Goal: Transaction & Acquisition: Obtain resource

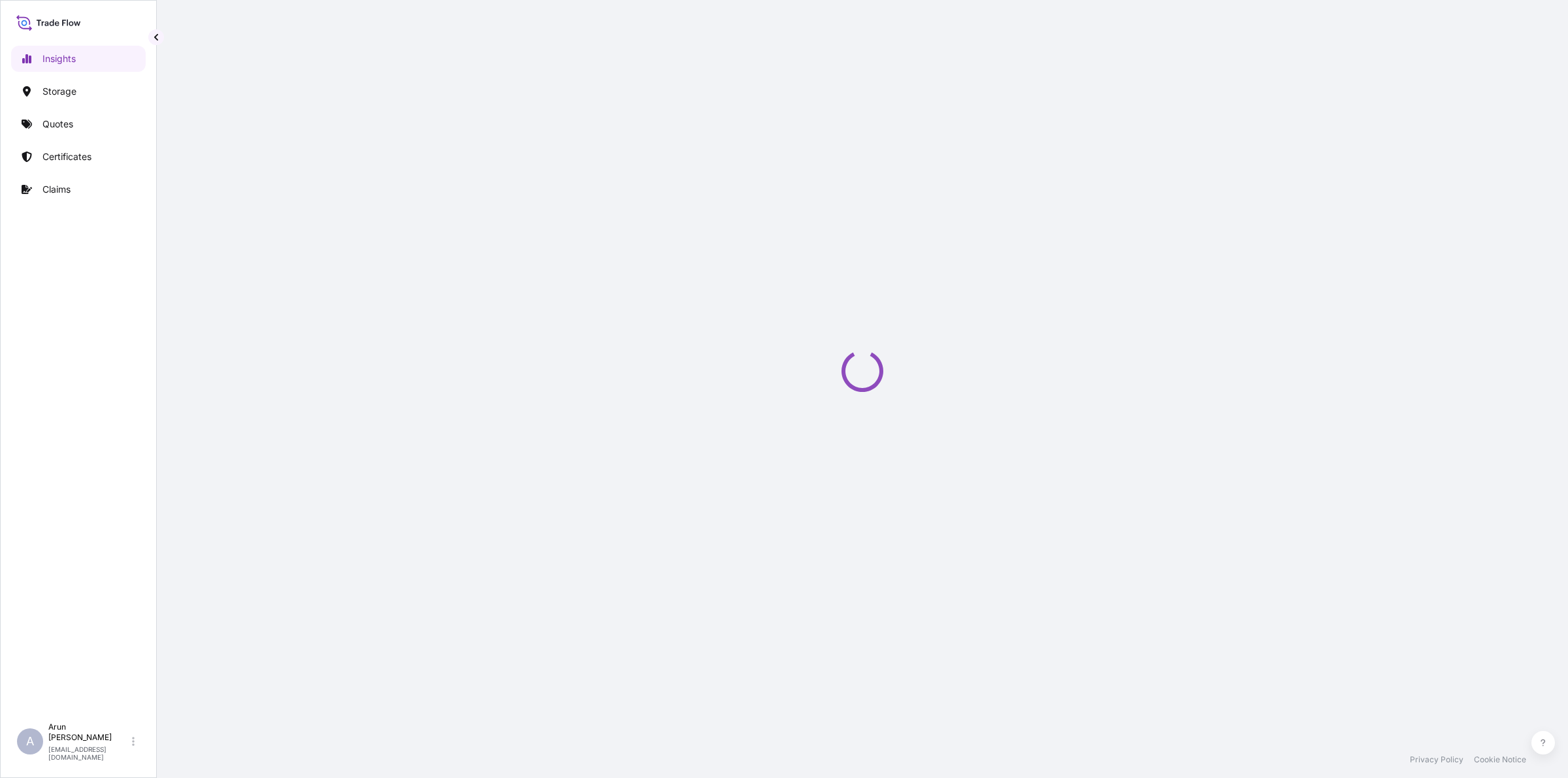
select select "2025"
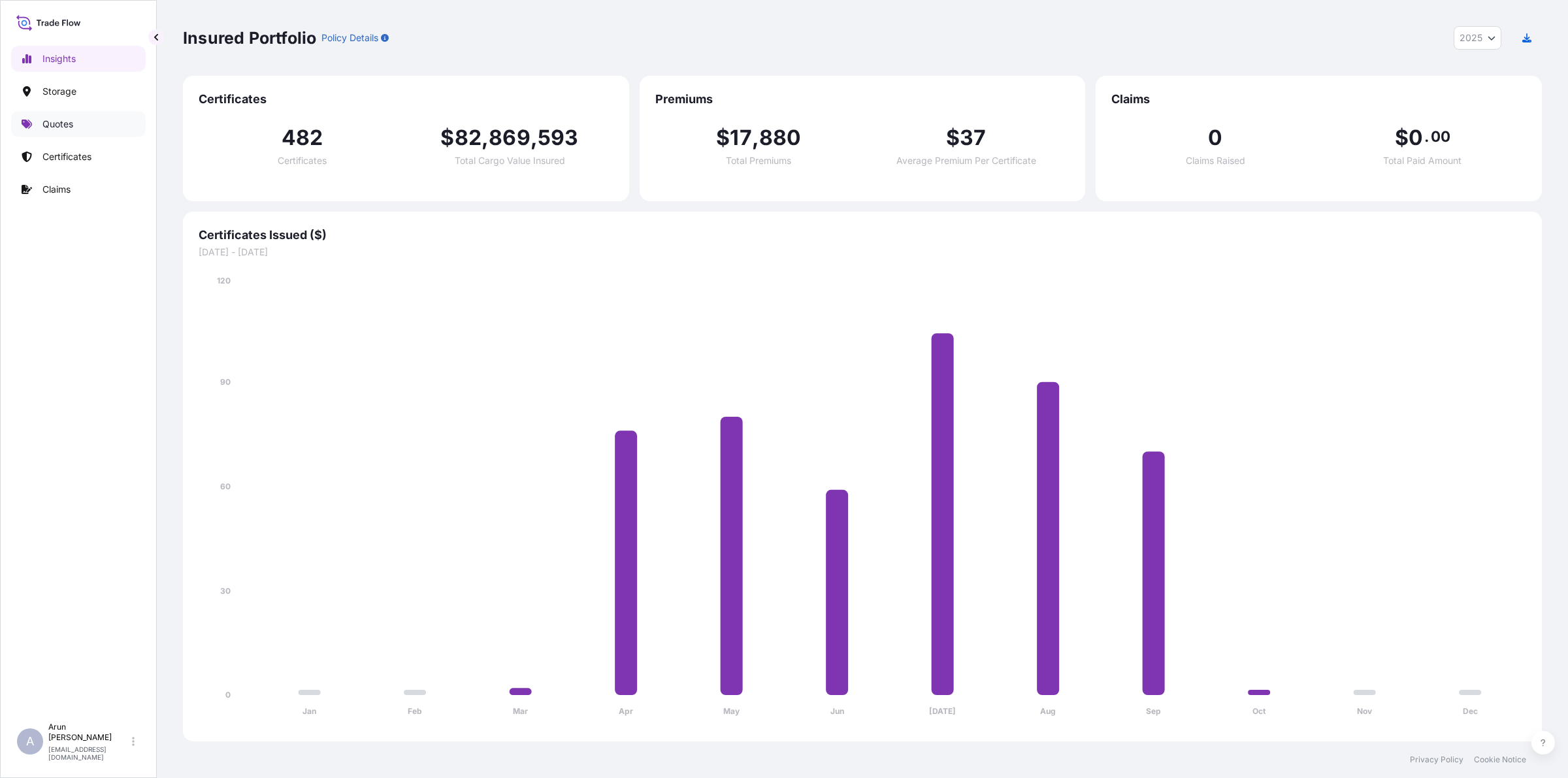
click at [63, 131] on p "Quotes" at bounding box center [57, 124] width 31 height 13
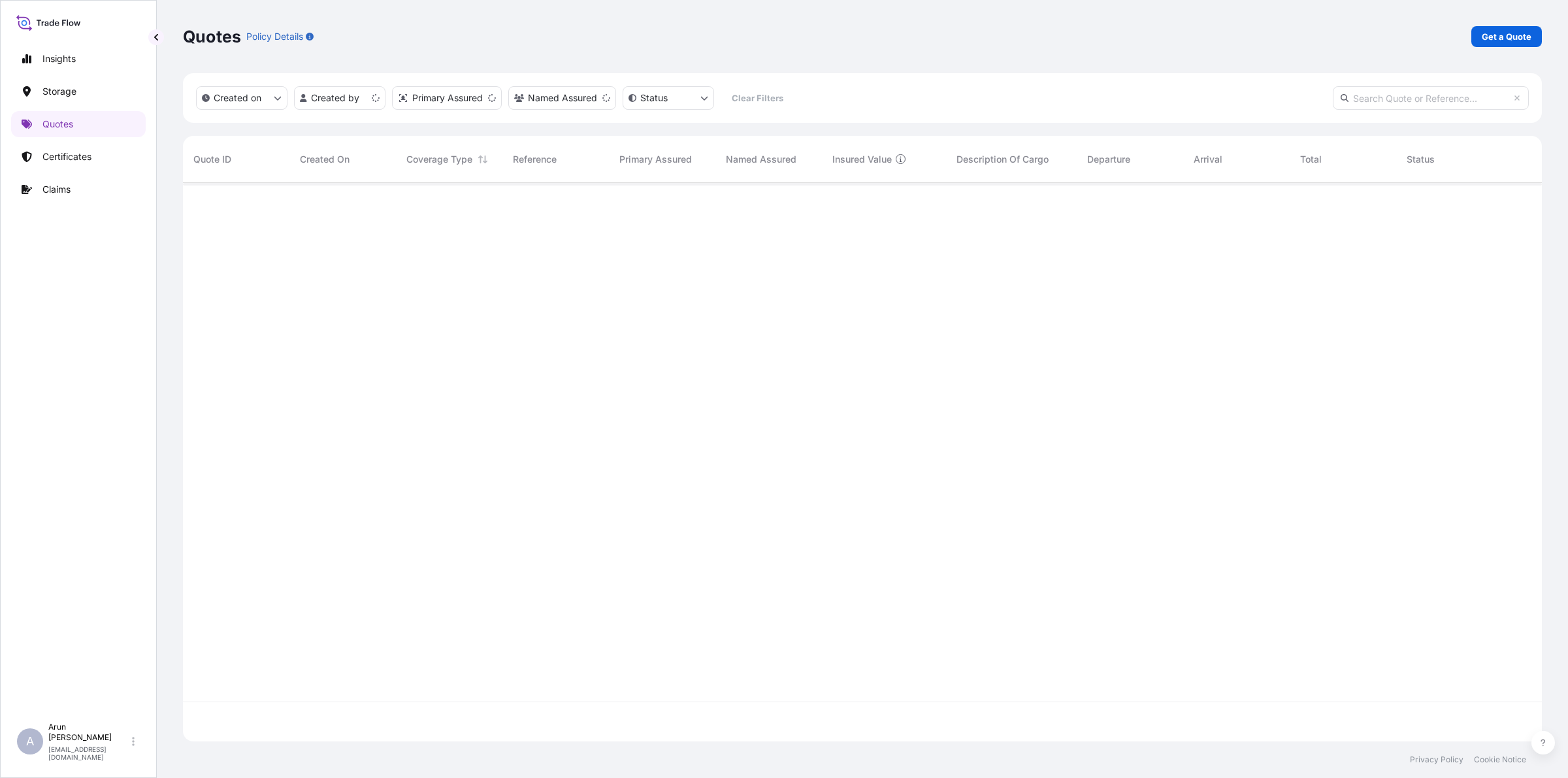
scroll to position [553, 1347]
click at [1492, 40] on p "Get a Quote" at bounding box center [1507, 37] width 50 height 13
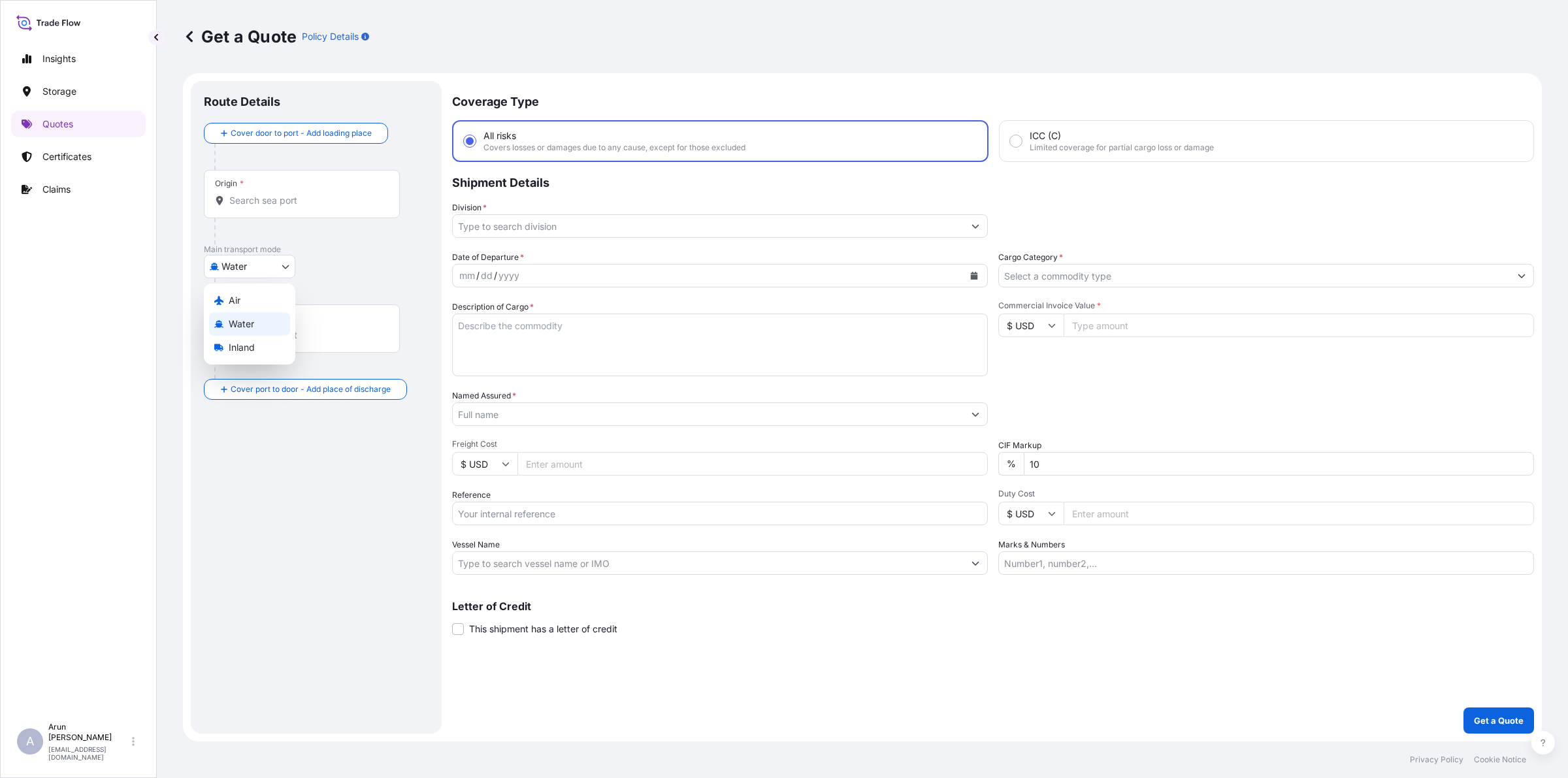
click at [286, 258] on body "Insights Storage Quotes Certificates Claims A [PERSON_NAME] [PERSON_NAME][EMAIL…" at bounding box center [784, 389] width 1568 height 778
click at [232, 343] on span "Inland" at bounding box center [242, 348] width 26 height 13
select select "Inland"
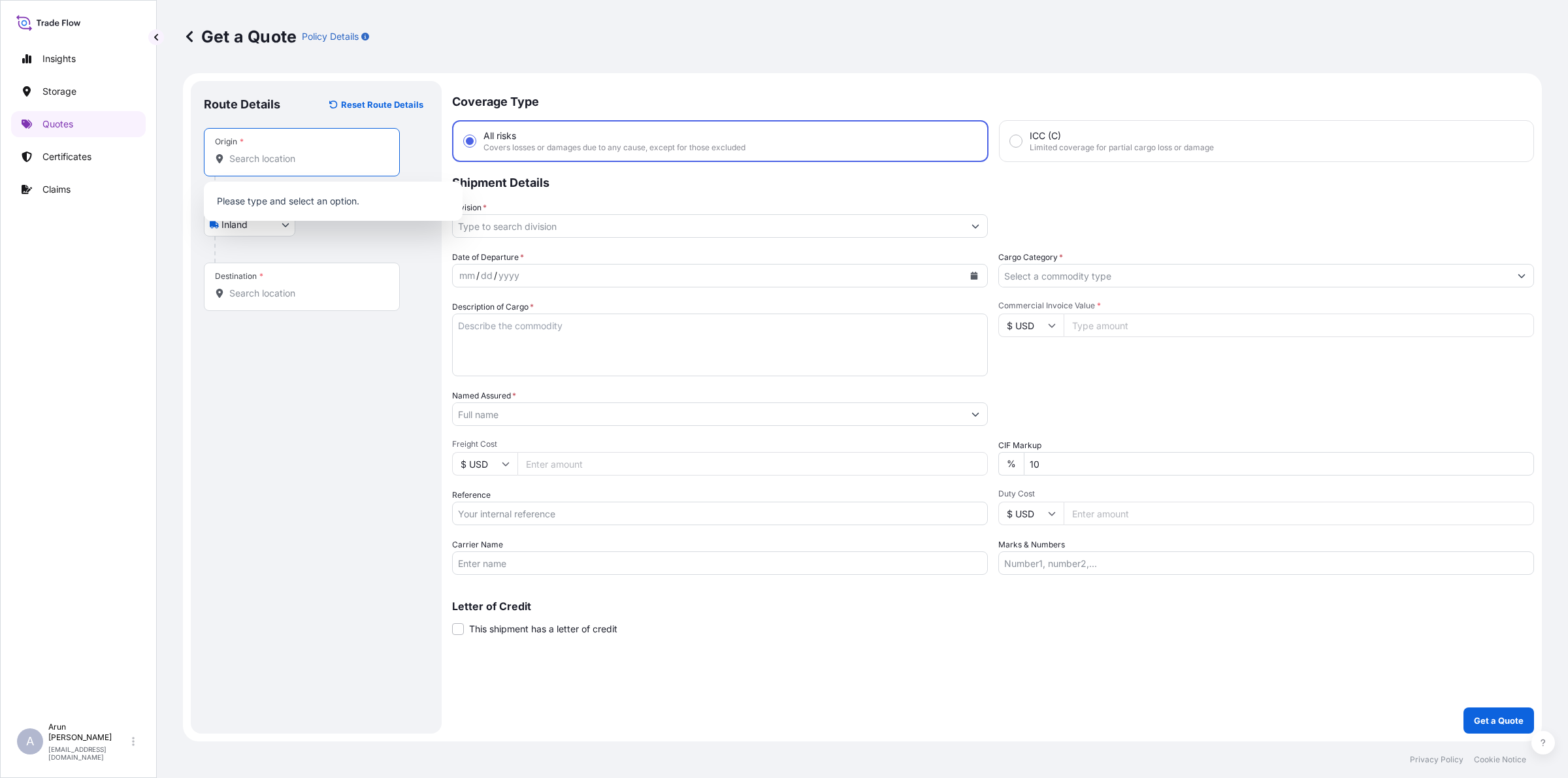
click at [279, 154] on input "Origin *" at bounding box center [306, 159] width 154 height 13
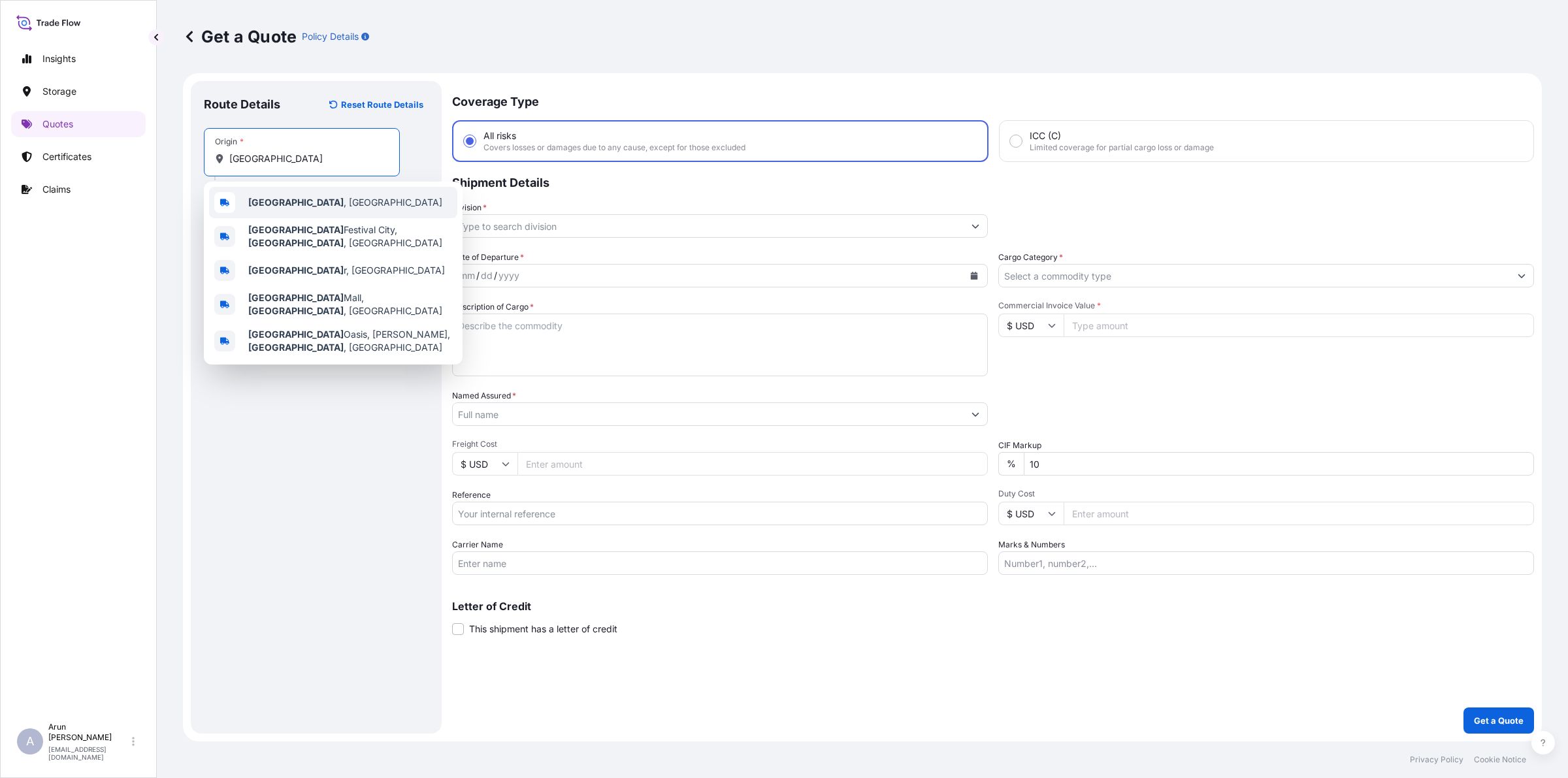
click at [267, 200] on b "[GEOGRAPHIC_DATA]" at bounding box center [295, 202] width 95 height 11
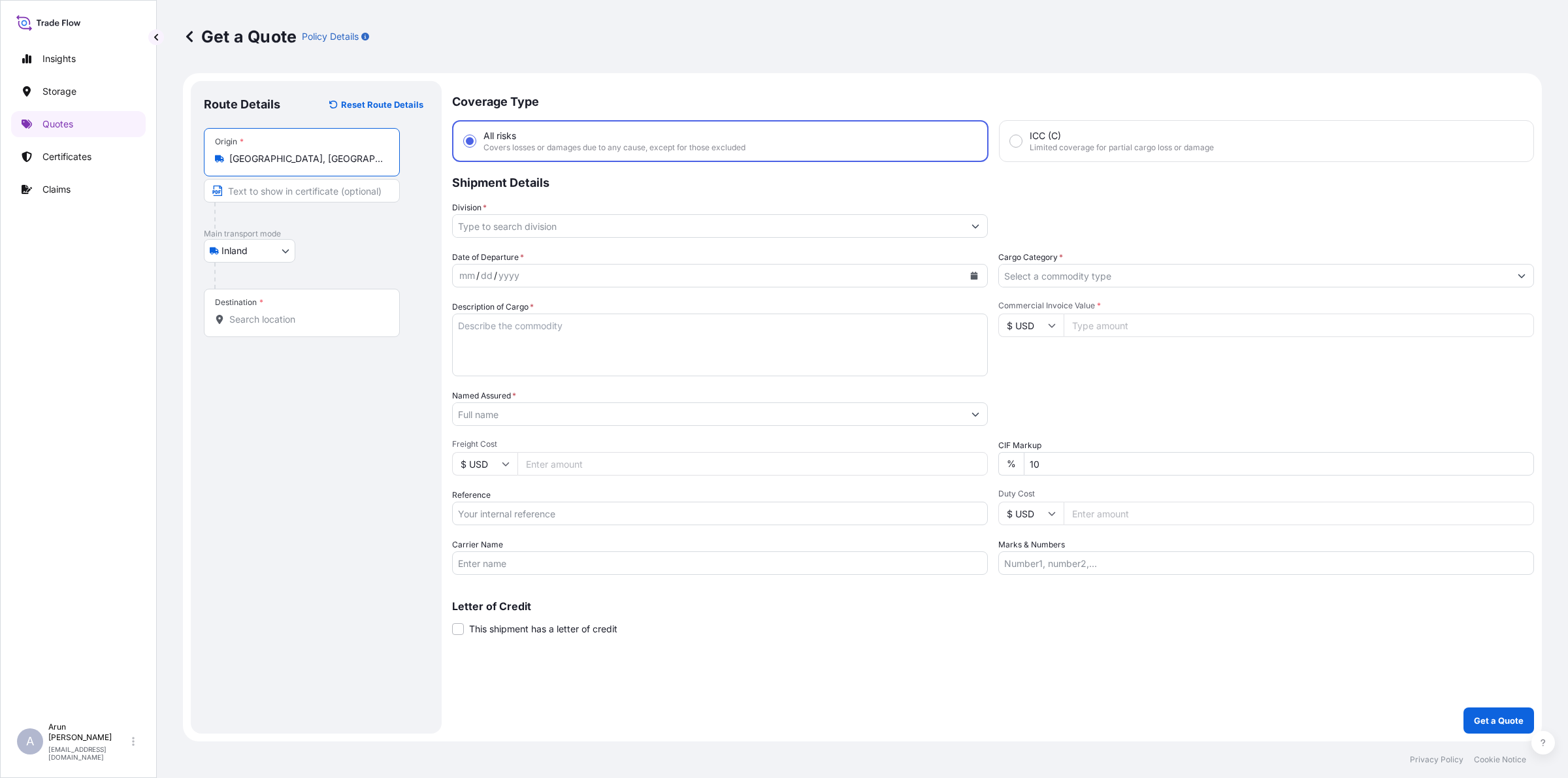
type input "[GEOGRAPHIC_DATA], [GEOGRAPHIC_DATA]"
click at [325, 190] on input "Text to appear on certificate" at bounding box center [302, 190] width 196 height 23
type input "QATAR ALUMINIUM LIMITED COMPANY,MESAIEED, [GEOGRAPHIC_DATA], [GEOGRAPHIC_DATA]."
click at [338, 184] on input "QATAR ALUMINIUM LIMITED COMPANY,MESAIEED, [GEOGRAPHIC_DATA], [GEOGRAPHIC_DATA]." at bounding box center [302, 190] width 196 height 23
click at [307, 321] on input "Destination *" at bounding box center [306, 319] width 154 height 13
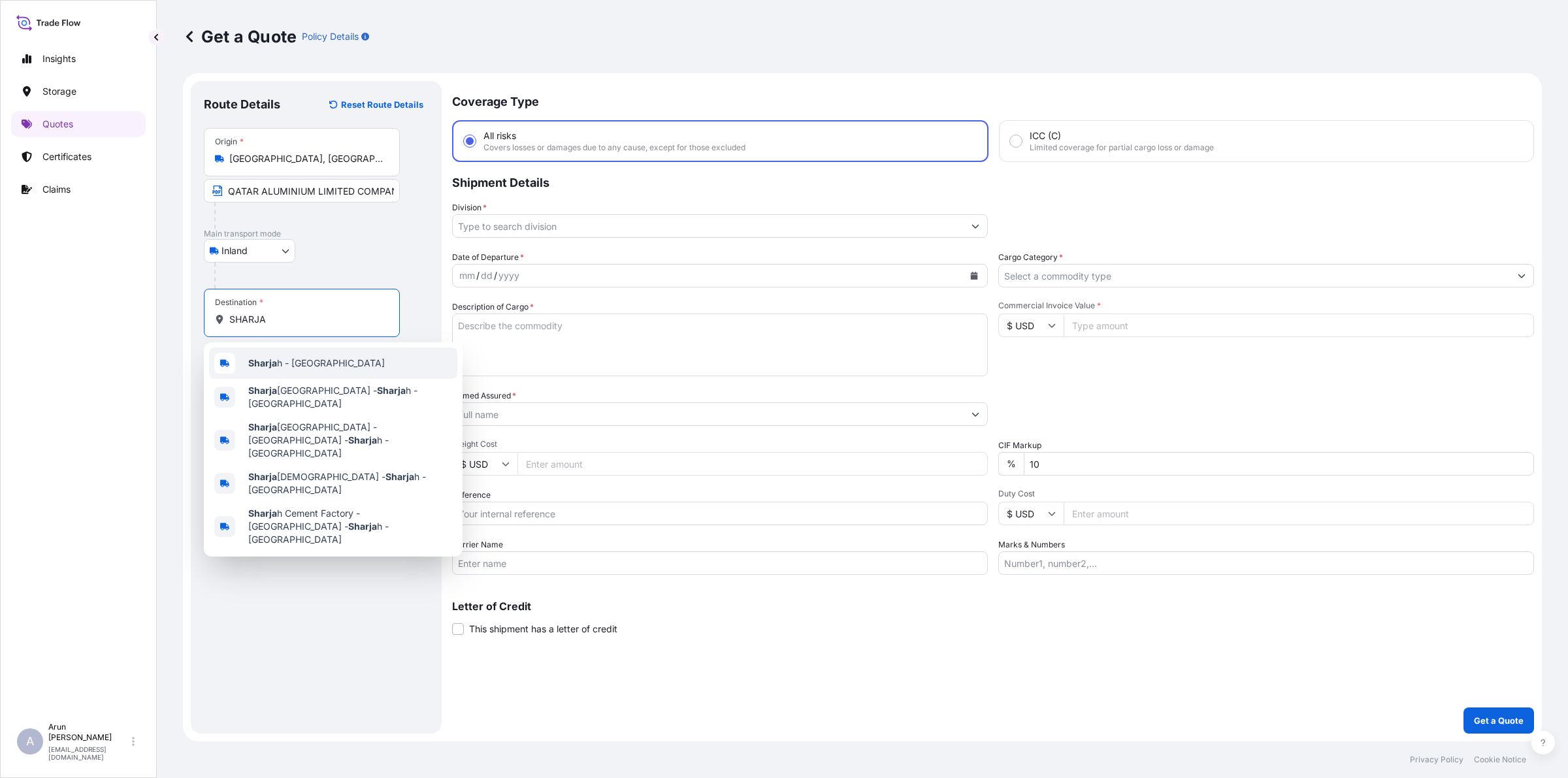
click at [312, 372] on div "Sharja h - [GEOGRAPHIC_DATA]" at bounding box center [333, 363] width 248 height 31
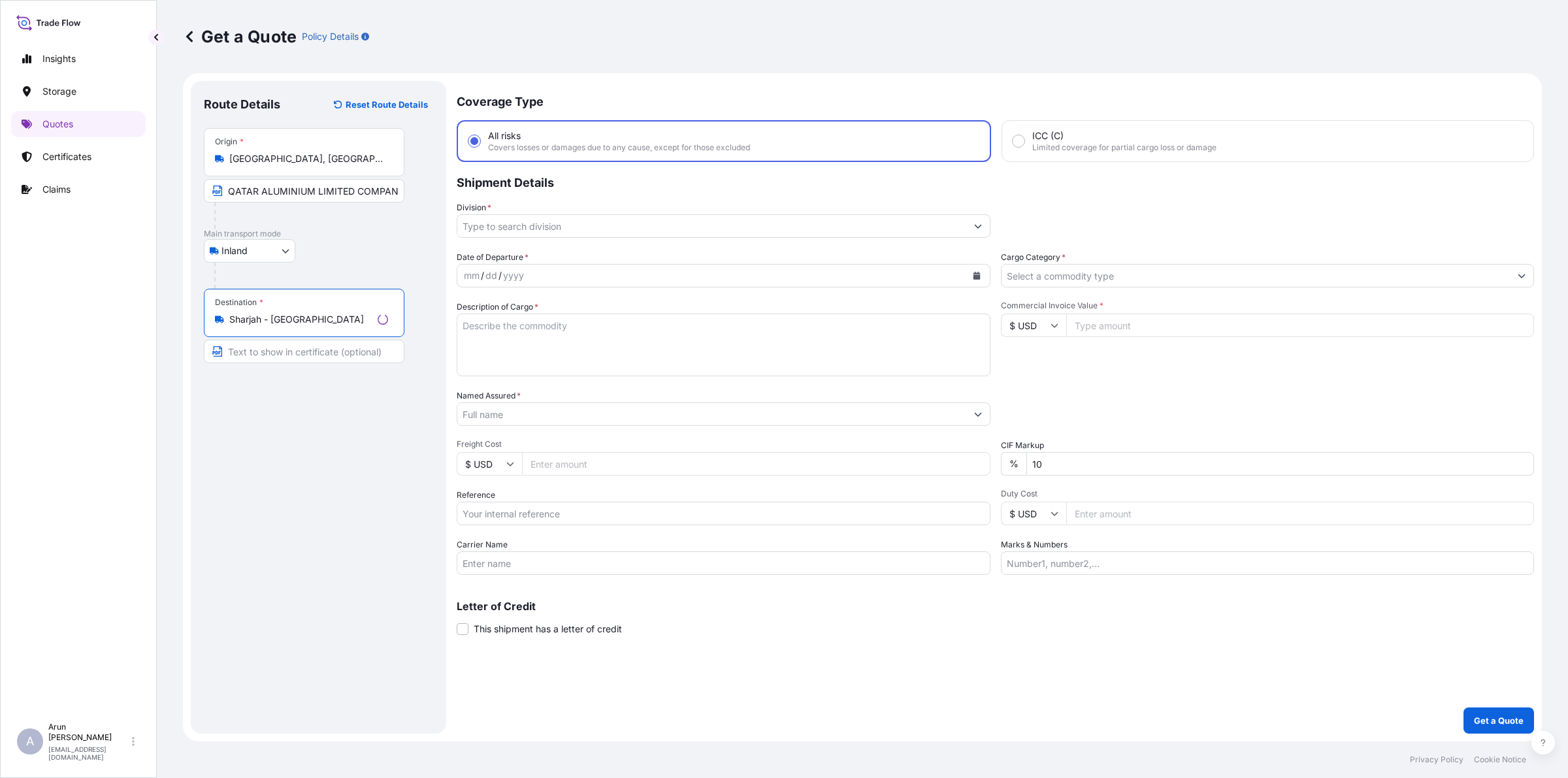
type input "Sharjah - [GEOGRAPHIC_DATA]"
click at [321, 352] on input "Text to appear on certificate" at bounding box center [304, 350] width 200 height 23
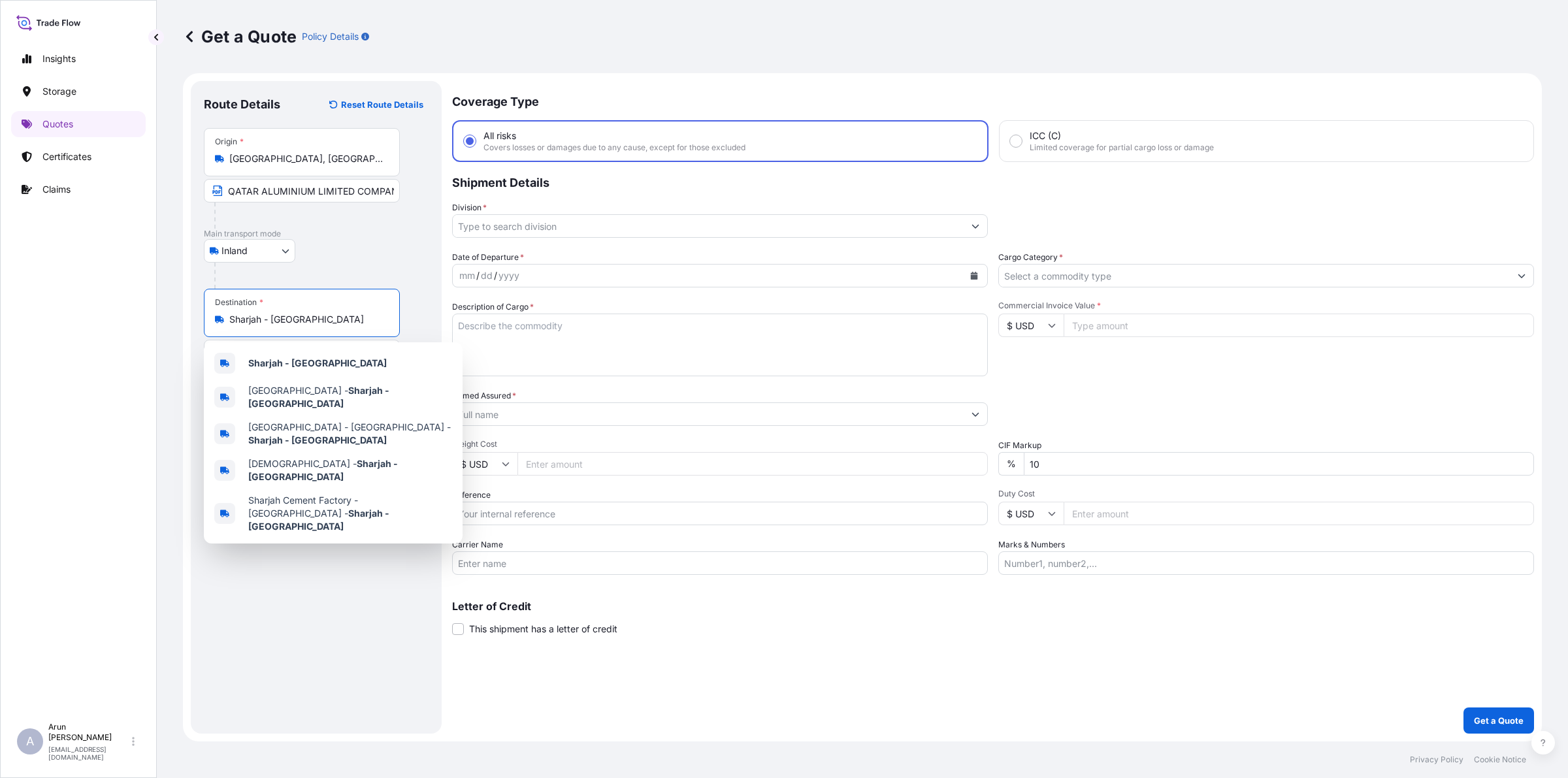
drag, startPoint x: 230, startPoint y: 320, endPoint x: 374, endPoint y: 342, distance: 145.7
click at [374, 342] on body "5 options available. Insights Storage Quotes Certificates Claims A [PERSON_NAME…" at bounding box center [784, 389] width 1568 height 778
click at [352, 363] on b "Sharjah - [GEOGRAPHIC_DATA]" at bounding box center [317, 363] width 138 height 11
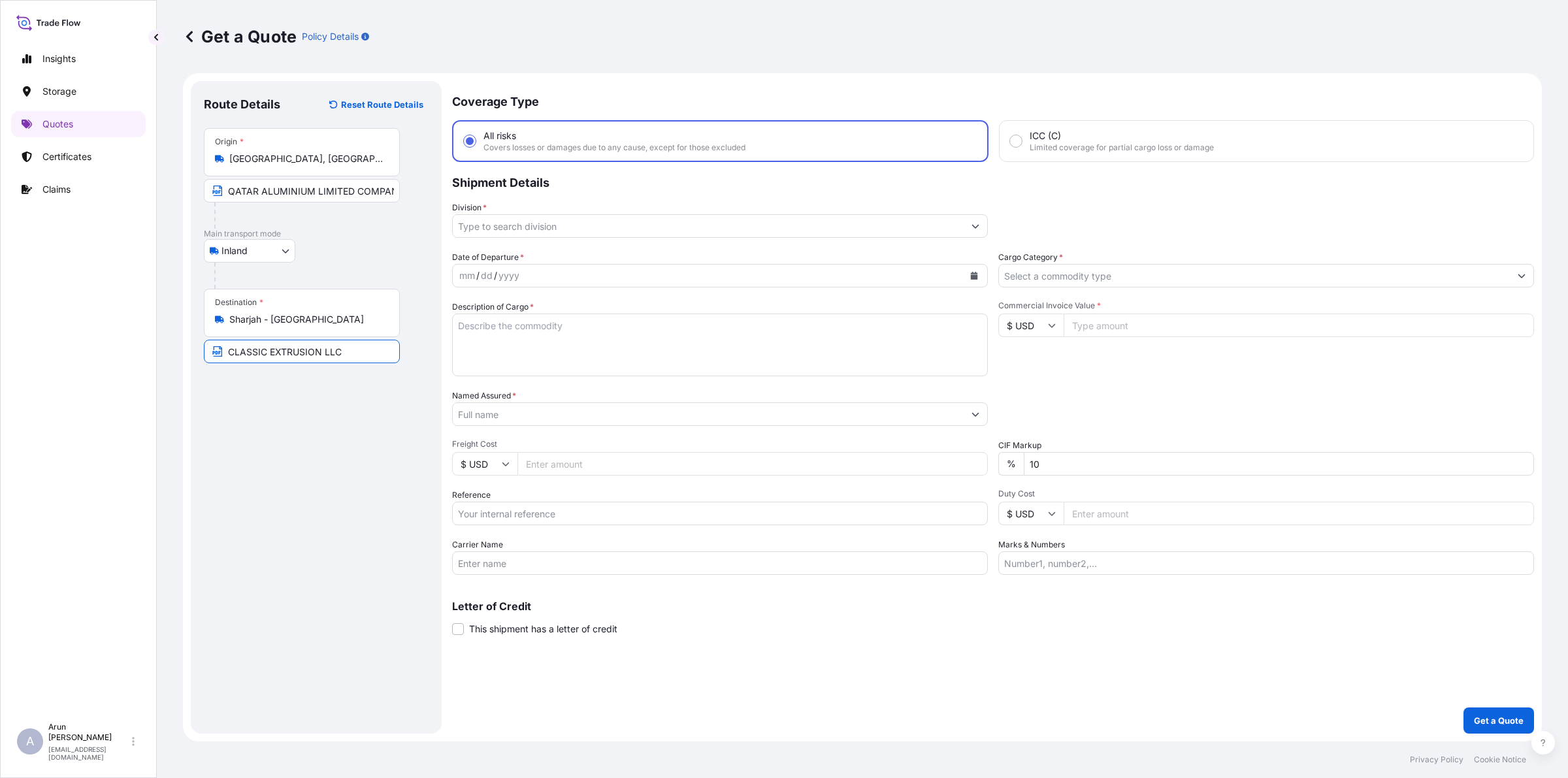
click at [345, 347] on input "CLASSIC EXTRUSION LLC" at bounding box center [302, 350] width 196 height 23
paste input "Sharjah - [GEOGRAPHIC_DATA]"
type input "CLASSIC EXTRUSION LLC, Sharjah - [GEOGRAPHIC_DATA]"
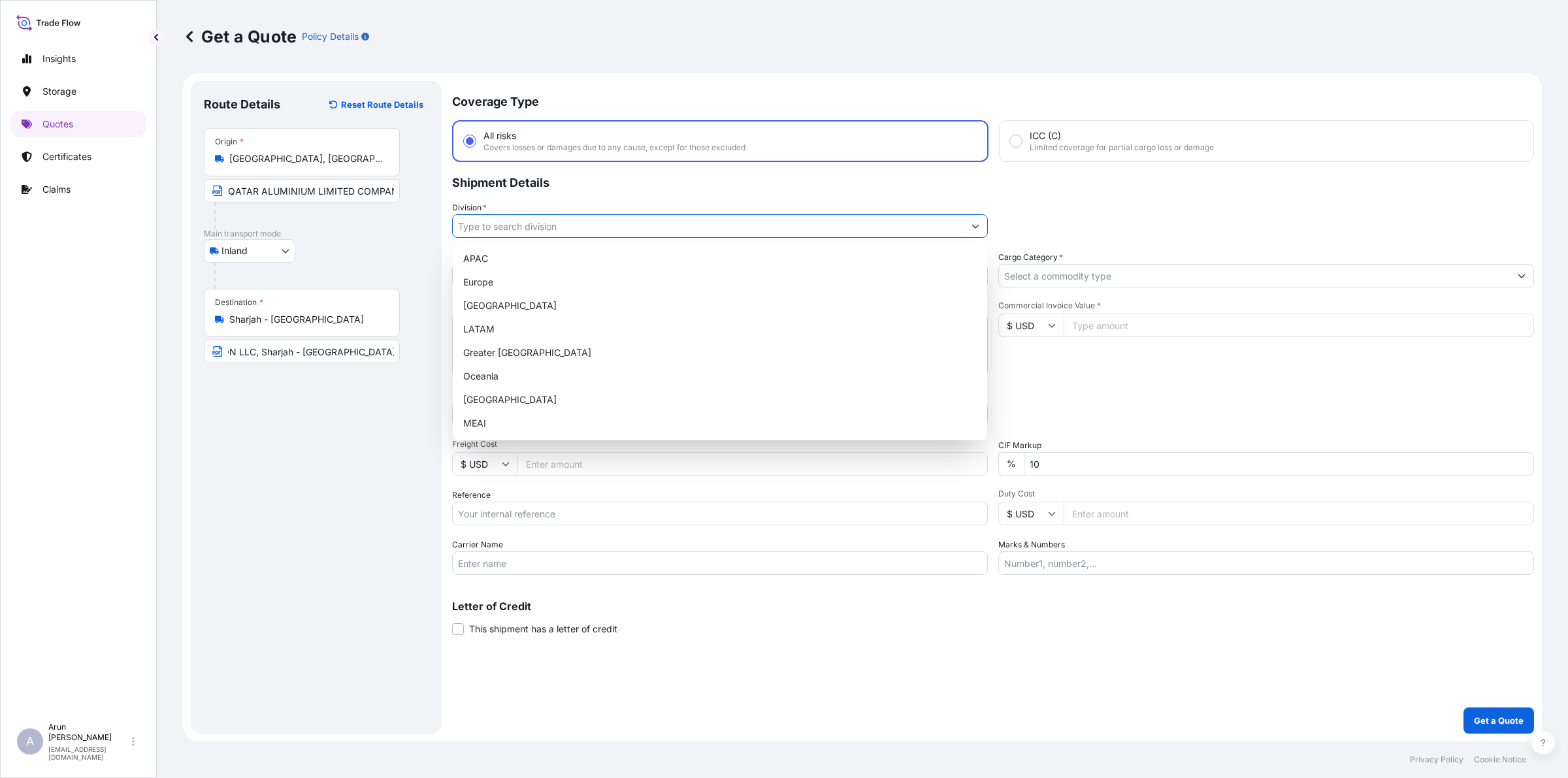
scroll to position [0, 0]
click at [595, 230] on input "Division *" at bounding box center [709, 226] width 511 height 23
click at [497, 423] on div "MEAI" at bounding box center [719, 423] width 524 height 23
type input "MEAI"
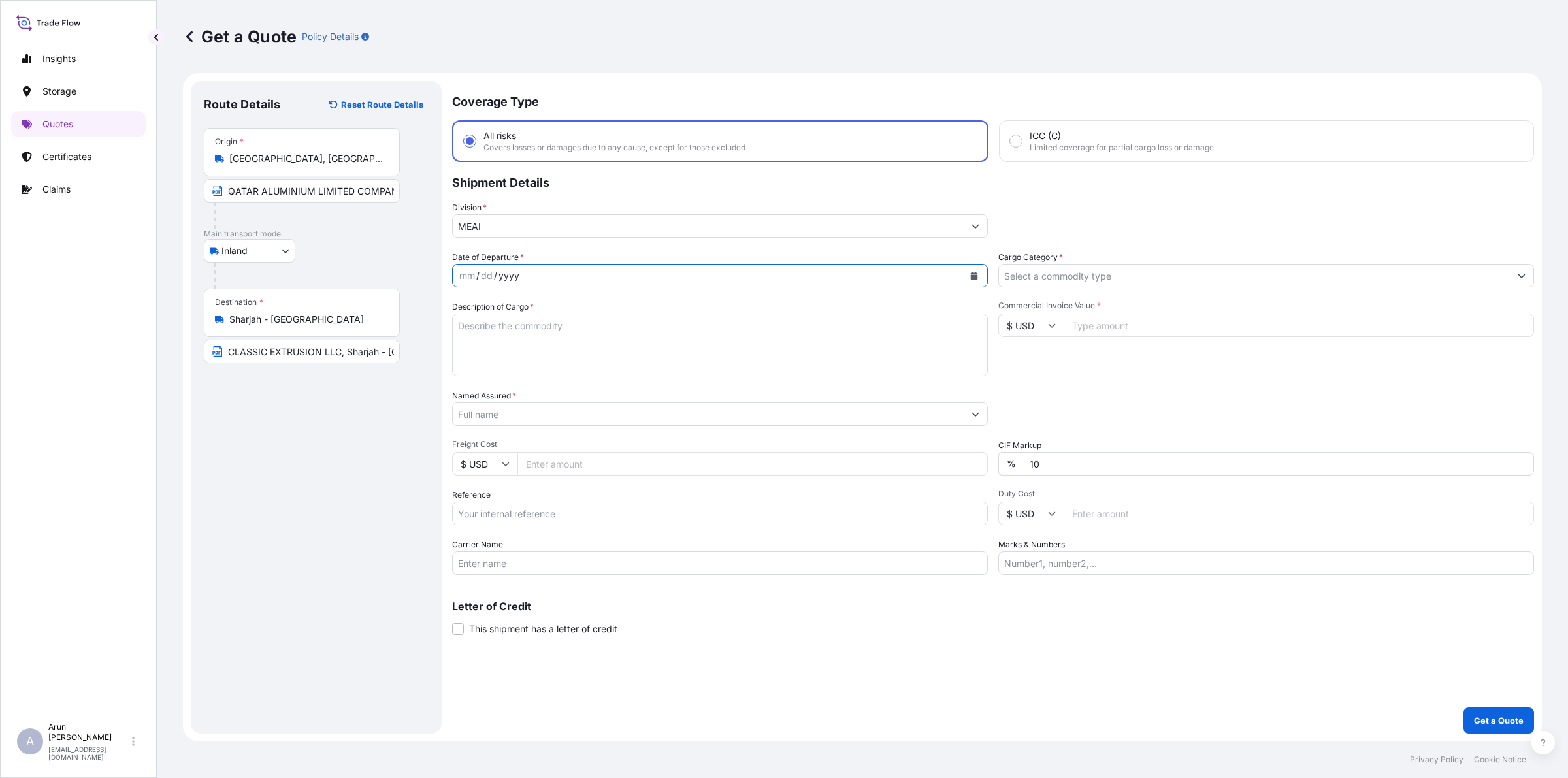
click at [507, 282] on div "yyyy" at bounding box center [509, 275] width 24 height 16
click at [972, 272] on icon "Calendar" at bounding box center [975, 275] width 8 height 8
click at [524, 436] on div "23" at bounding box center [525, 434] width 24 height 23
click at [1098, 271] on input "Cargo Category *" at bounding box center [1255, 275] width 511 height 23
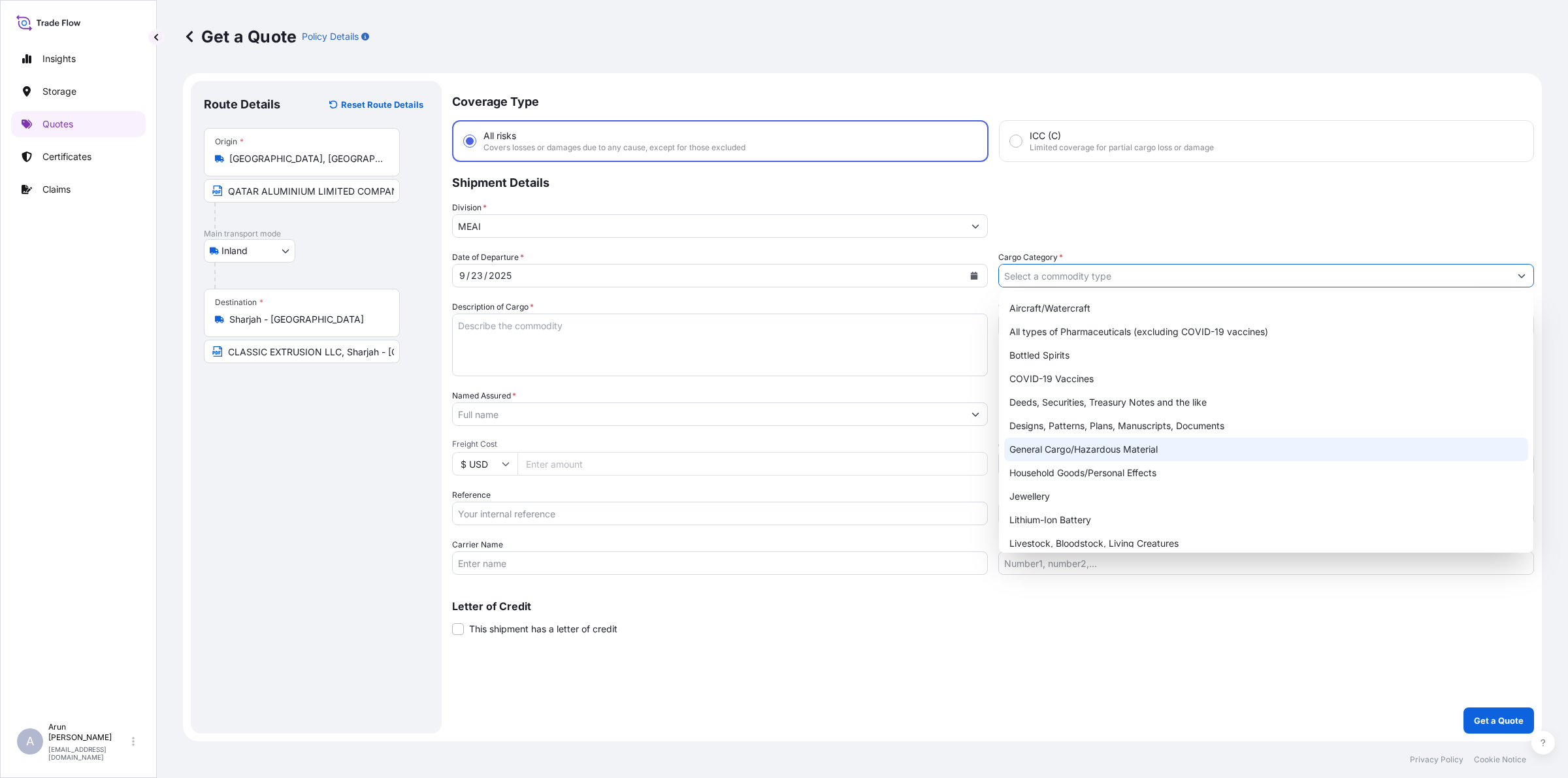
click at [1060, 451] on div "General Cargo/Hazardous Material" at bounding box center [1265, 449] width 524 height 23
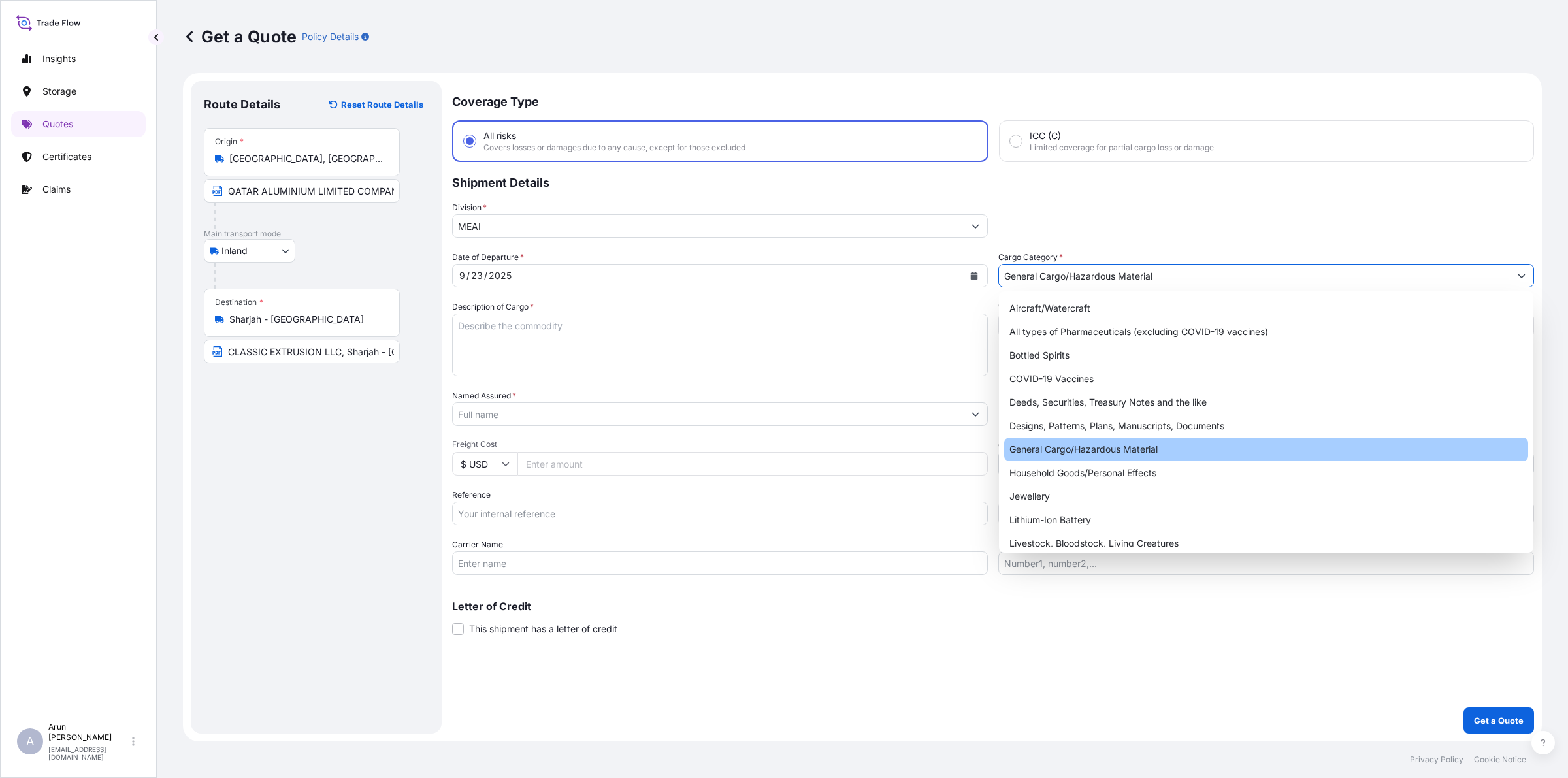
type input "General Cargo/Hazardous Material"
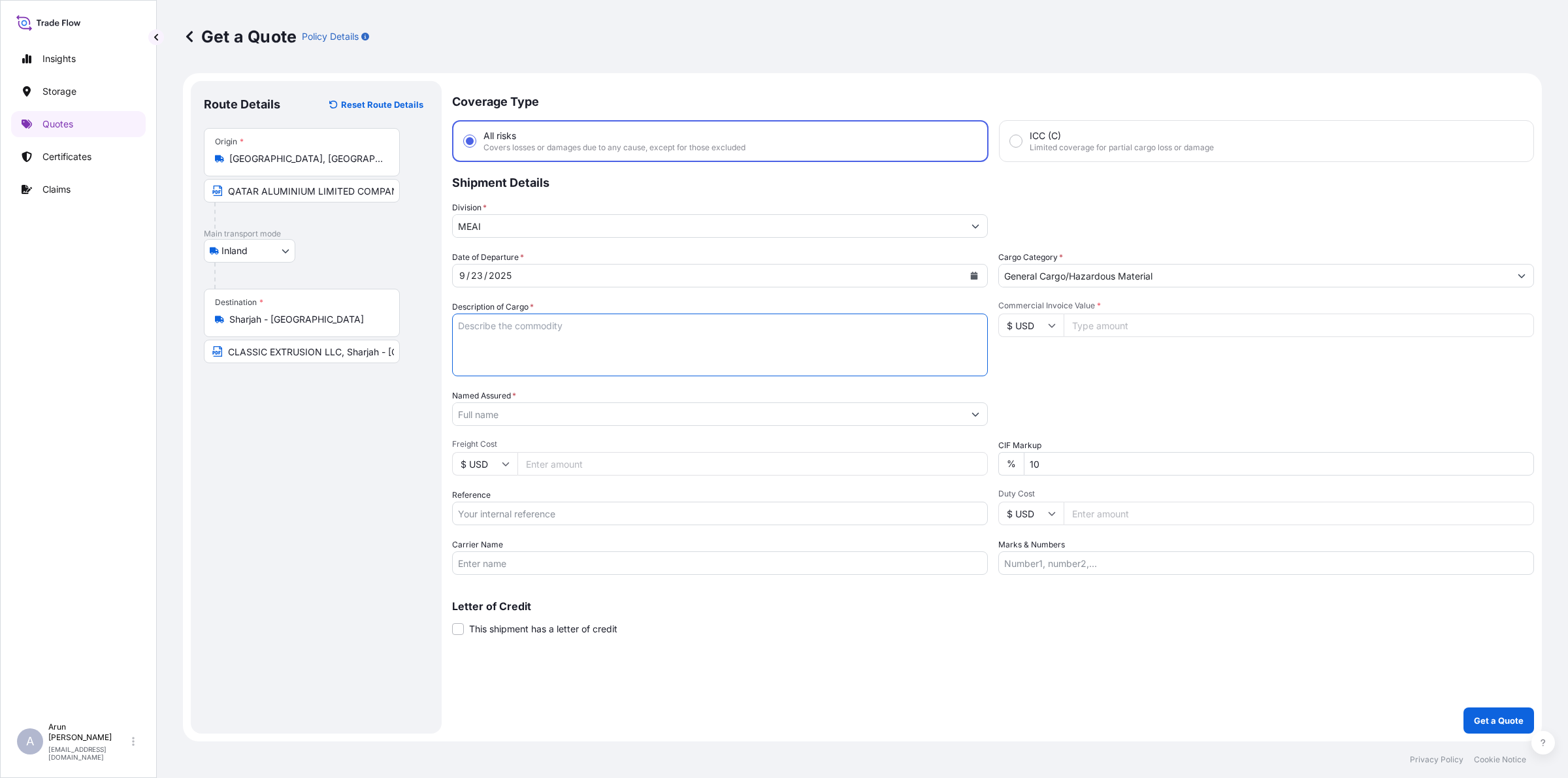
click at [521, 344] on textarea "Description of Cargo *" at bounding box center [720, 345] width 536 height 63
click at [619, 334] on textarea "ALUMINIUM LOGS(BILLETS)" at bounding box center [720, 345] width 536 height 63
type textarea "ALUMINIUM LOGS(BILLETS)"
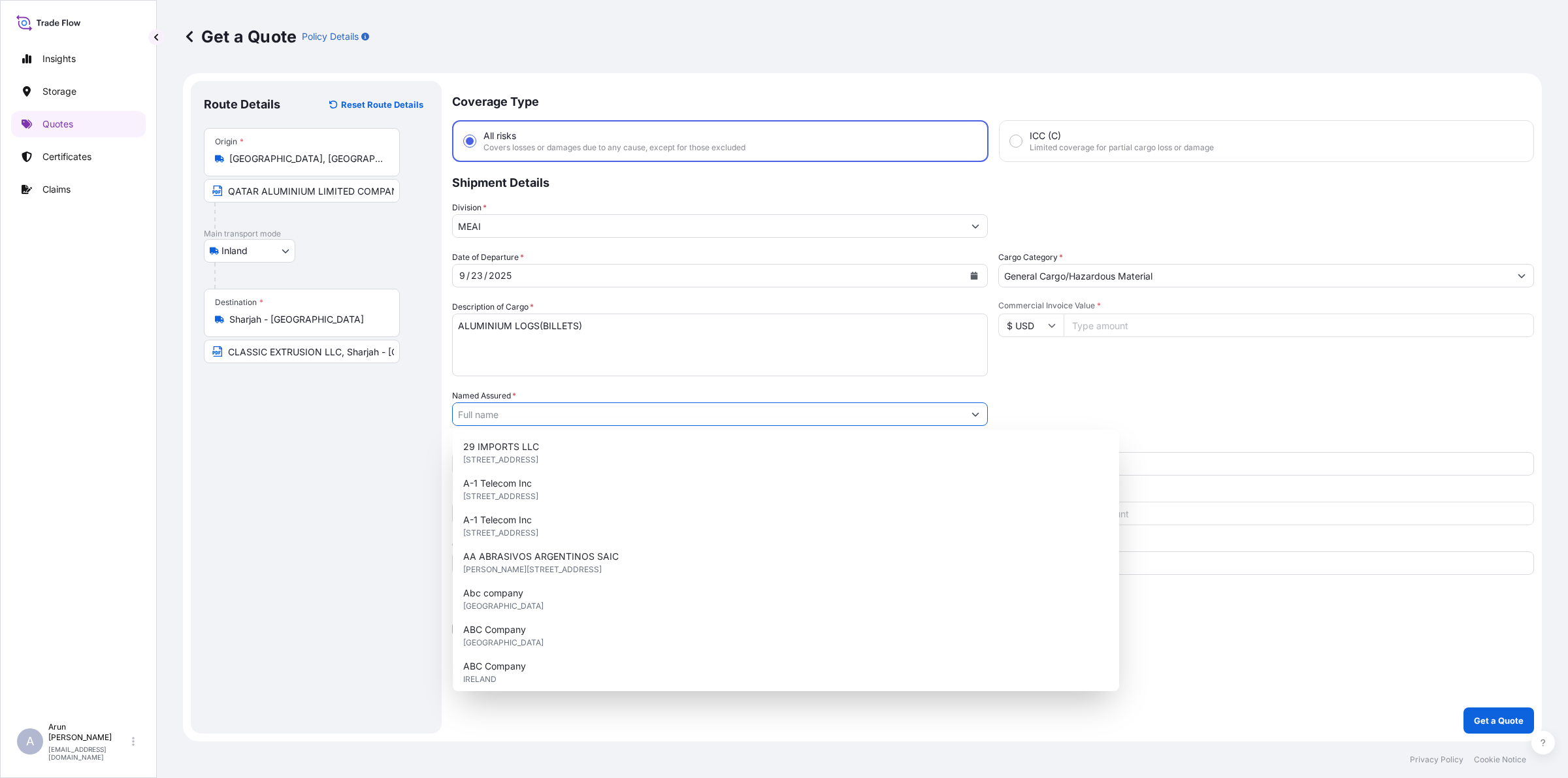
click at [590, 419] on input "Named Assured *" at bounding box center [709, 413] width 511 height 23
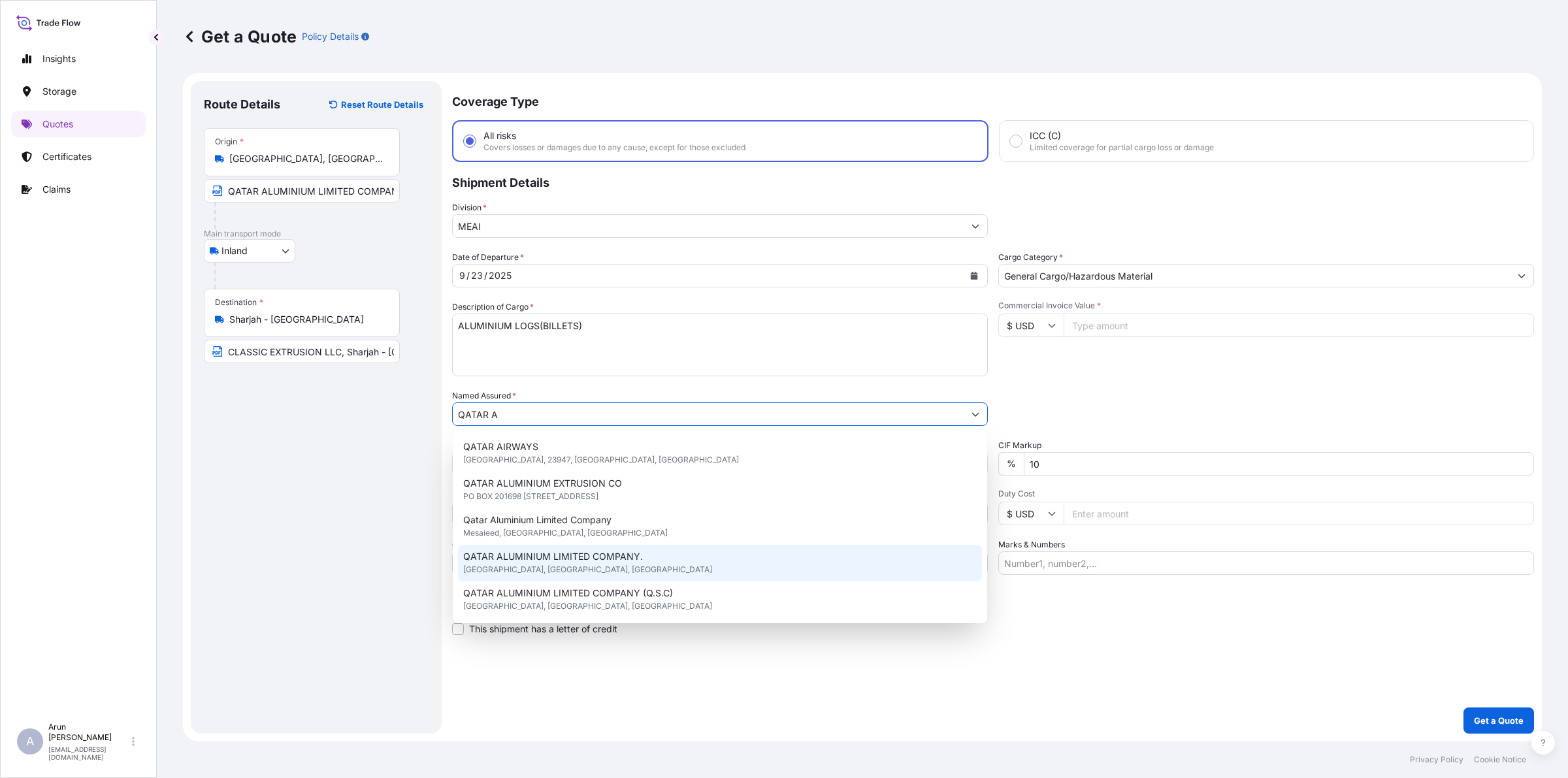
click at [573, 551] on span "QATAR ALUMINIUM LIMITED COMPANY." at bounding box center [553, 556] width 180 height 13
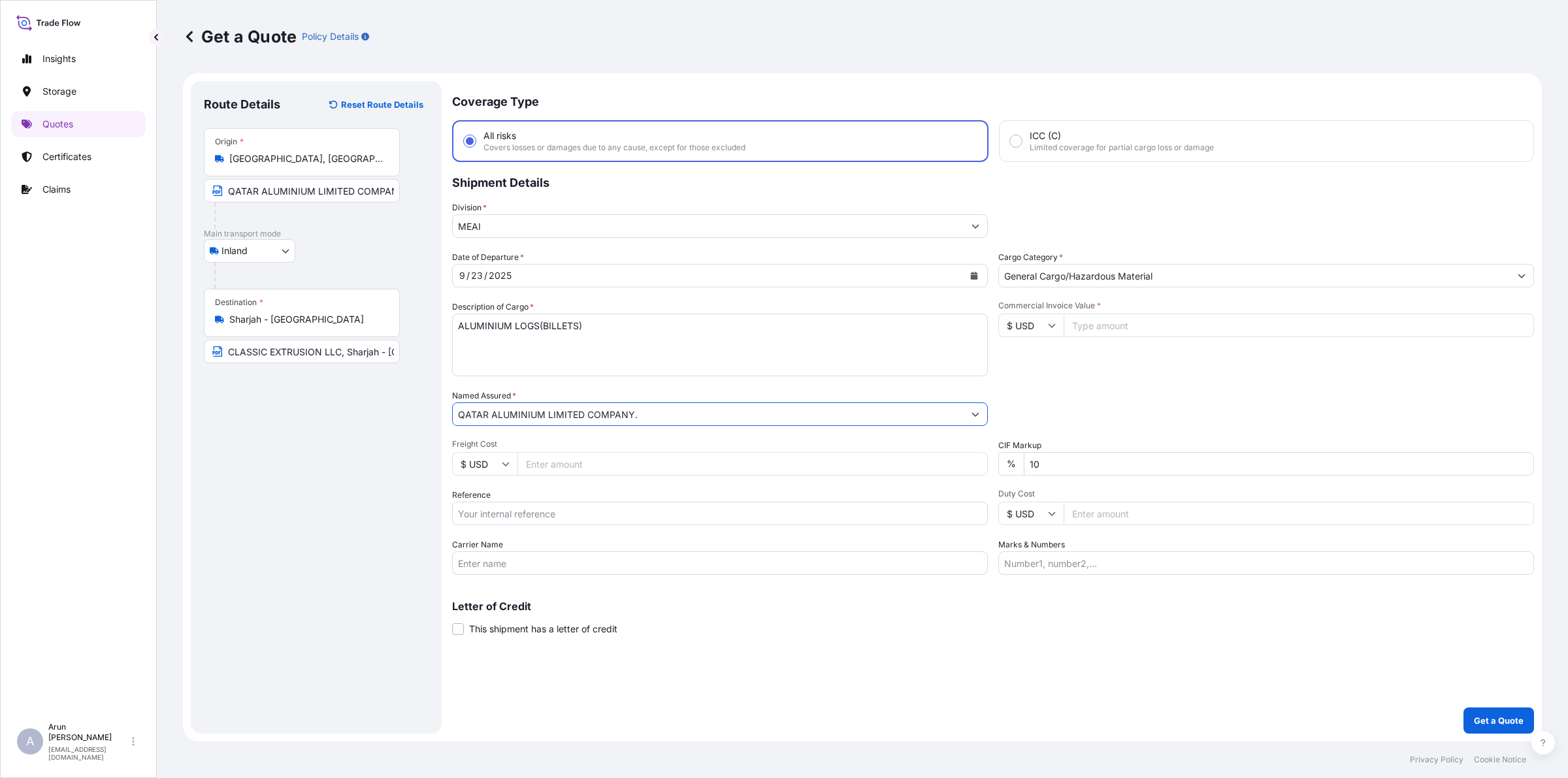
type input "QATAR ALUMINIUM LIMITED COMPANY."
click at [577, 465] on input "Freight Cost" at bounding box center [753, 463] width 470 height 23
type input "96720"
click at [495, 517] on input "Reference" at bounding box center [720, 513] width 536 height 23
type input "QA1001045835"
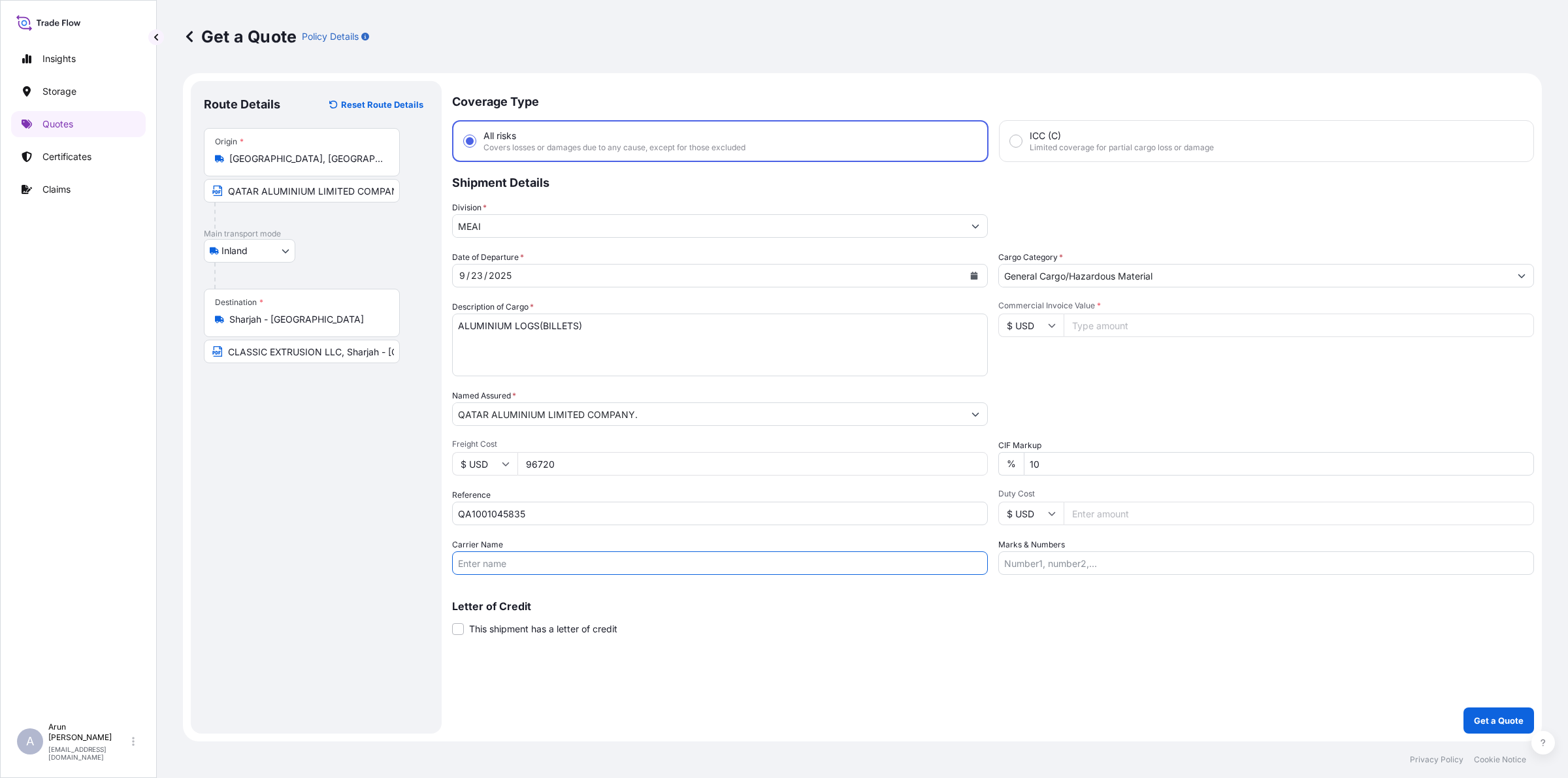
click at [548, 555] on input "Carrier Name" at bounding box center [720, 563] width 536 height 23
type input "BY TRUCK"
click at [1144, 334] on input "Commercial Invoice Value *" at bounding box center [1299, 325] width 470 height 23
type input "341494.46"
click at [1118, 556] on input "Marks & Numbers" at bounding box center [1266, 563] width 536 height 23
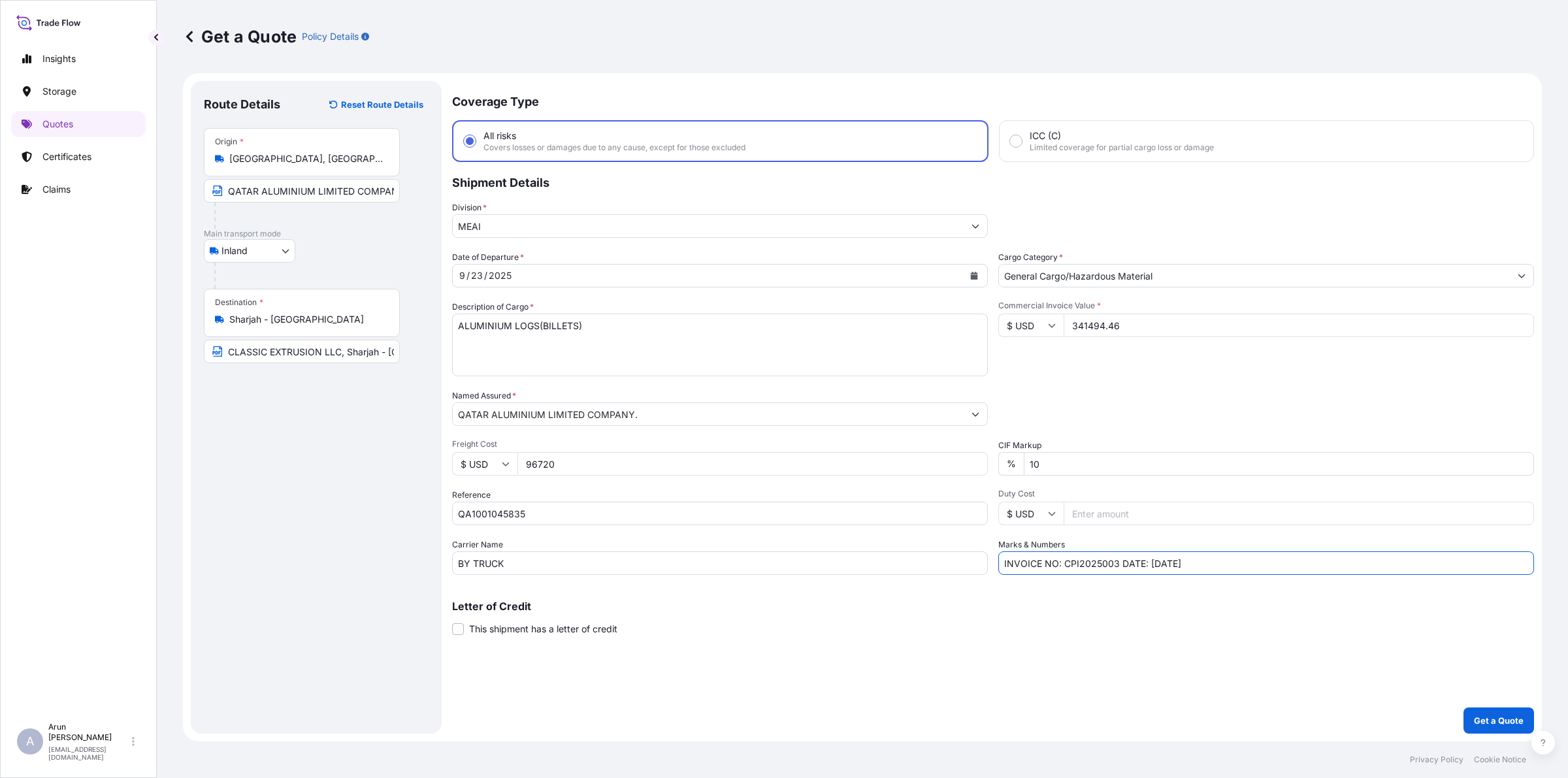
drag, startPoint x: 1073, startPoint y: 565, endPoint x: 1116, endPoint y: 570, distance: 43.3
click at [1116, 570] on input "INVOICE NO: CPI2025003 DATE: [DATE]" at bounding box center [1266, 563] width 536 height 23
click at [1184, 567] on input "INVOICE NO: QAT/GCCR/25/550 DATE: [DATE]" at bounding box center [1266, 563] width 536 height 23
type input "INVOICE NO: QAT/GCCR/25/550 DATE: [DATE]"
click at [1498, 719] on p "Get a Quote" at bounding box center [1498, 721] width 50 height 13
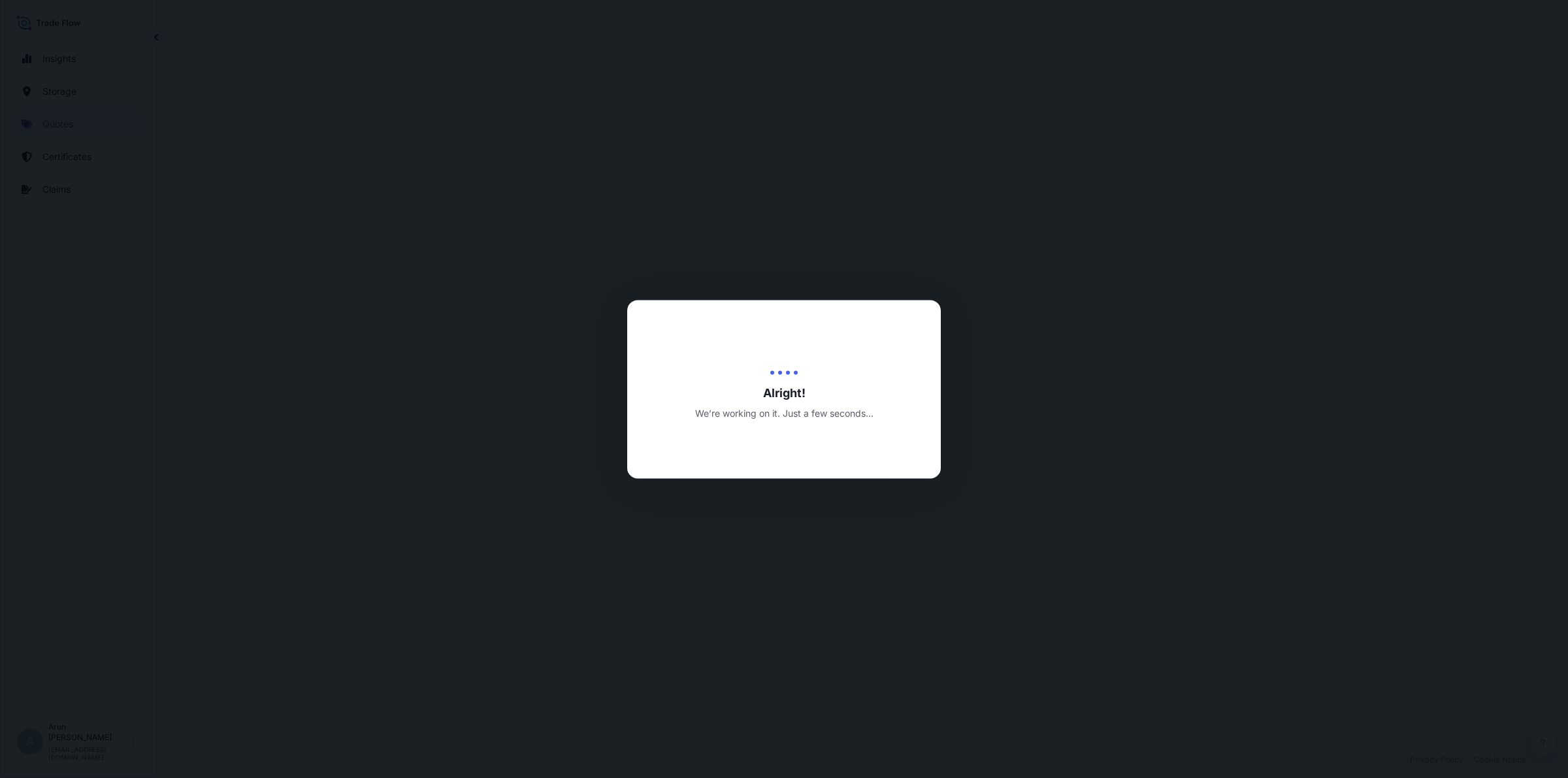
select select "Inland"
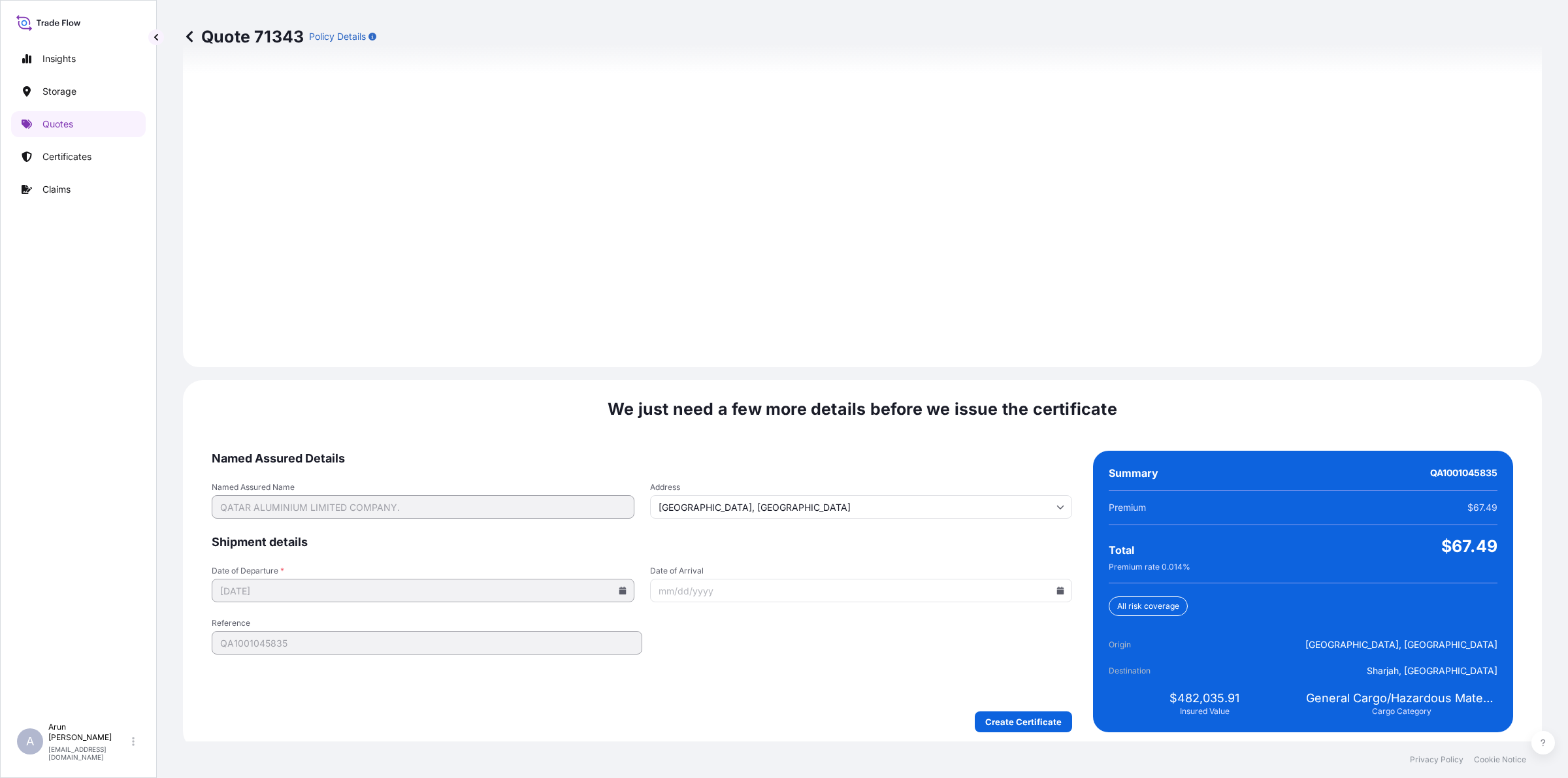
scroll to position [1696, 0]
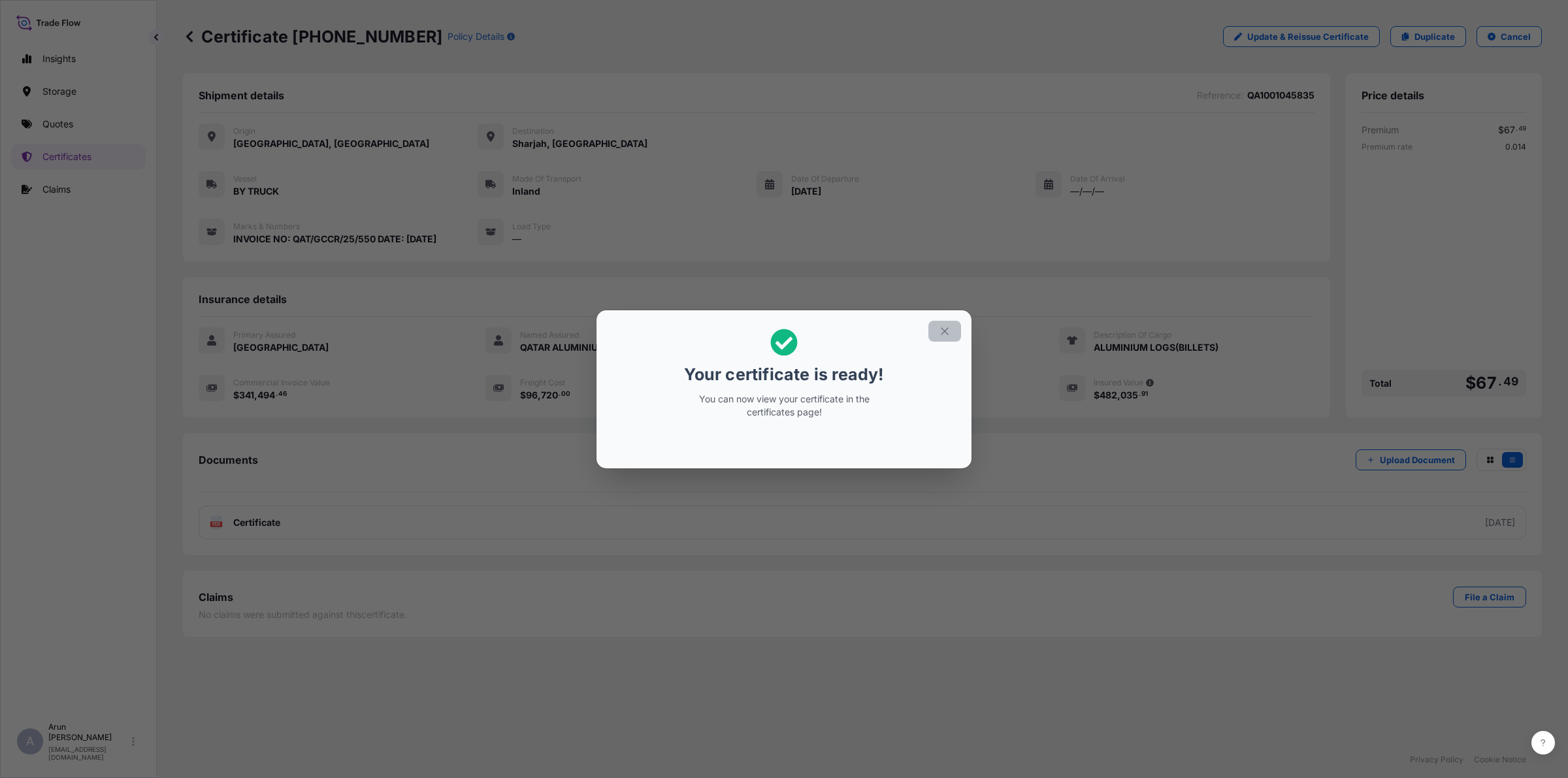
click at [944, 334] on icon "button" at bounding box center [945, 331] width 12 height 12
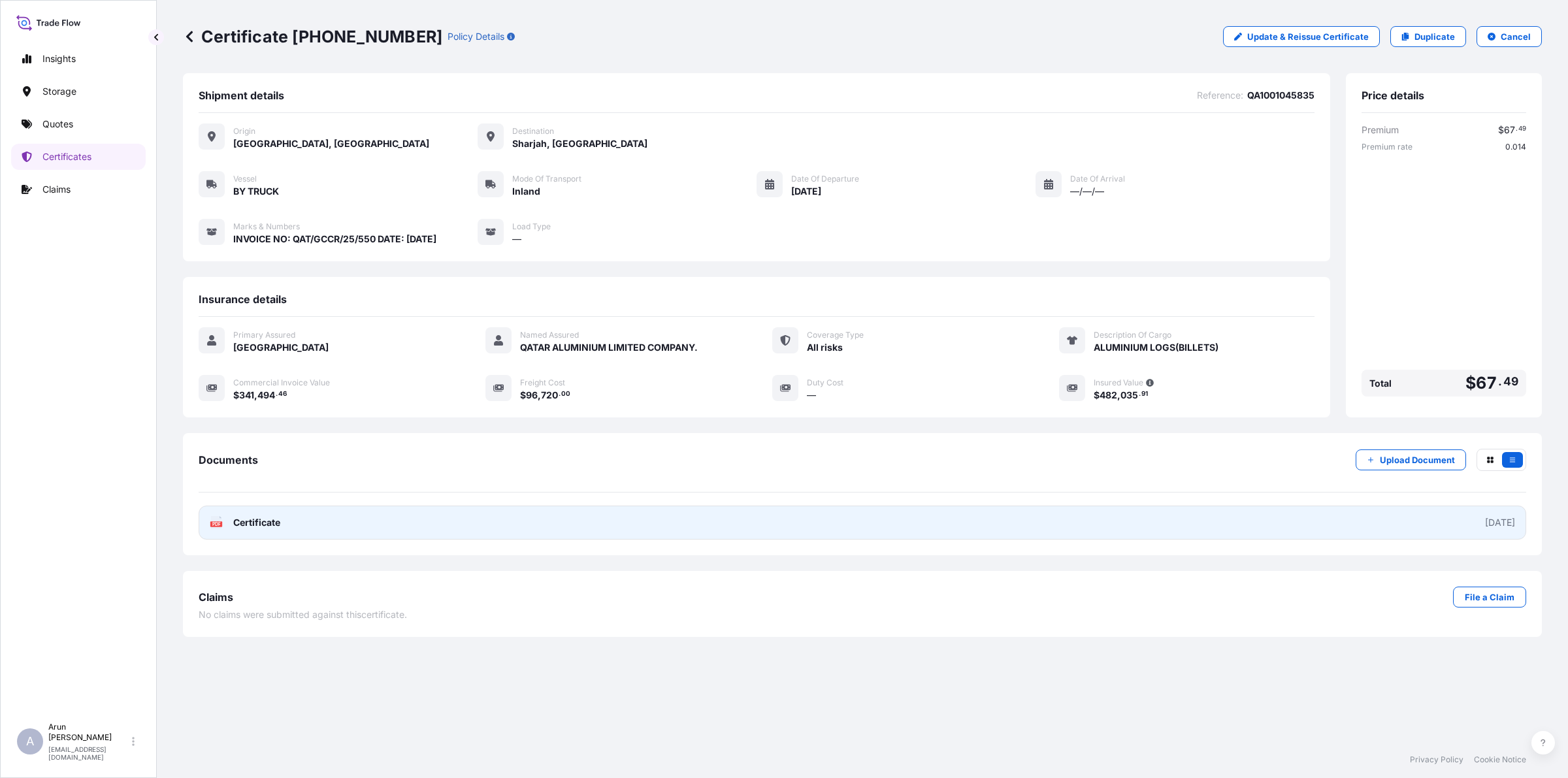
click at [227, 522] on div "PDF Certificate" at bounding box center [244, 522] width 71 height 13
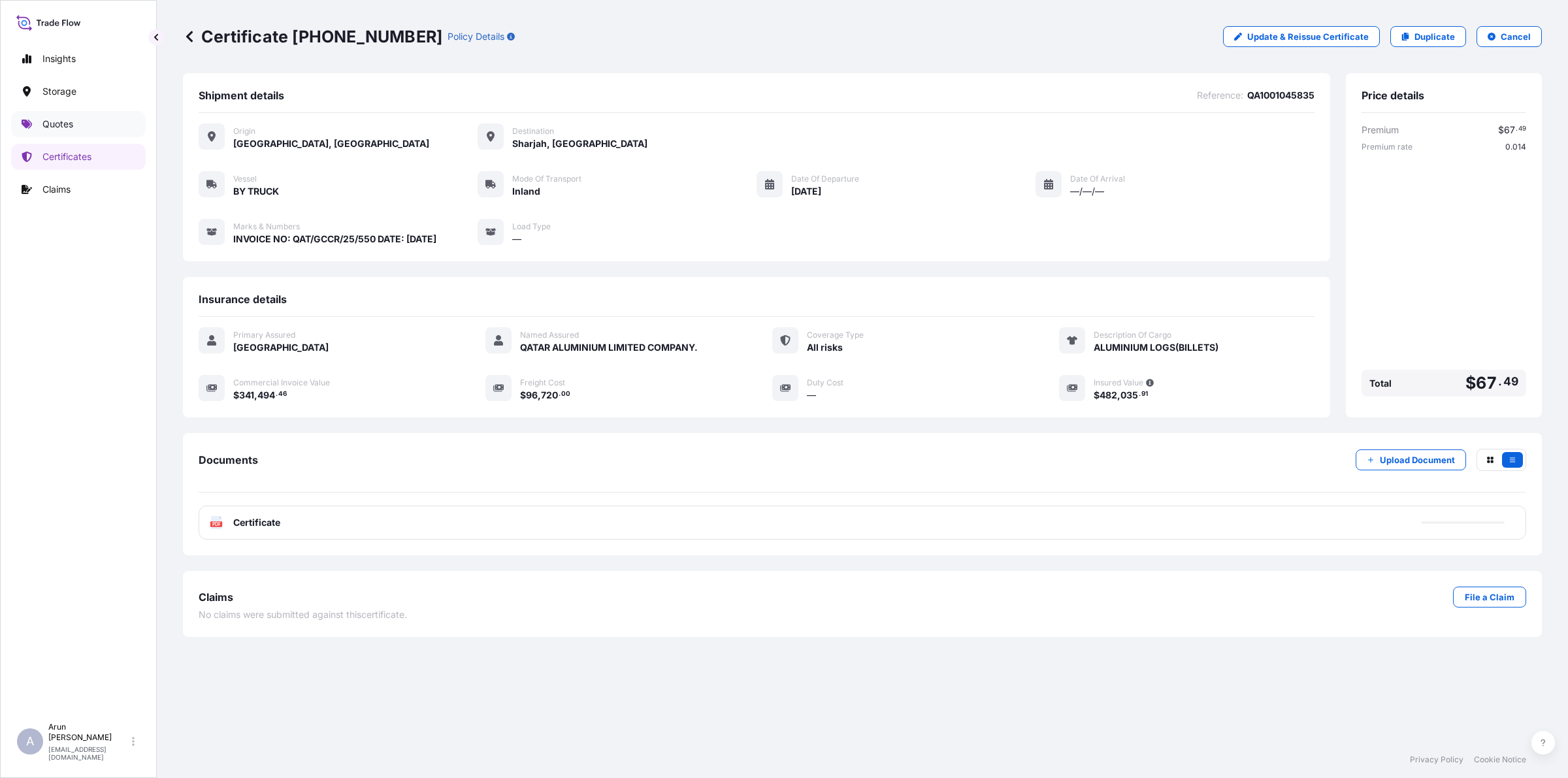
click at [66, 119] on p "Quotes" at bounding box center [57, 124] width 31 height 13
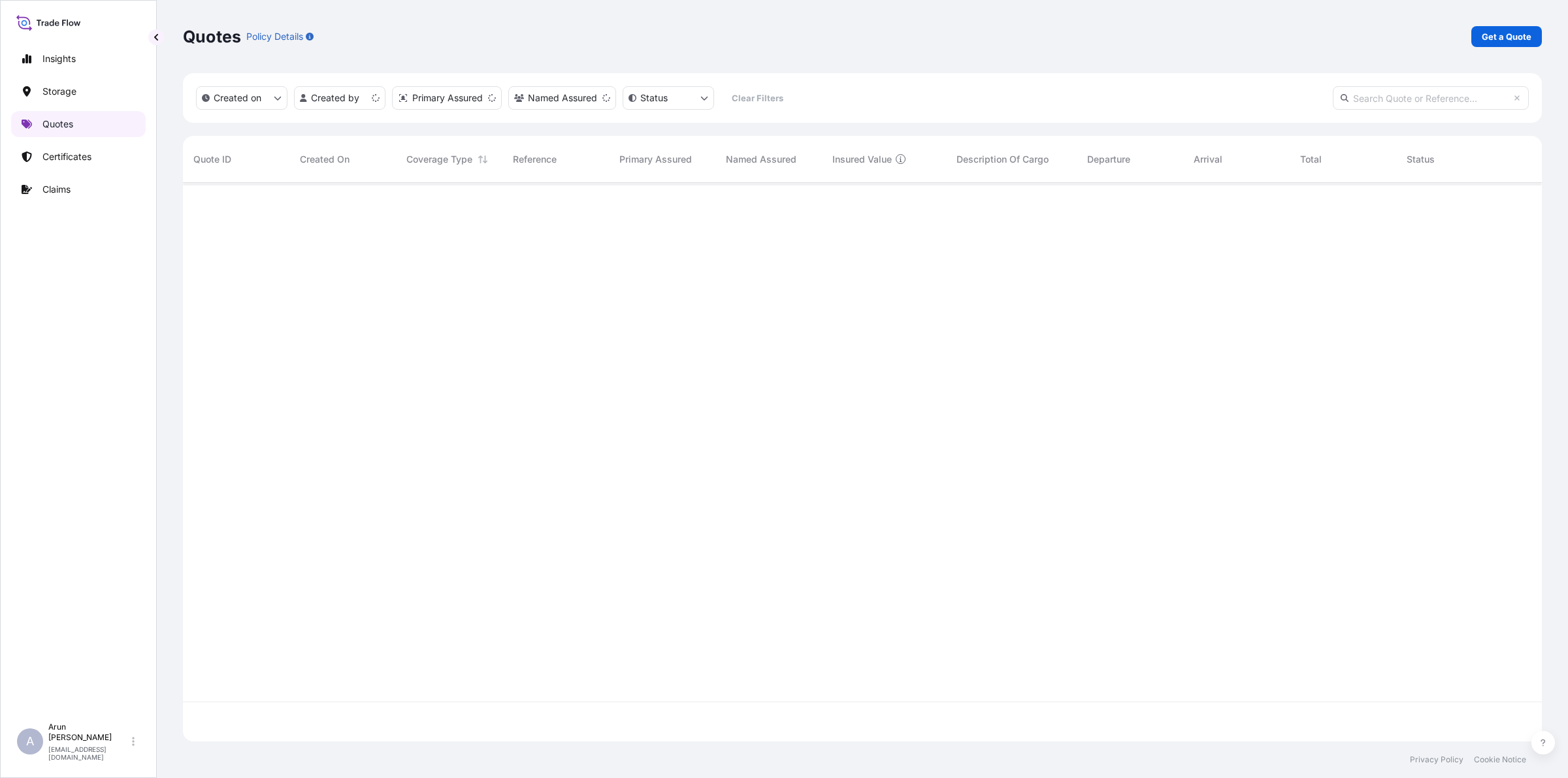
scroll to position [553, 1347]
click at [1503, 40] on p "Get a Quote" at bounding box center [1507, 37] width 50 height 13
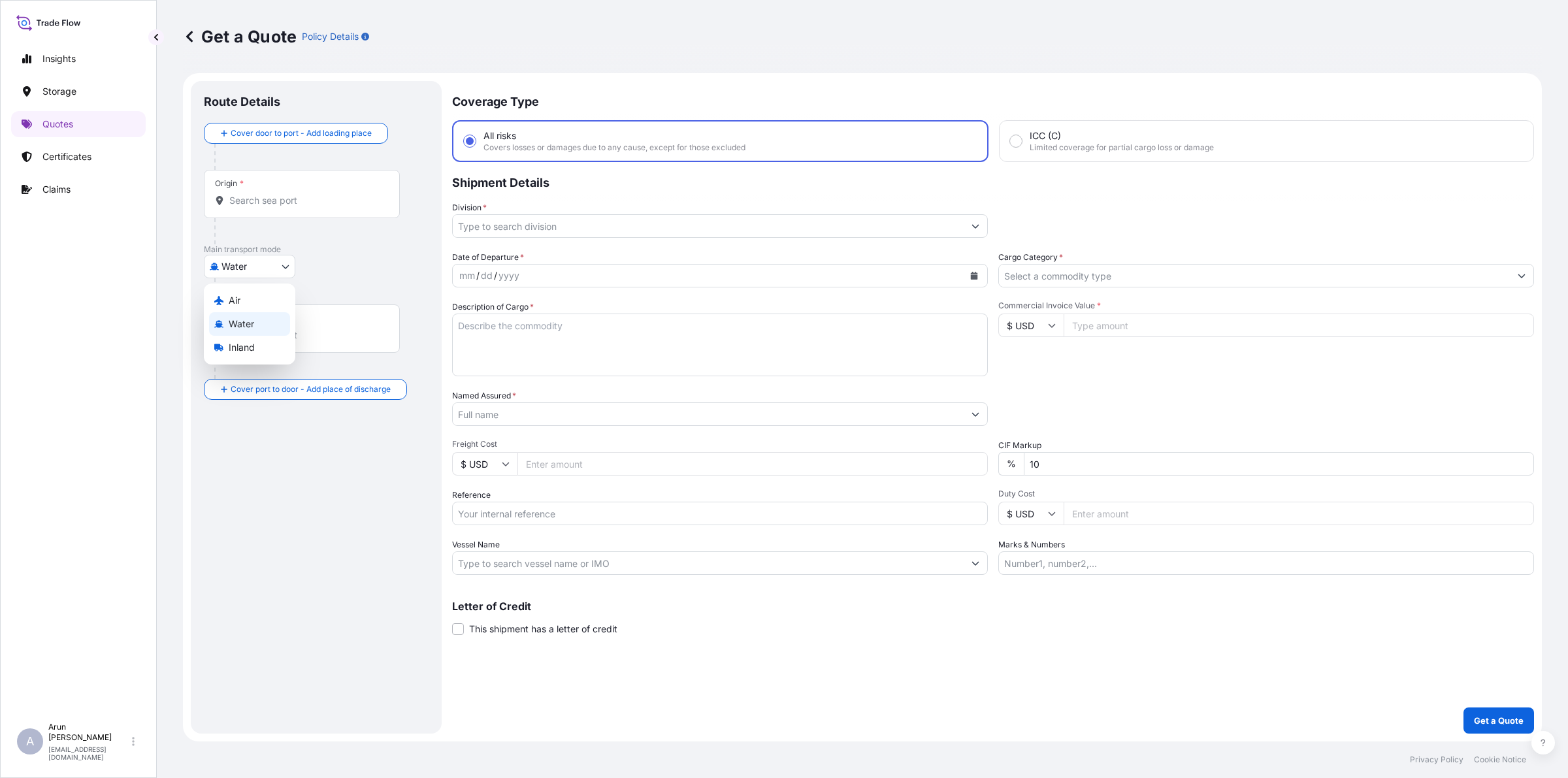
click at [275, 272] on body "Insights Storage Quotes Certificates Claims A [PERSON_NAME] [PERSON_NAME][EMAIL…" at bounding box center [784, 389] width 1568 height 778
click at [243, 303] on div "Air" at bounding box center [249, 300] width 81 height 23
select select "Air"
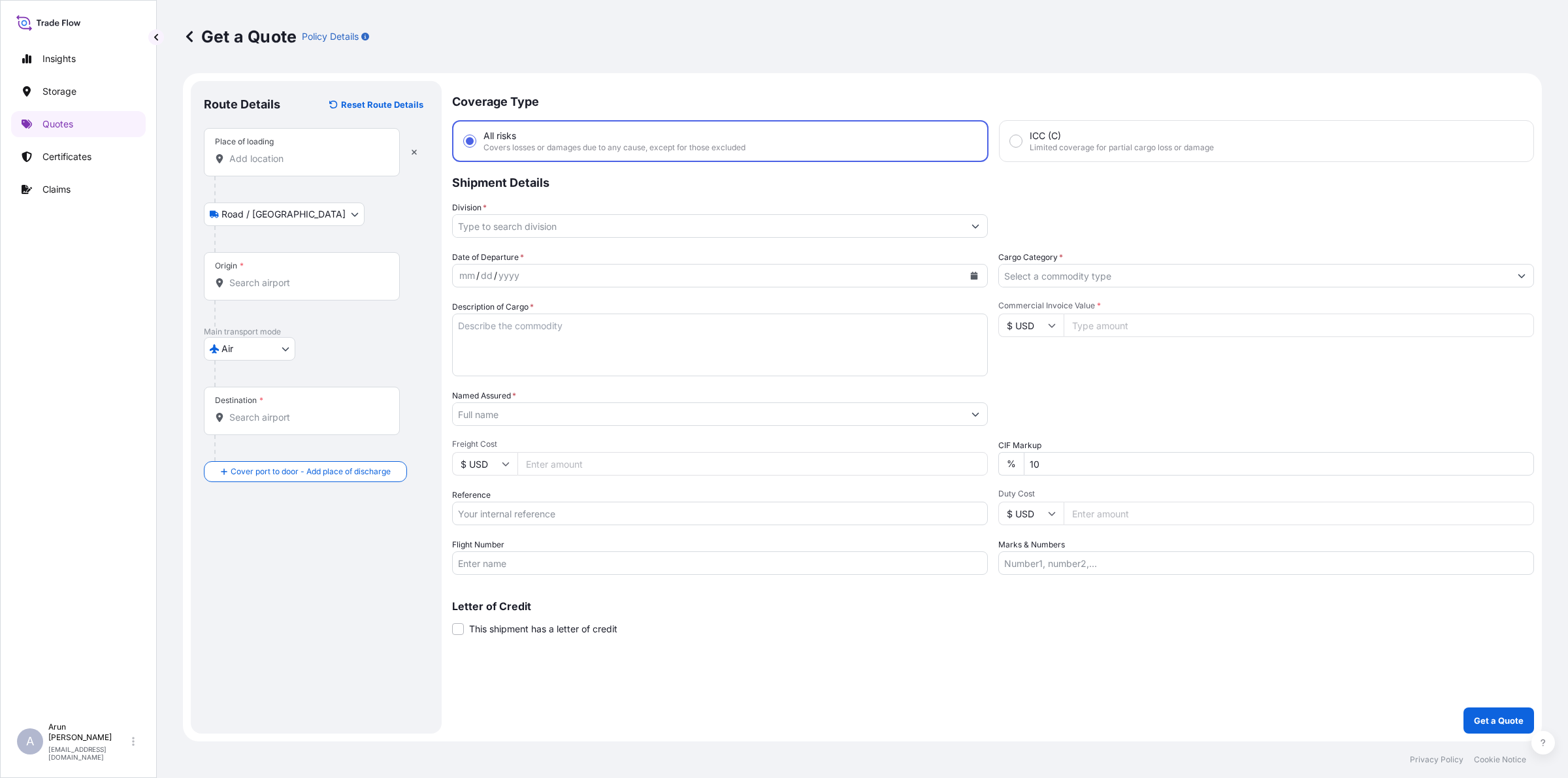
click at [544, 220] on input "Division *" at bounding box center [709, 226] width 511 height 23
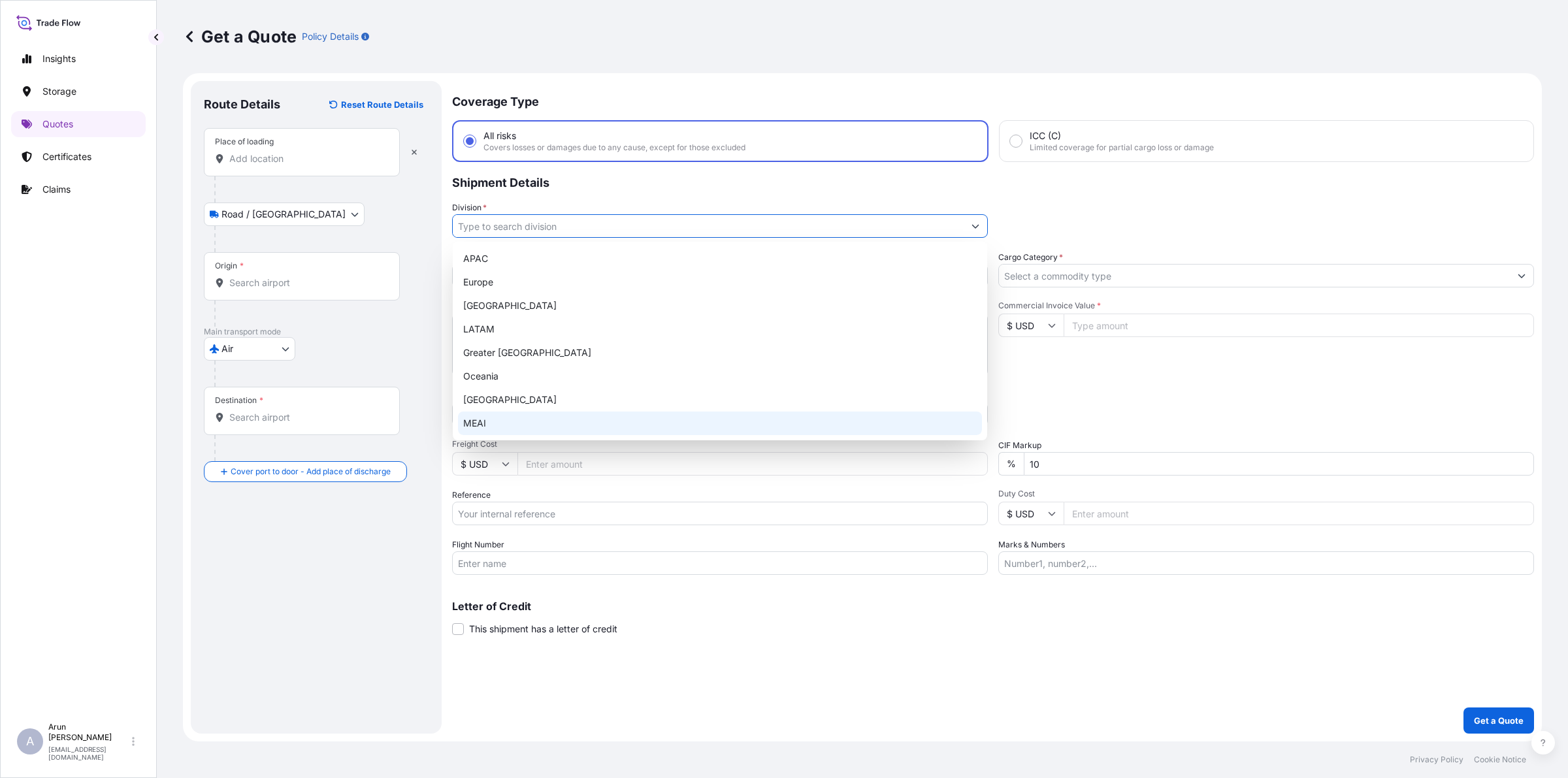
click at [492, 416] on div "MEAI" at bounding box center [719, 423] width 524 height 23
type input "MEAI"
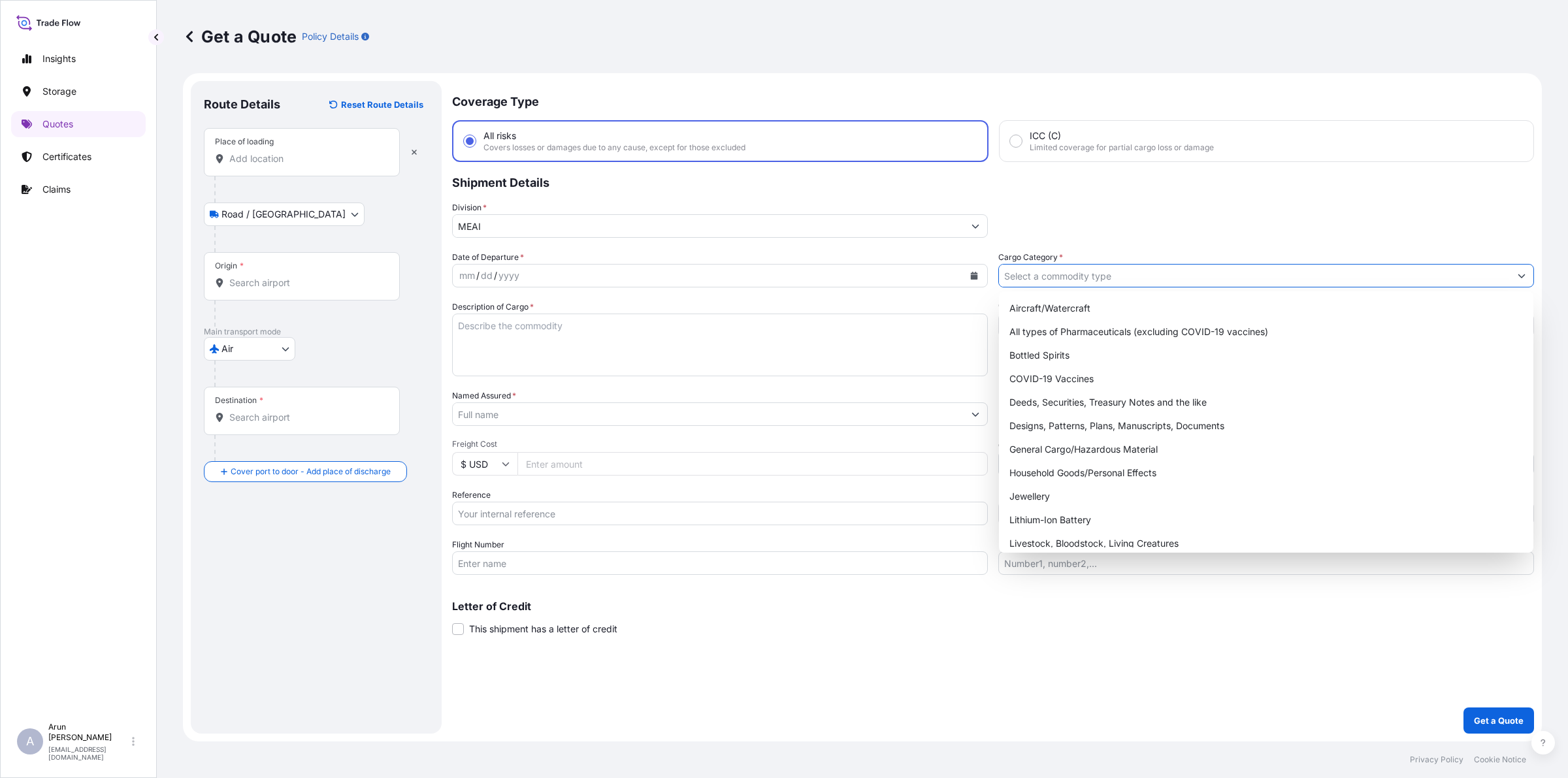
click at [1031, 280] on input "Cargo Category *" at bounding box center [1255, 275] width 511 height 23
click at [1073, 447] on div "General Cargo/Hazardous Material" at bounding box center [1265, 449] width 524 height 23
type input "General Cargo/Hazardous Material"
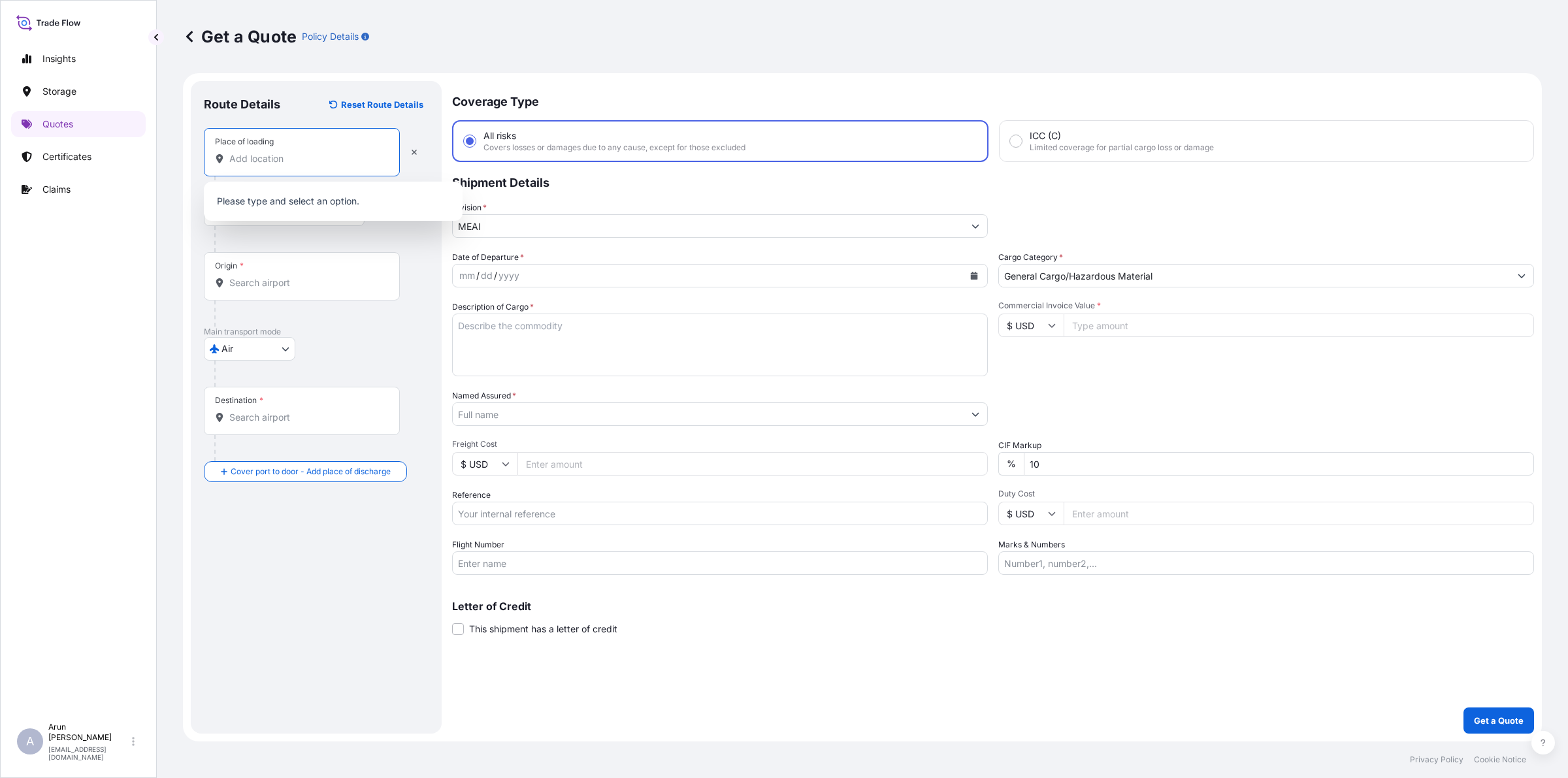
click at [307, 160] on input "Place of loading" at bounding box center [306, 159] width 154 height 13
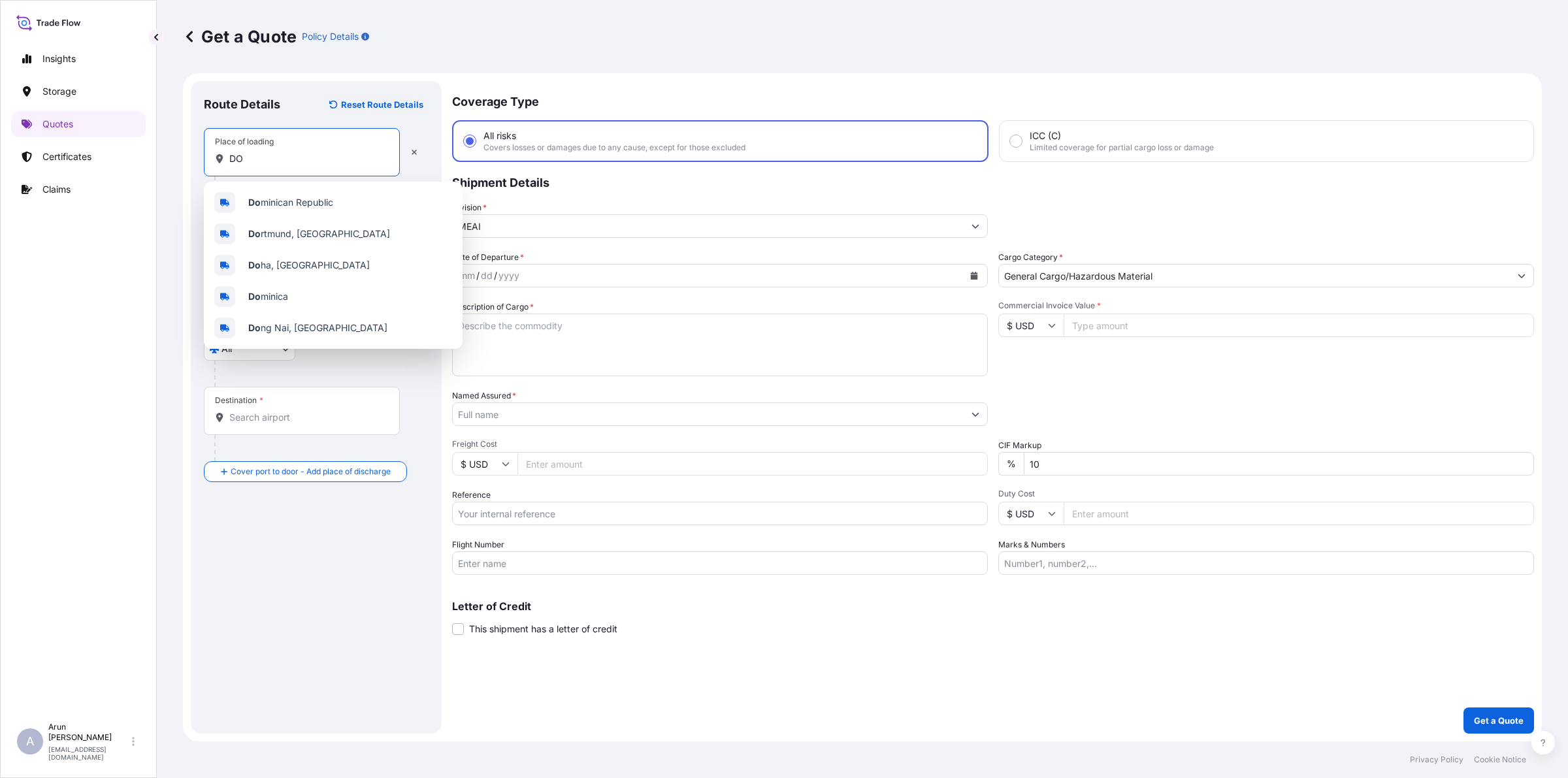
type input "D"
click at [295, 241] on div "Echt , [GEOGRAPHIC_DATA]" at bounding box center [333, 233] width 248 height 31
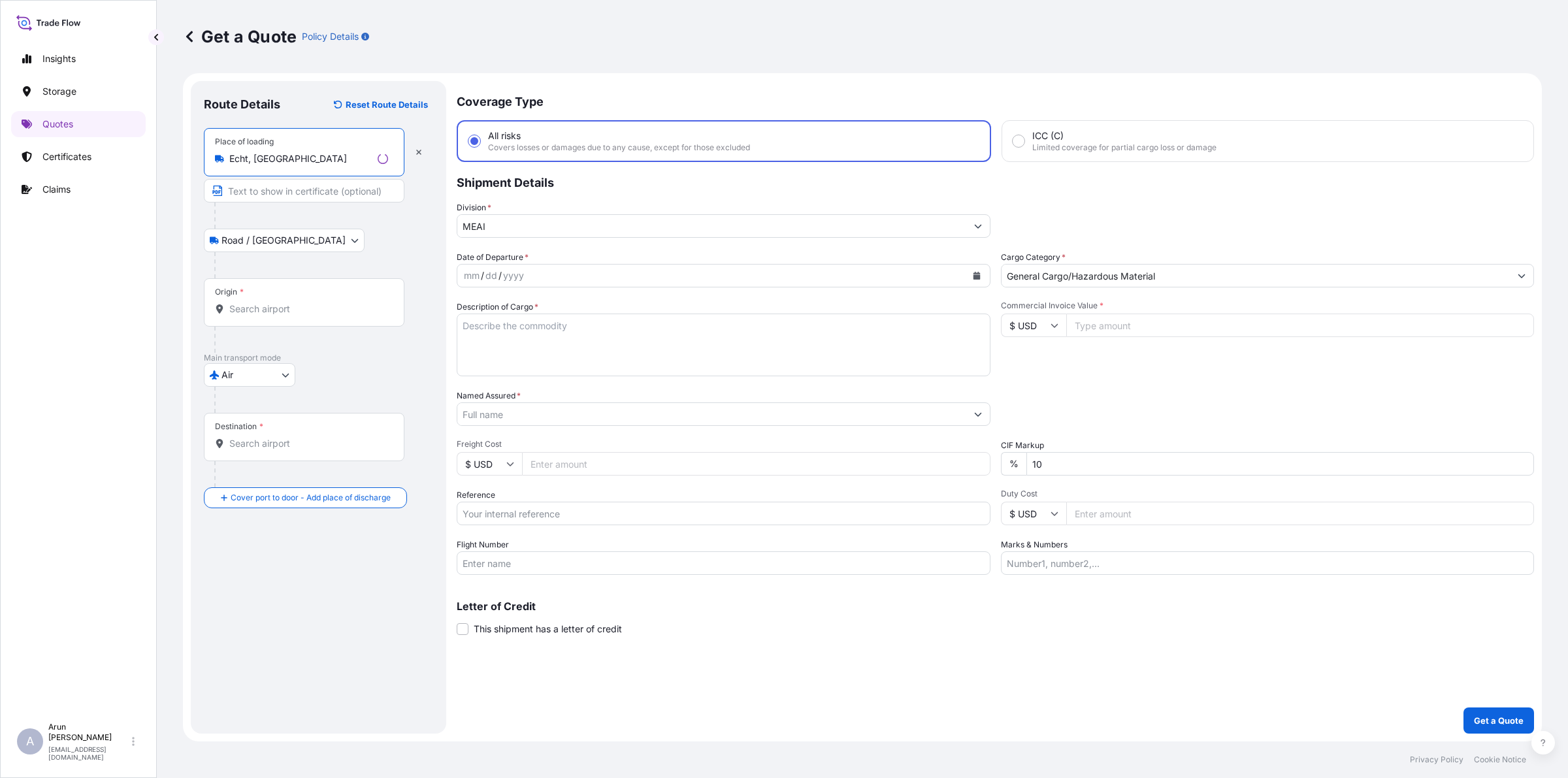
type input "Echt, [GEOGRAPHIC_DATA]"
click at [269, 194] on input "Text to appear on certificate" at bounding box center [304, 190] width 200 height 23
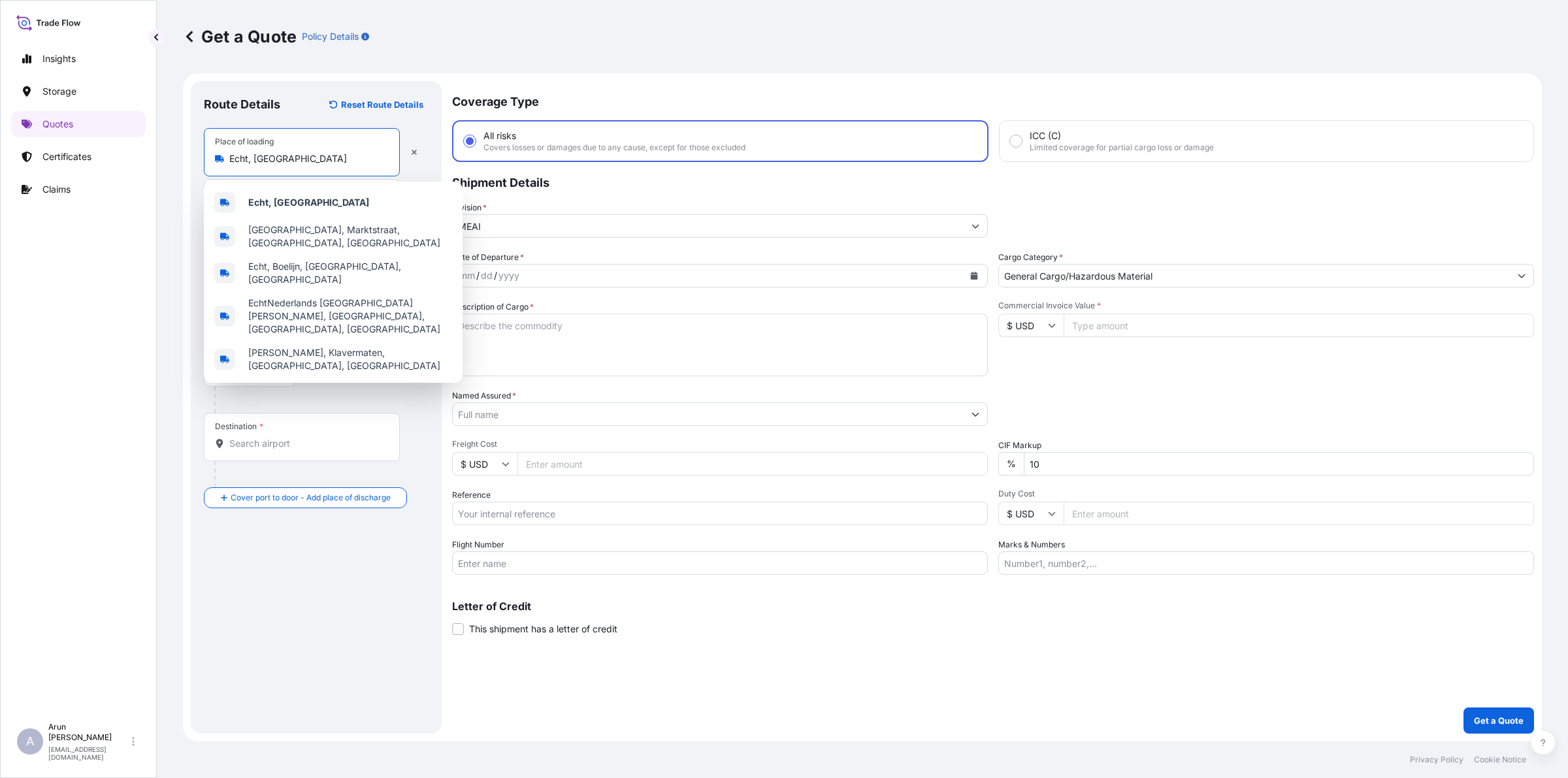
drag, startPoint x: 308, startPoint y: 155, endPoint x: 227, endPoint y: 171, distance: 82.6
click at [227, 171] on div "Place of loading Echt, [GEOGRAPHIC_DATA]" at bounding box center [302, 151] width 196 height 48
click at [301, 196] on b "Echt, [GEOGRAPHIC_DATA]" at bounding box center [308, 202] width 121 height 11
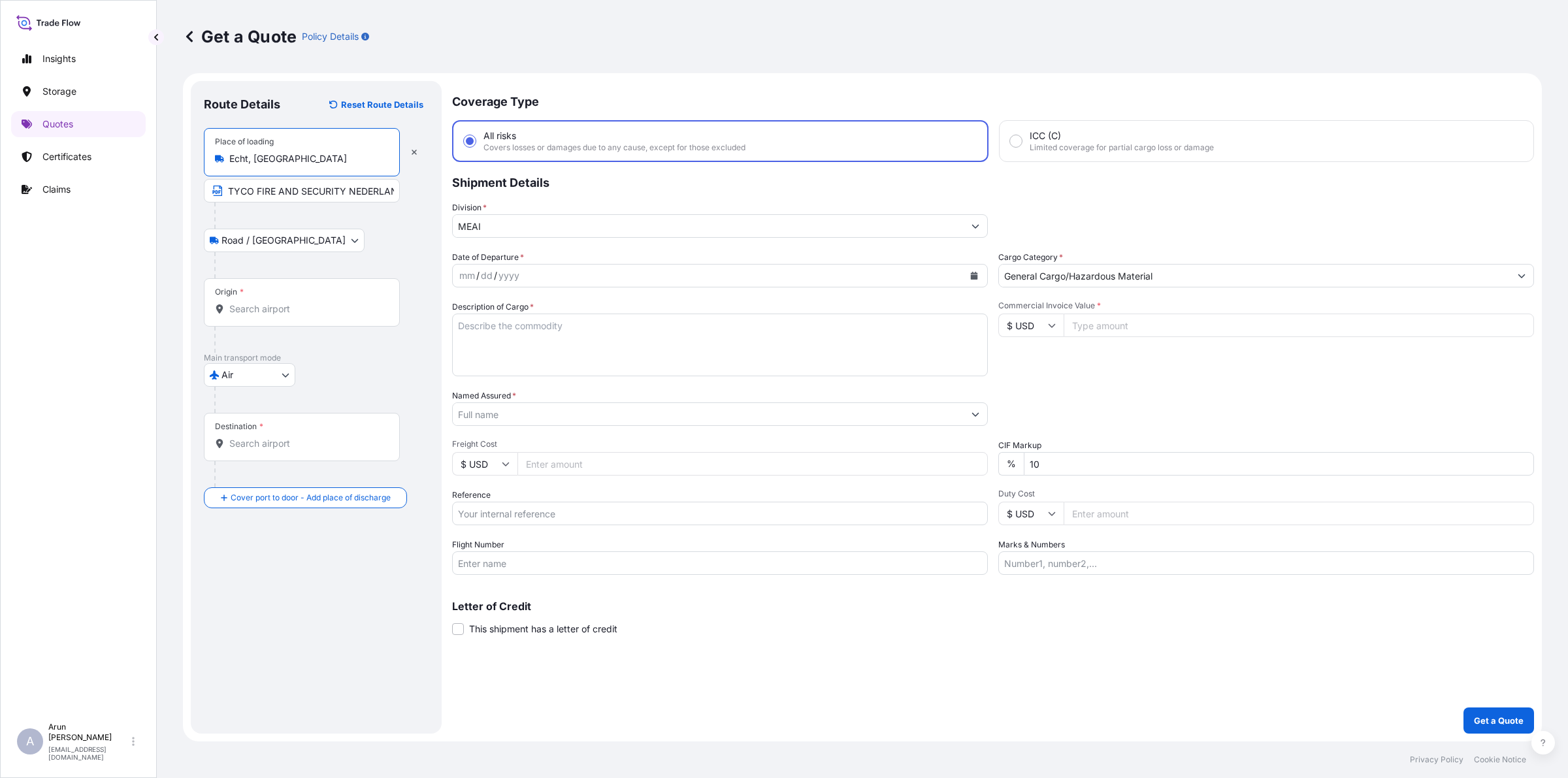
click at [389, 191] on input "TYCO FIRE AND SECURITY NEDERLAND B.V." at bounding box center [302, 190] width 196 height 23
paste input "Echt, [GEOGRAPHIC_DATA]"
type input "TYCO FIRE AND SECURITY NEDERLAND B.V., Echt, [GEOGRAPHIC_DATA]"
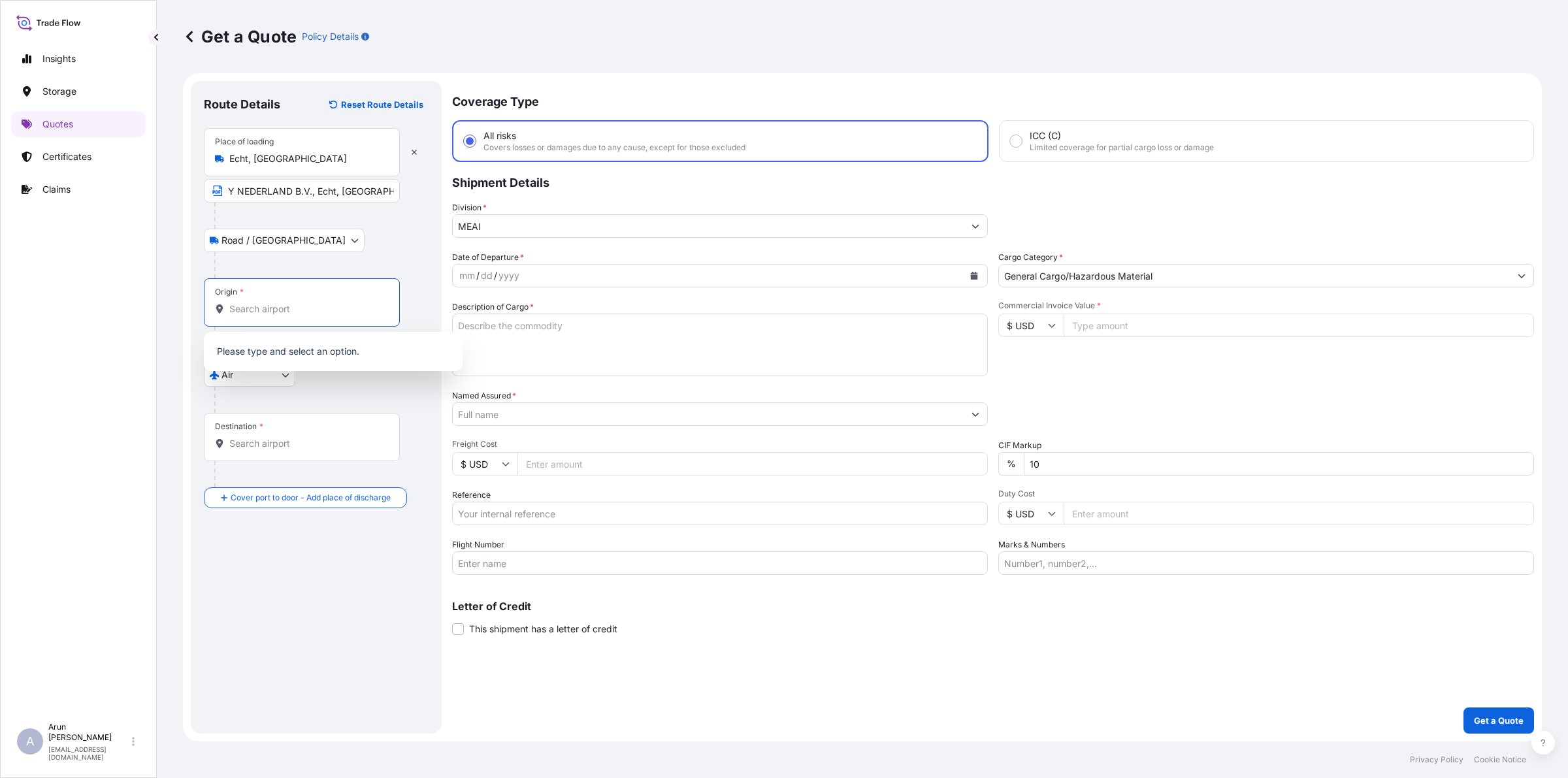
scroll to position [0, 0]
click at [321, 304] on input "Origin *" at bounding box center [306, 309] width 154 height 13
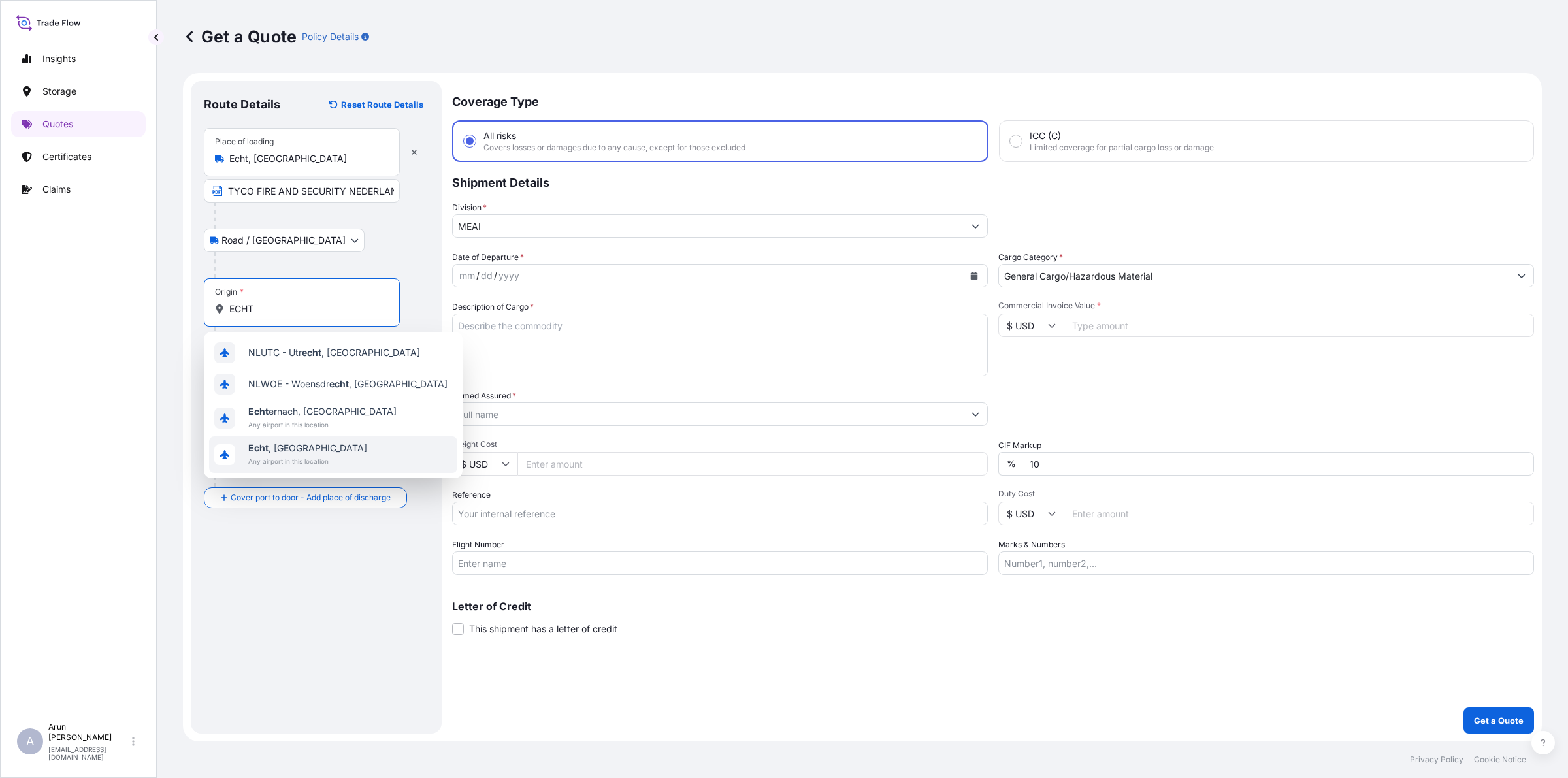
click at [282, 449] on span "Echt , [GEOGRAPHIC_DATA]" at bounding box center [307, 448] width 119 height 13
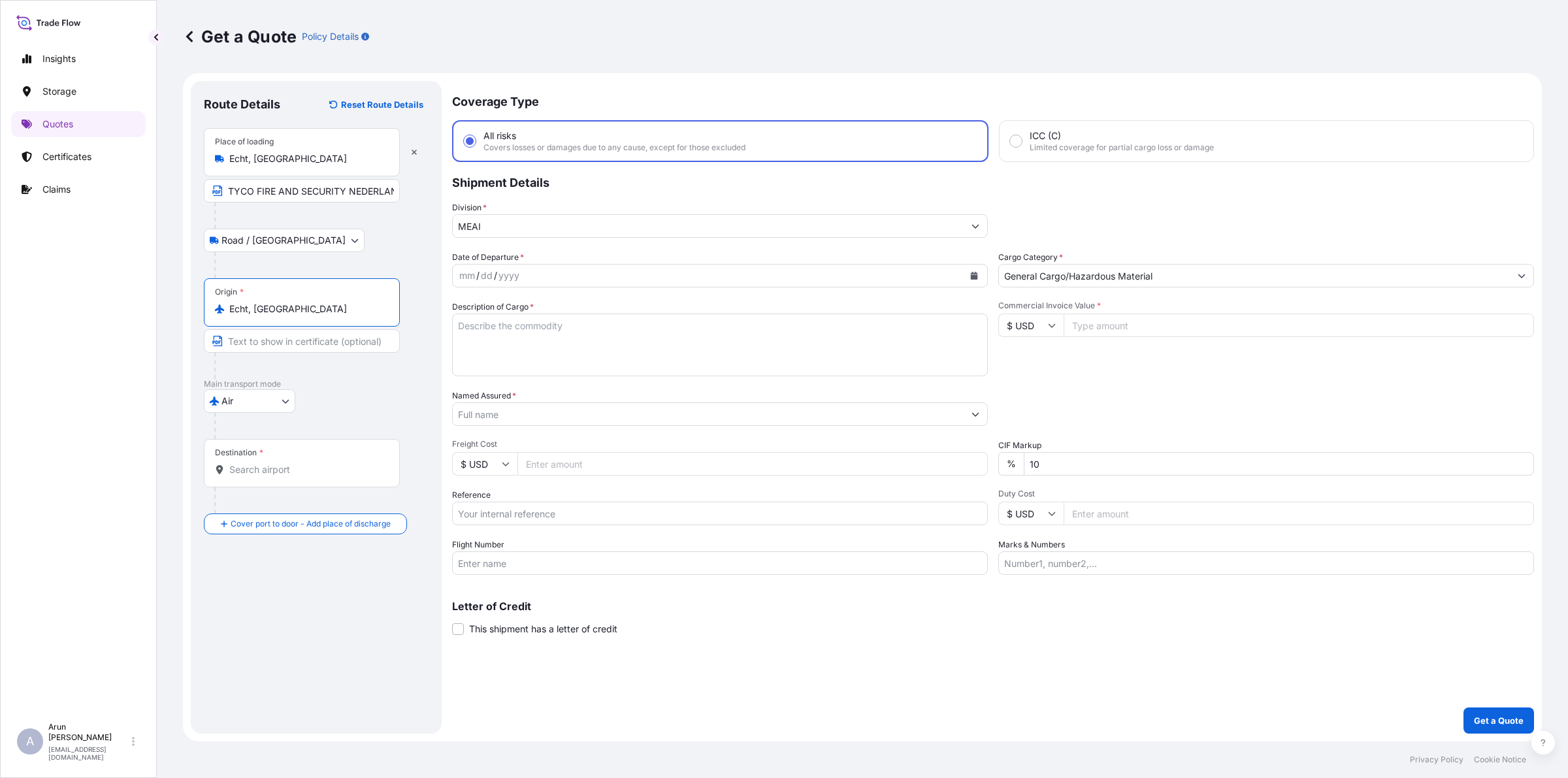
type input "Echt, [GEOGRAPHIC_DATA]"
click at [239, 473] on input "Destination *" at bounding box center [306, 470] width 154 height 13
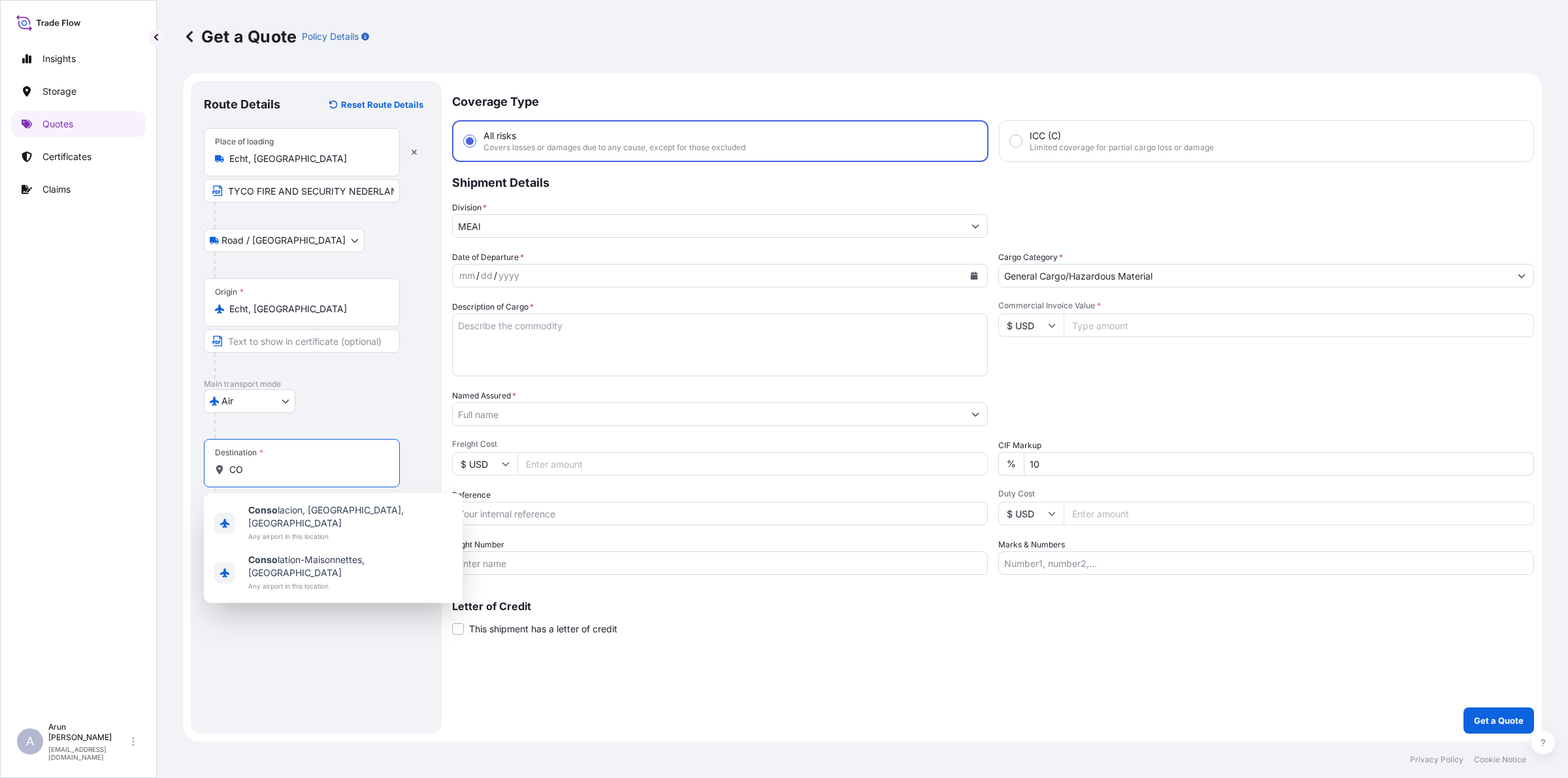
type input "C"
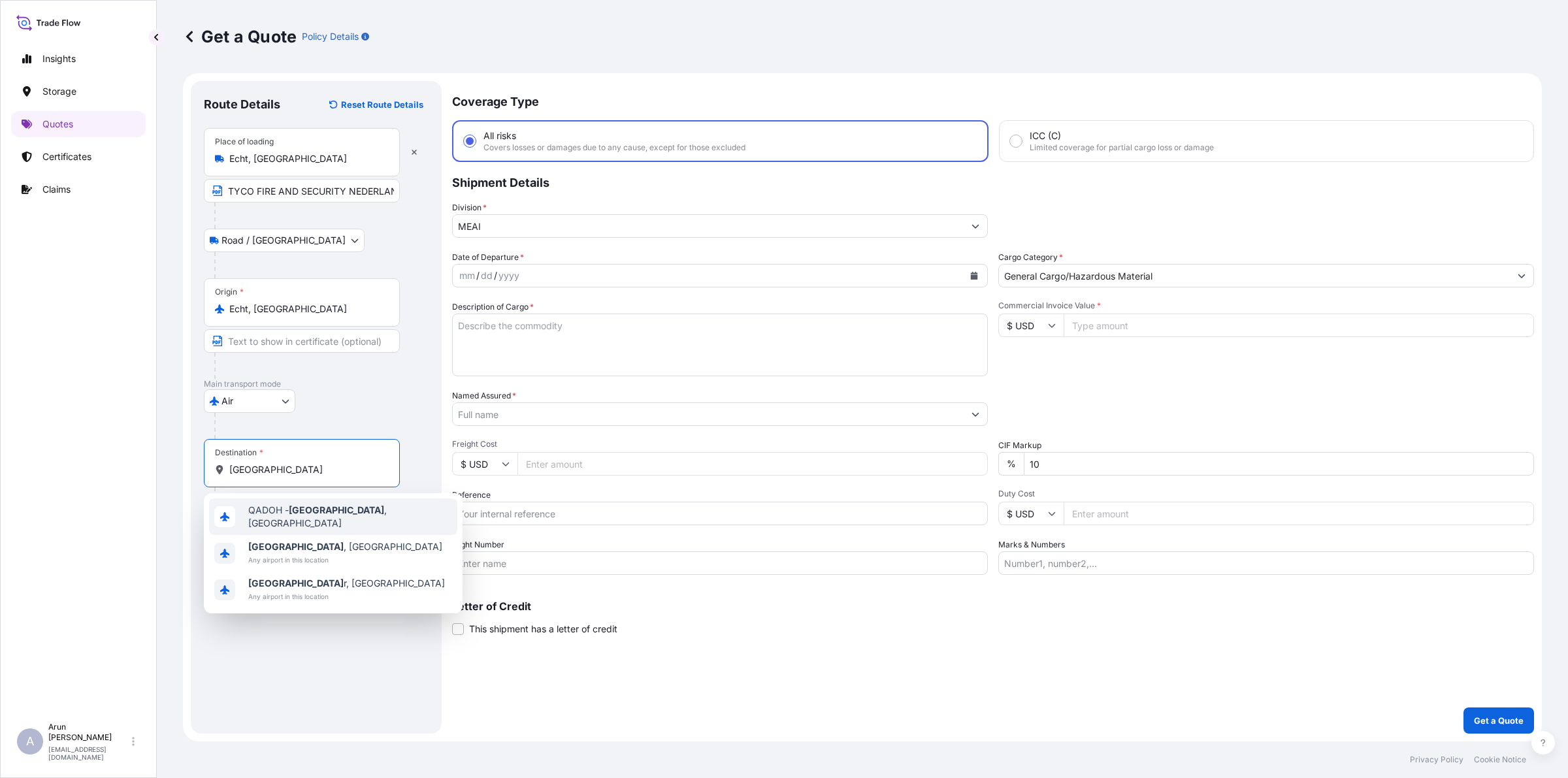
click at [274, 505] on div "QADOH - [GEOGRAPHIC_DATA] , [GEOGRAPHIC_DATA]" at bounding box center [333, 516] width 248 height 37
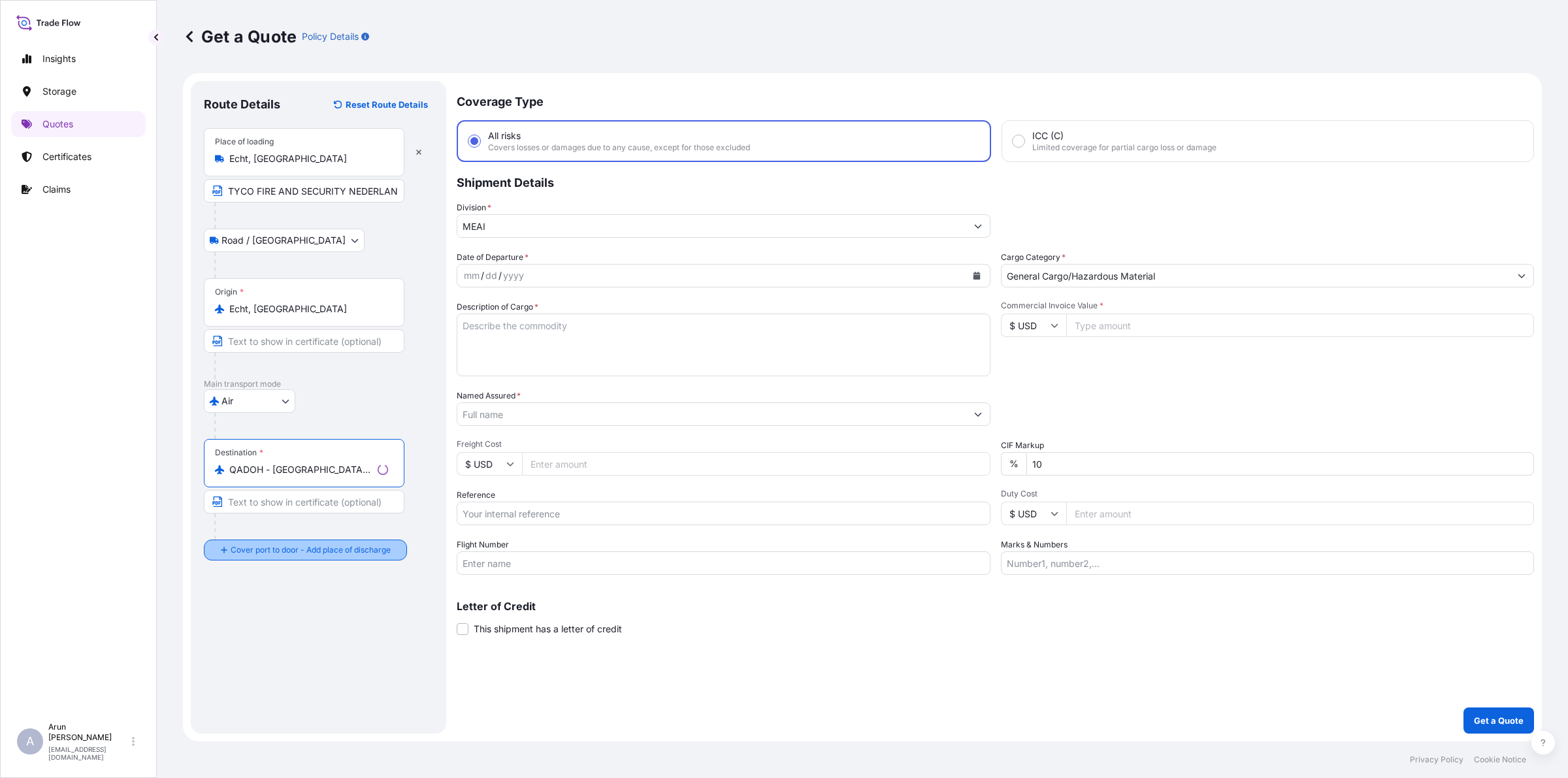
type input "QADOH - [GEOGRAPHIC_DATA], [GEOGRAPHIC_DATA]"
click at [292, 633] on div "Place of Discharge" at bounding box center [302, 613] width 196 height 48
click at [292, 627] on input "Place of Discharge" at bounding box center [306, 620] width 154 height 13
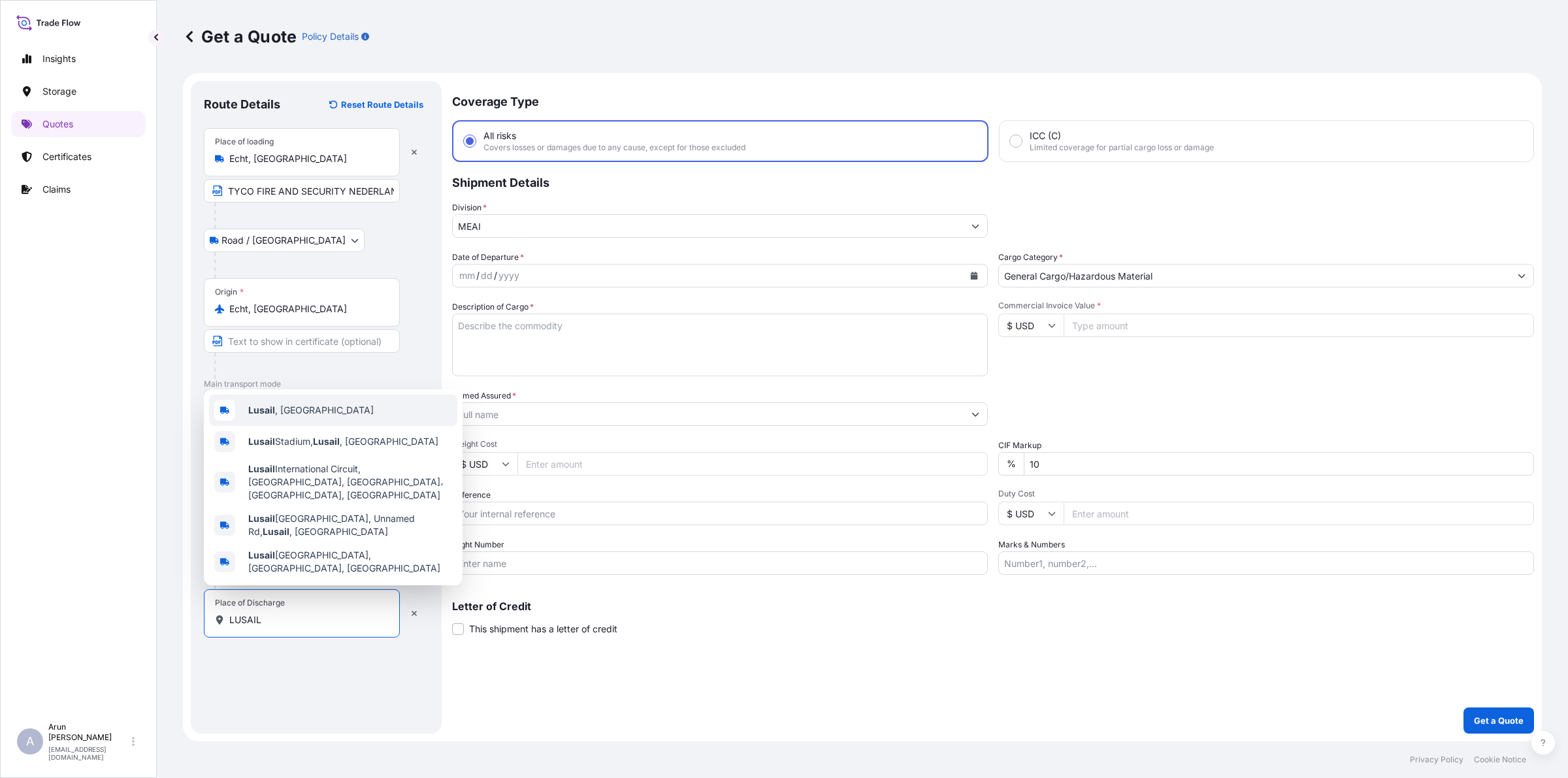
click at [281, 416] on span "Lusail , [GEOGRAPHIC_DATA]" at bounding box center [310, 411] width 125 height 13
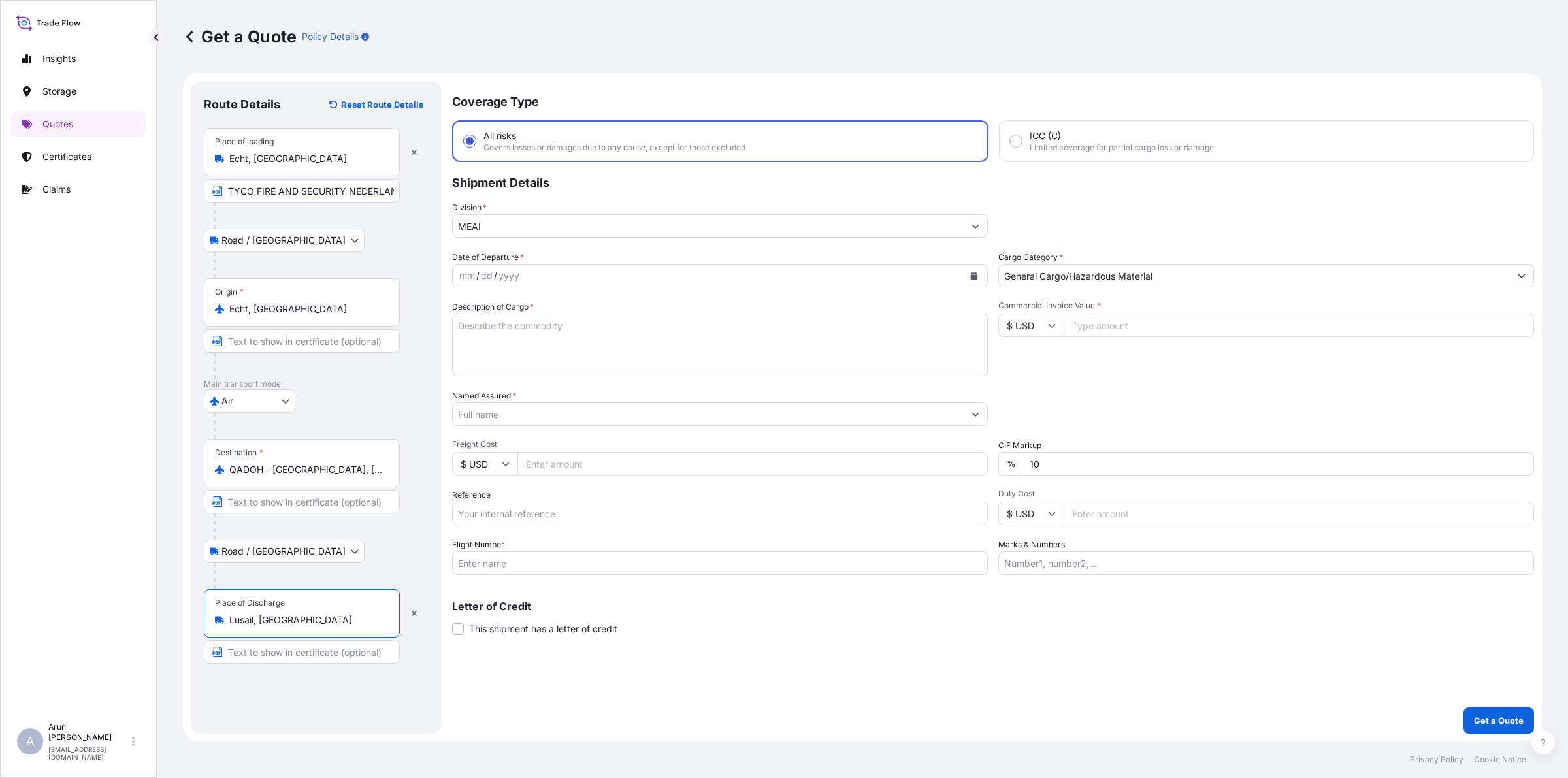
type input "Lusail, [GEOGRAPHIC_DATA]"
click at [285, 650] on input "Text to appear on certificate" at bounding box center [302, 651] width 196 height 23
type input "CONSOLIDATED ENGINEERING SYSTEM CO., Lusail, [GEOGRAPHIC_DATA]"
click at [369, 654] on input "CONSOLIDATED ENGINEERING SYSTEM CO., Lusail, [GEOGRAPHIC_DATA]" at bounding box center [302, 651] width 196 height 23
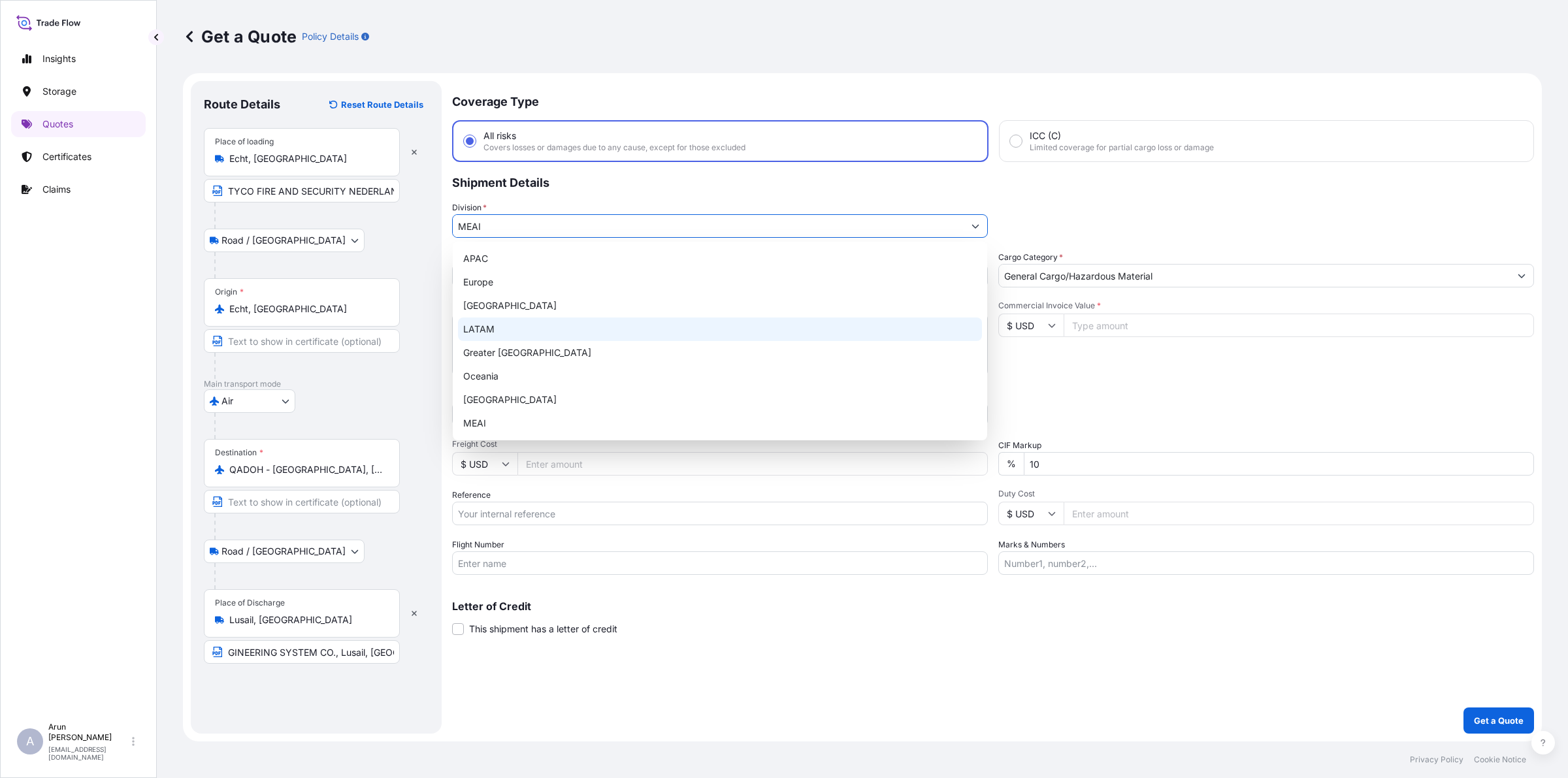
click at [510, 230] on input "MEAI" at bounding box center [709, 226] width 511 height 23
click at [591, 510] on input "Reference" at bounding box center [720, 513] width 536 height 23
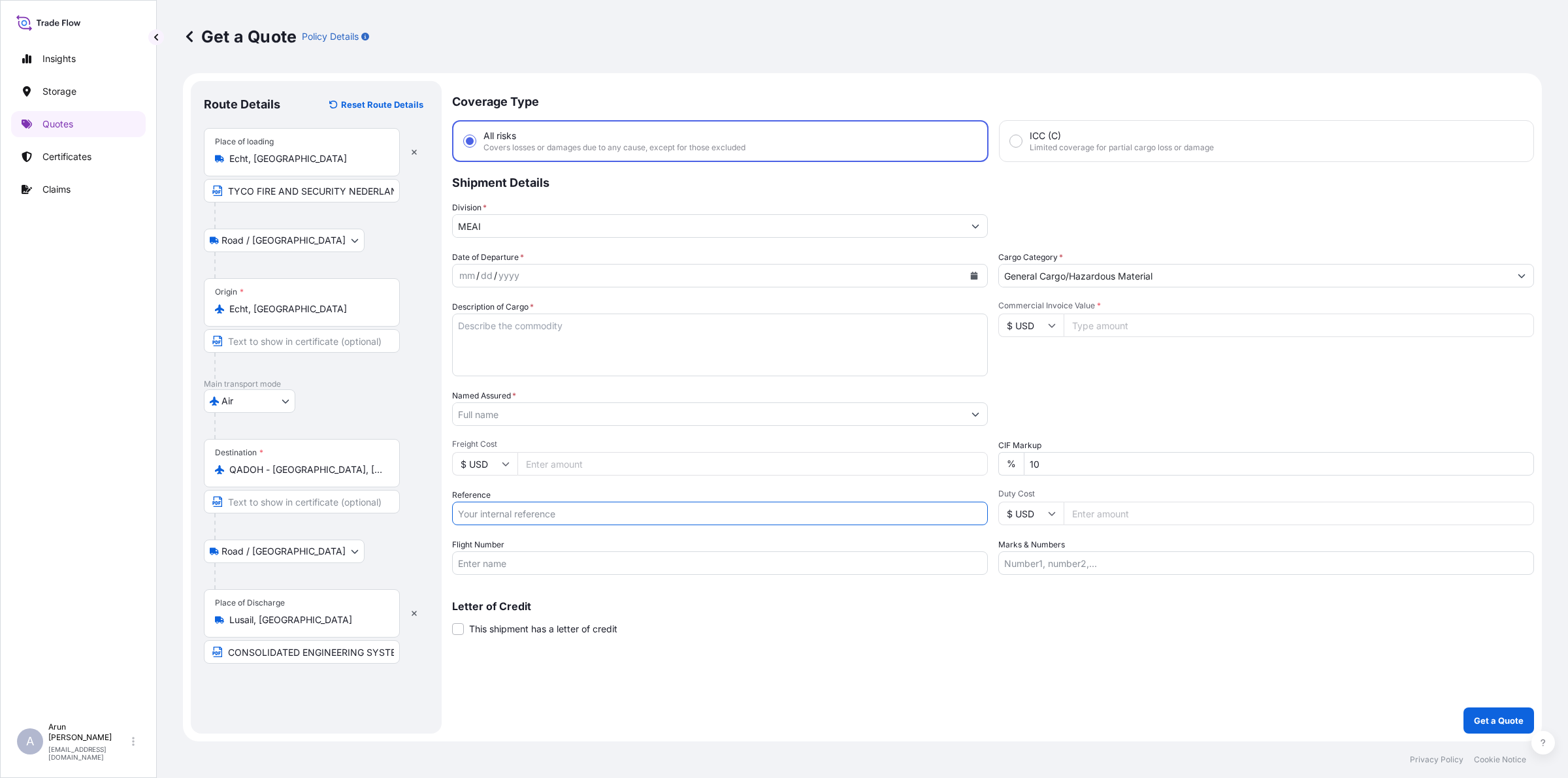
click at [870, 278] on div "mm / dd / yyyy" at bounding box center [709, 275] width 511 height 23
click at [977, 279] on button "Calendar" at bounding box center [974, 275] width 21 height 21
click at [550, 436] on div "24" at bounding box center [549, 434] width 24 height 23
click at [553, 335] on textarea "Description of Cargo *" at bounding box center [720, 345] width 536 height 63
type textarea "A"
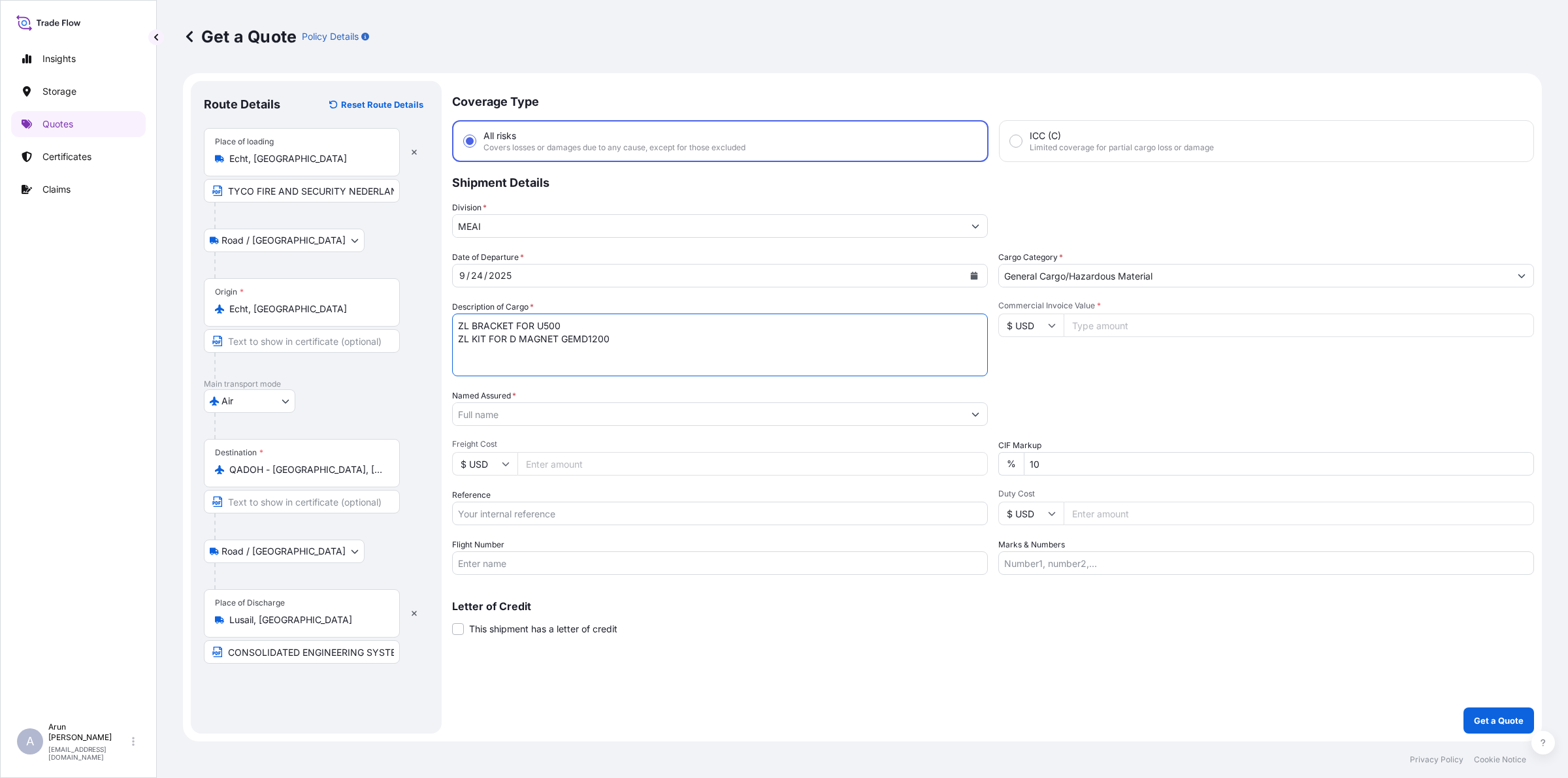
click at [582, 322] on textarea "ZL BRACKET FOR U500 ZL KIT FOR D MAGNET GEMD1200" at bounding box center [720, 345] width 536 height 63
click at [634, 337] on textarea "ZL BRACKET FOR U500 ZL KIT FOR D MAGNET GEMD1200" at bounding box center [720, 345] width 536 height 63
drag, startPoint x: 611, startPoint y: 339, endPoint x: 652, endPoint y: 339, distance: 41.0
click at [652, 339] on textarea "ZL BRACKET FOR U500 ZL KIT FOR D MAGNET GEMD1200 AND" at bounding box center [720, 345] width 536 height 63
drag, startPoint x: 543, startPoint y: 339, endPoint x: 409, endPoint y: 352, distance: 134.6
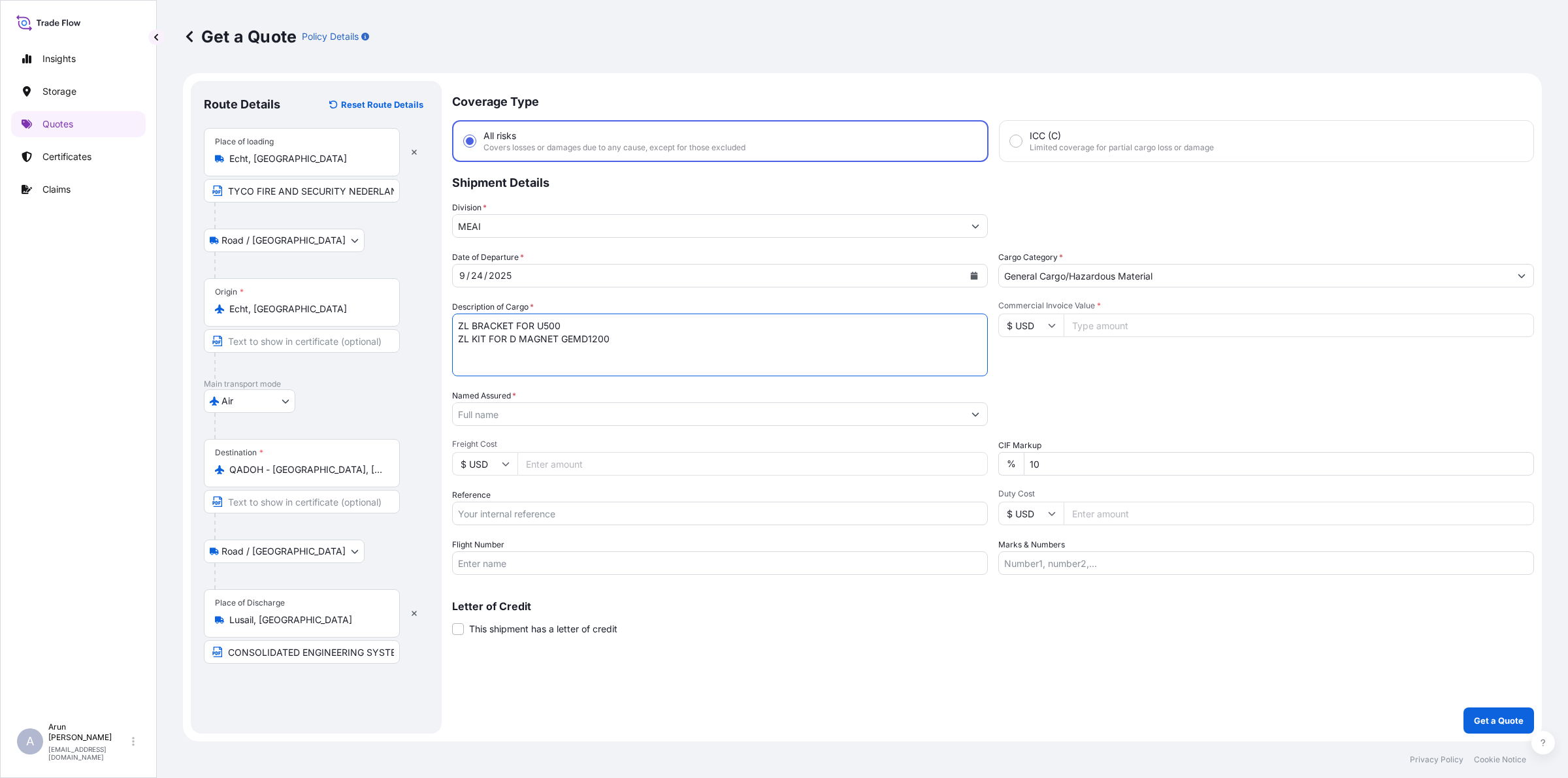
click at [409, 352] on form "Route Details Reset Route Details Place of loading Echt, [GEOGRAPHIC_DATA] TYCO…" at bounding box center [863, 407] width 1359 height 668
click at [637, 346] on textarea "ZL BRACKET FOR U500 ZL KIT FOR D MAGNET GEMD1200" at bounding box center [720, 345] width 536 height 63
paste textarea "ZL KIT FOR D MAGNET"
type textarea "ZL BRACKET FOR U500 ZL KIT FOR D MAGNET GEMD1200 ZL KIT FOR D MAGNET 545 ZL KIT…"
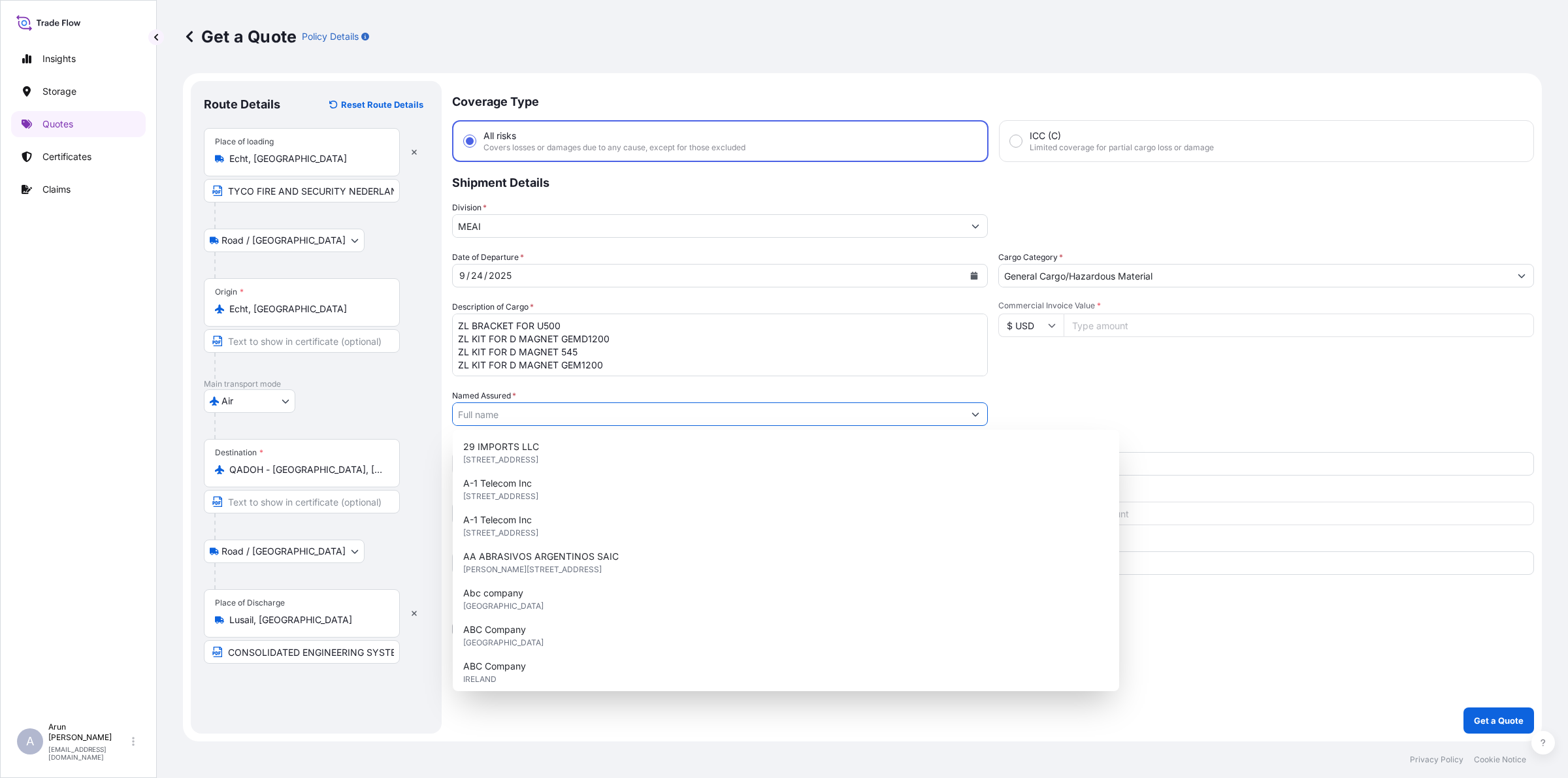
click at [667, 416] on input "Named Assured *" at bounding box center [709, 413] width 511 height 23
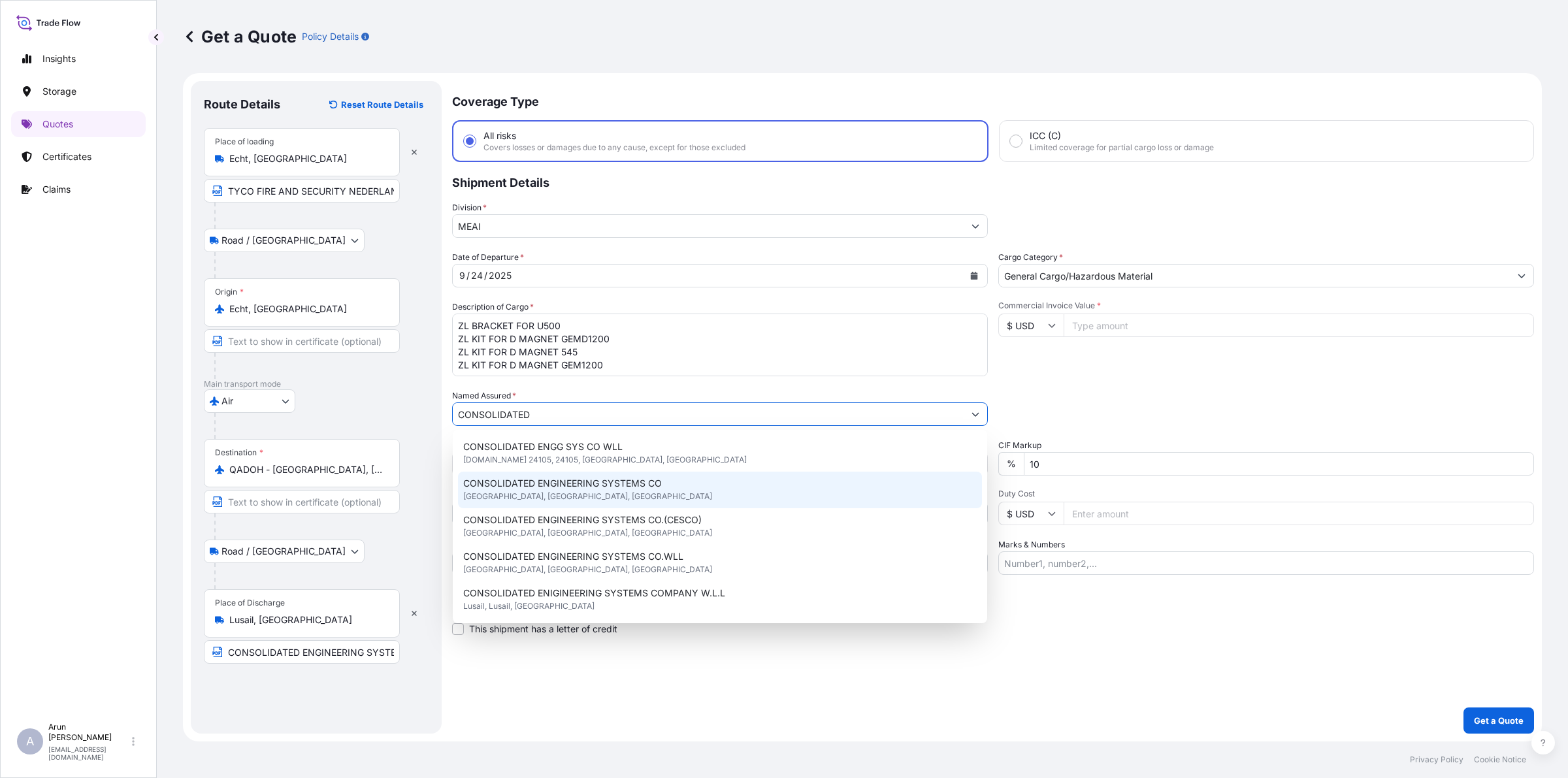
click at [582, 491] on div "CONSOLIDATED ENGINEERING SYSTEMS CO [GEOGRAPHIC_DATA], [GEOGRAPHIC_DATA], [GEOG…" at bounding box center [719, 490] width 524 height 37
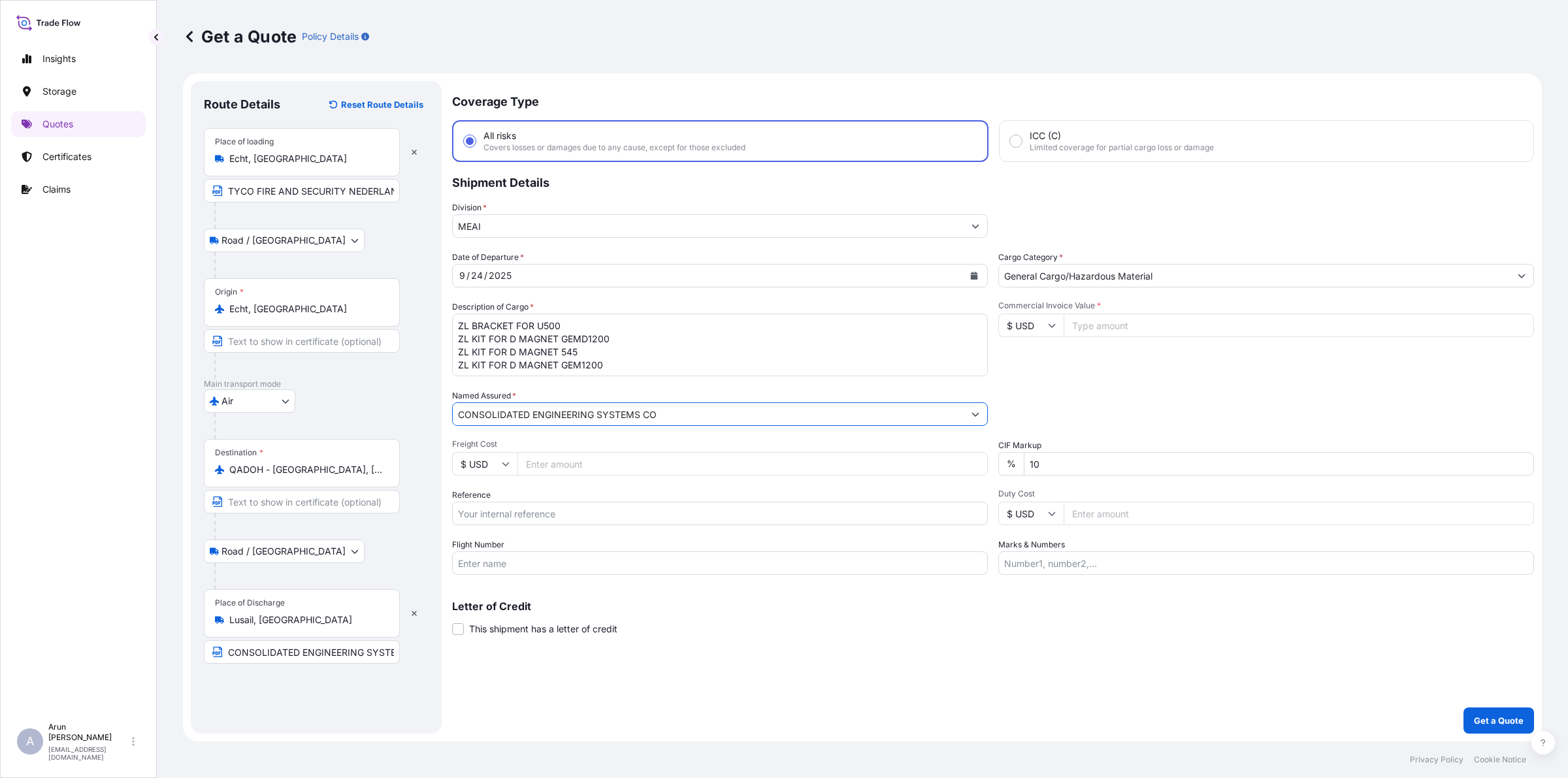
type input "CONSOLIDATED ENGINEERING SYSTEMS CO"
click at [583, 464] on input "Freight Cost" at bounding box center [753, 463] width 470 height 23
type input "1016"
click at [539, 517] on input "Reference" at bounding box center [720, 513] width 536 height 23
drag, startPoint x: 511, startPoint y: 513, endPoint x: 400, endPoint y: 537, distance: 113.6
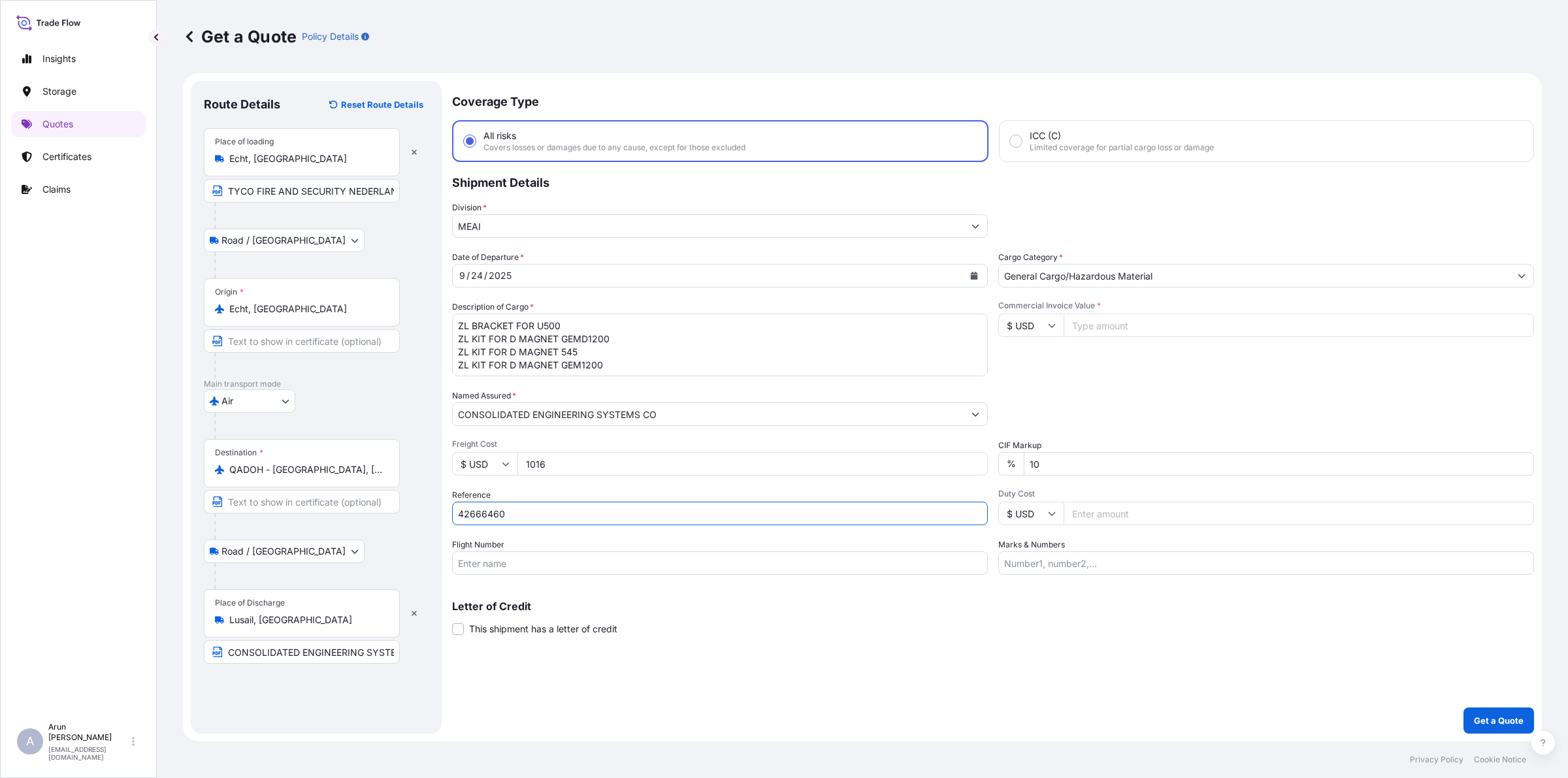
click at [400, 537] on form "Route Details Reset Route Details Place of loading Echt, [GEOGRAPHIC_DATA] TYCO…" at bounding box center [863, 407] width 1359 height 668
type input "42666460"
click at [500, 563] on input "Flight Number" at bounding box center [720, 563] width 536 height 23
type input "BY AIR"
click at [1059, 542] on label "Marks & Numbers" at bounding box center [1031, 545] width 67 height 13
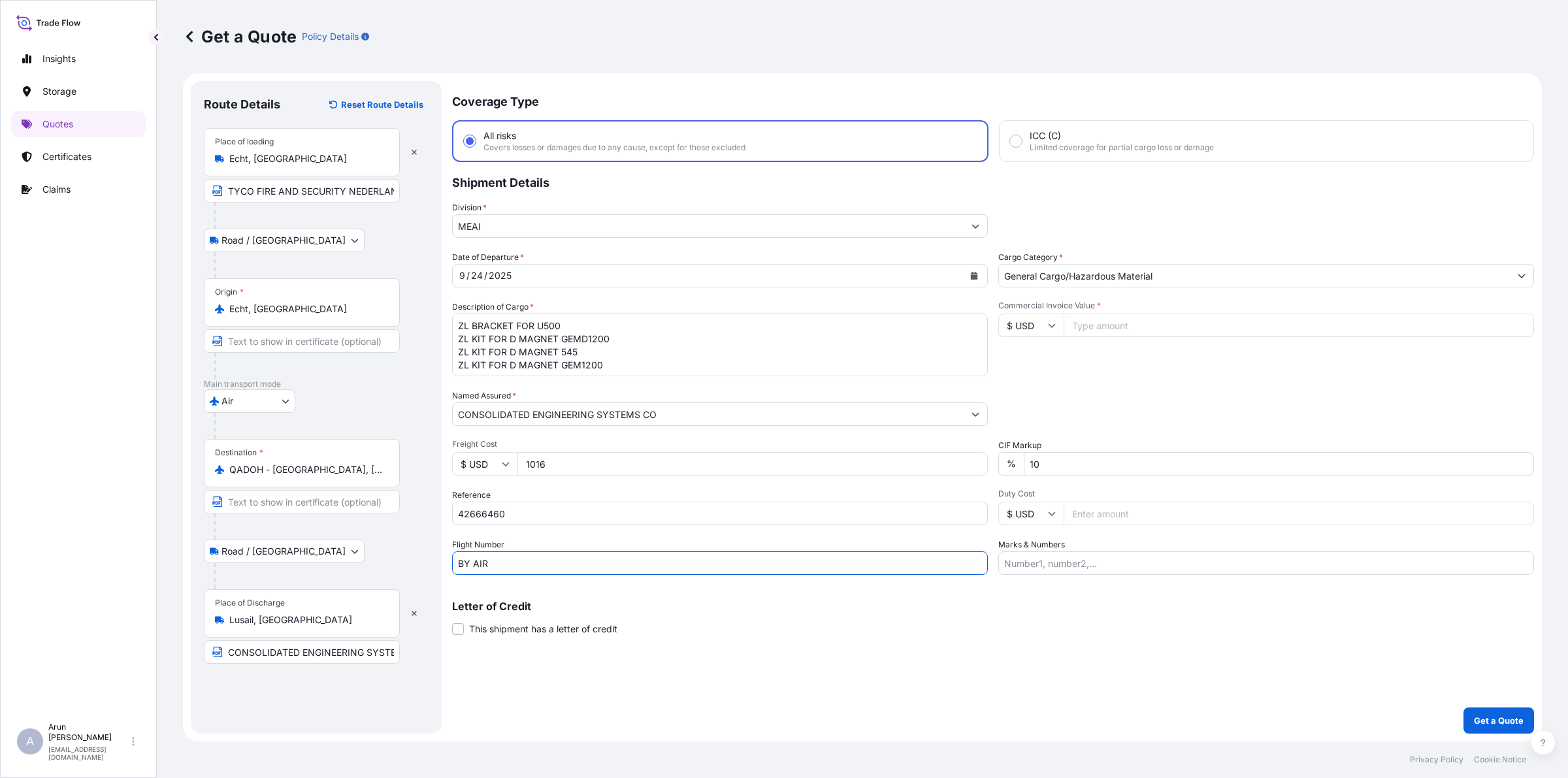
click at [1059, 552] on input "Marks & Numbers" at bounding box center [1266, 563] width 536 height 23
drag, startPoint x: 1071, startPoint y: 556, endPoint x: 1082, endPoint y: 553, distance: 11.4
click at [1082, 553] on input "INVOICE NO: CPI2025003 DATE: [DATE]" at bounding box center [1266, 563] width 536 height 23
drag, startPoint x: 540, startPoint y: 511, endPoint x: 406, endPoint y: 523, distance: 134.5
click at [406, 523] on form "Route Details Reset Route Details Place of loading Echt, [GEOGRAPHIC_DATA] TYCO…" at bounding box center [863, 407] width 1359 height 668
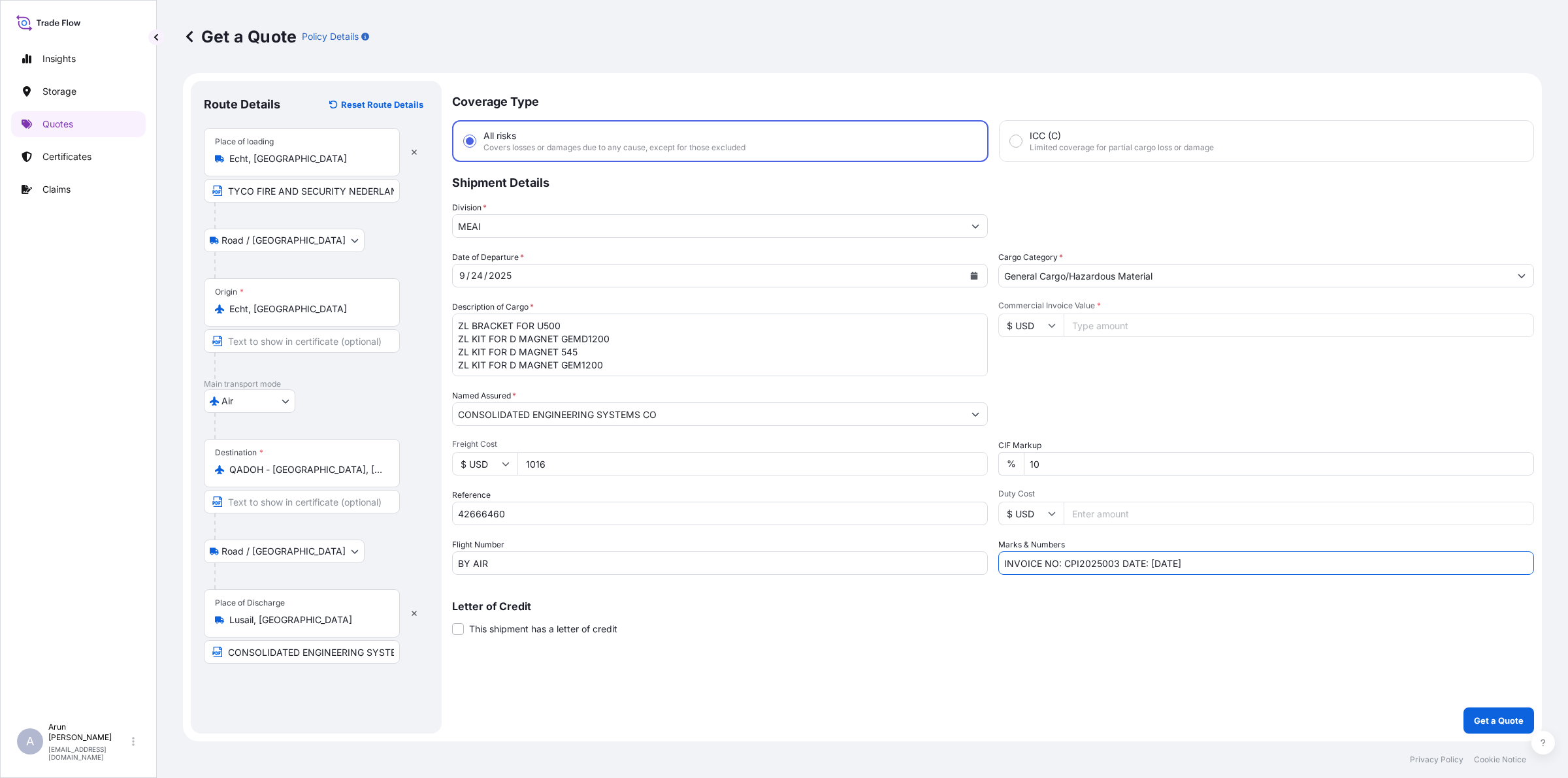
drag, startPoint x: 1062, startPoint y: 562, endPoint x: 1118, endPoint y: 563, distance: 56.0
click at [1118, 563] on input "INVOICE NO: CPI2025003 DATE: [DATE]" at bounding box center [1266, 563] width 536 height 23
paste input "42666460"
click at [1145, 563] on input "INVOICE NO:42666460 DATE: [DATE]" at bounding box center [1266, 563] width 536 height 23
type input "INVOICE NO:42666460 DATE: [DATE]"
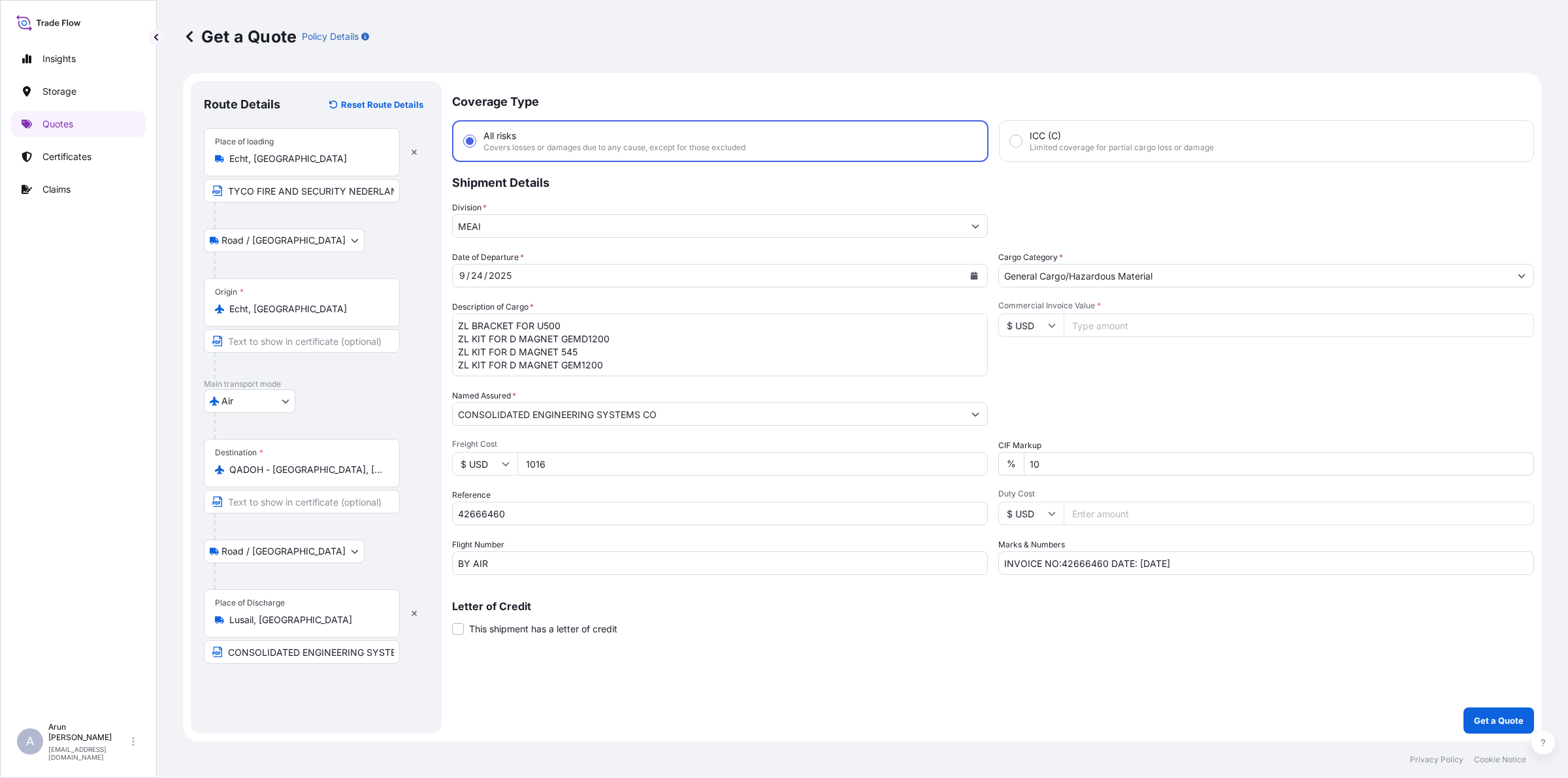
click at [1106, 319] on input "Commercial Invoice Value *" at bounding box center [1299, 325] width 470 height 23
type input "14568.14"
click at [1501, 717] on p "Get a Quote" at bounding box center [1498, 721] width 50 height 13
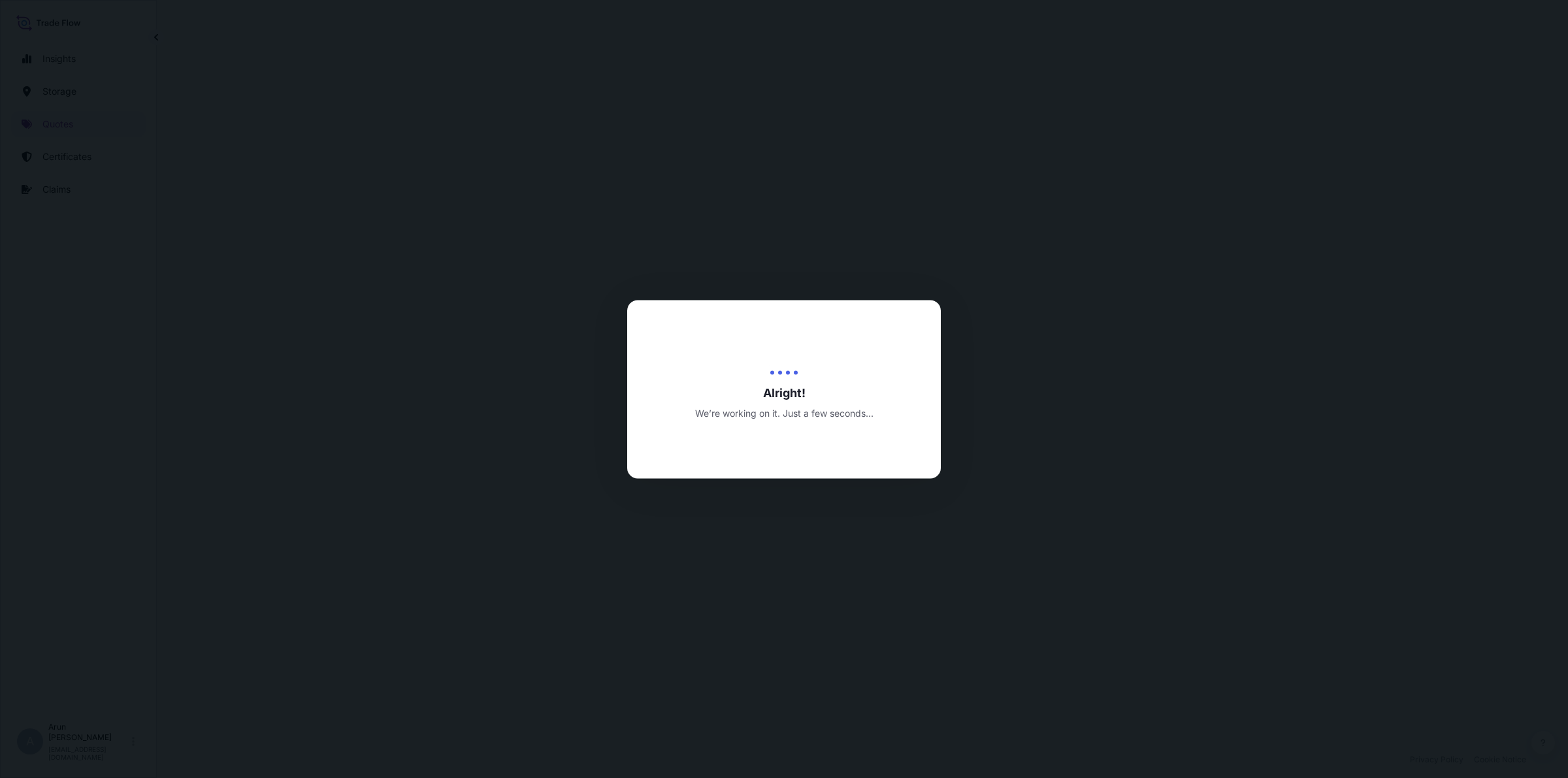
select select "Road / [GEOGRAPHIC_DATA]"
select select "Air"
select select "Road / [GEOGRAPHIC_DATA]"
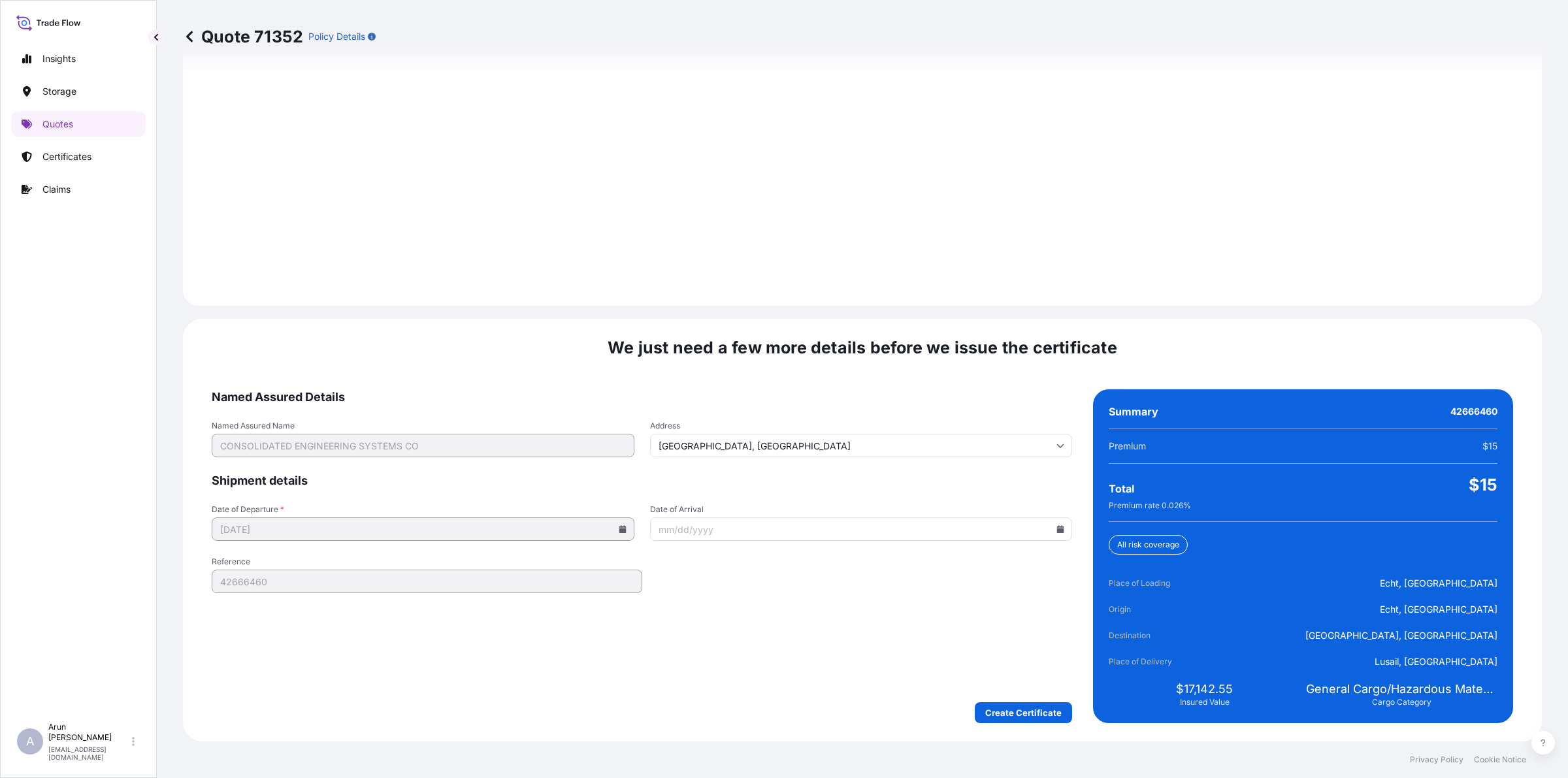
scroll to position [1805, 0]
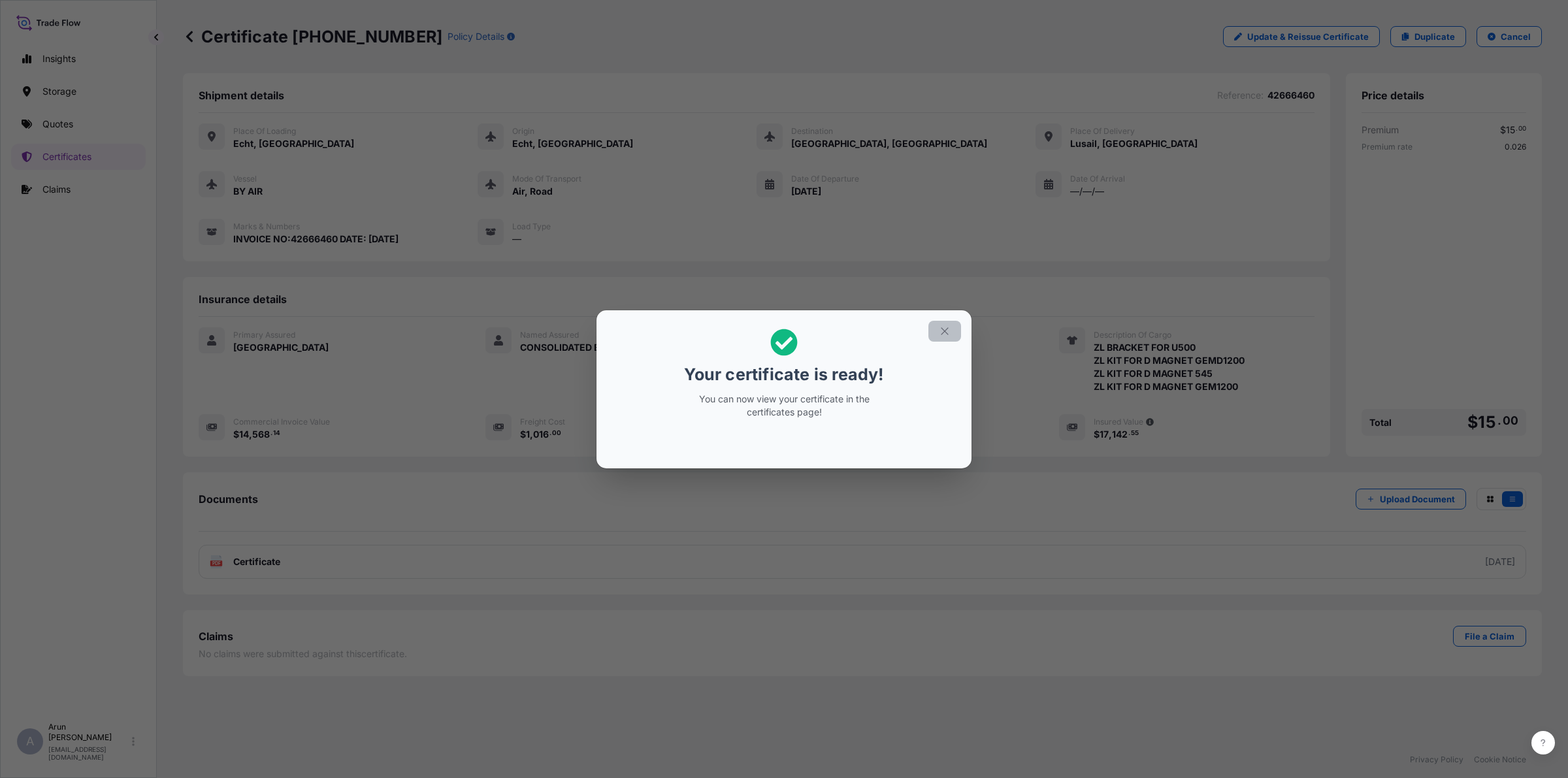
click at [944, 335] on icon "button" at bounding box center [945, 331] width 12 height 12
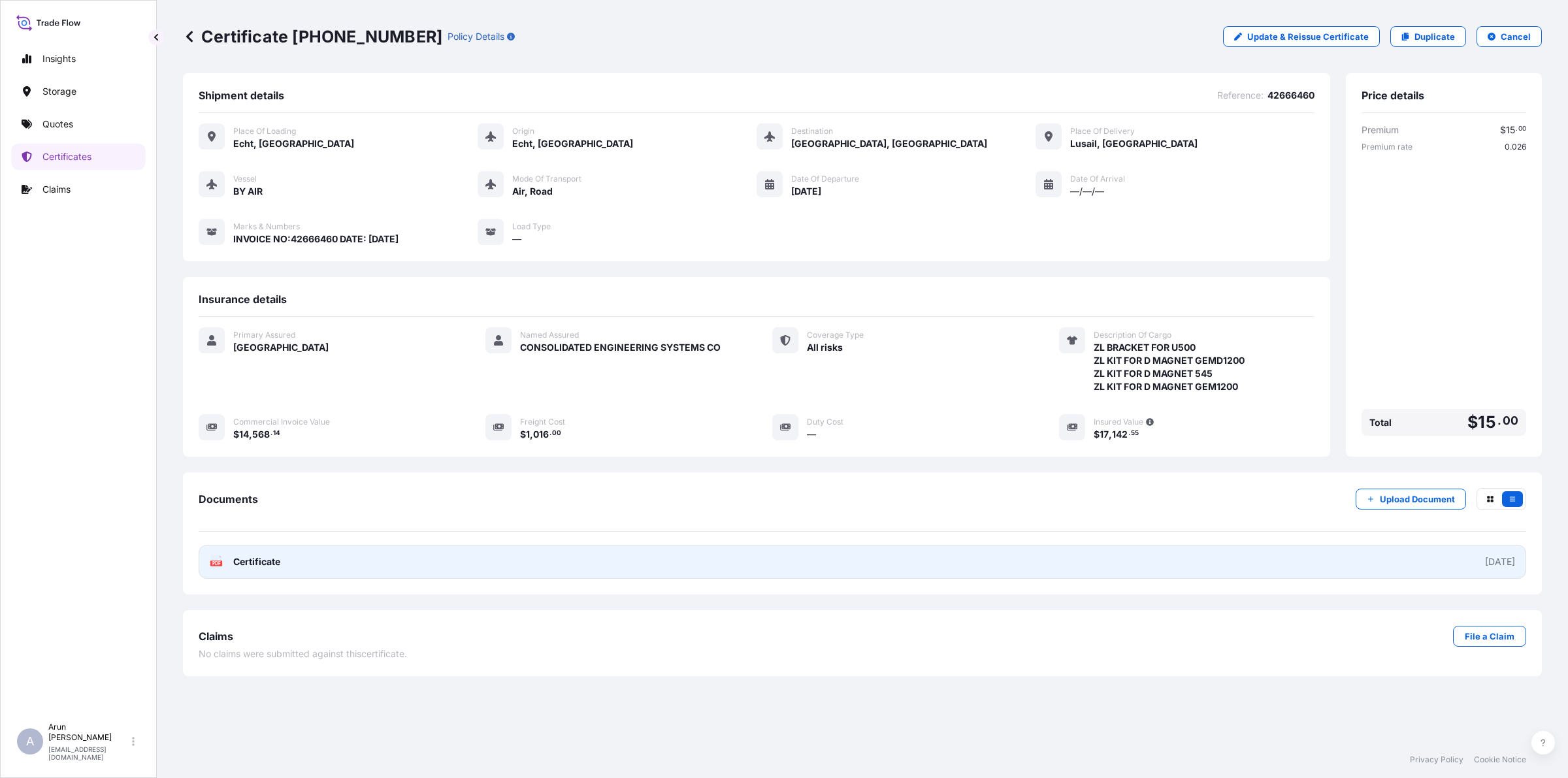
click at [370, 568] on link "PDF Certificate [DATE]" at bounding box center [862, 562] width 1328 height 34
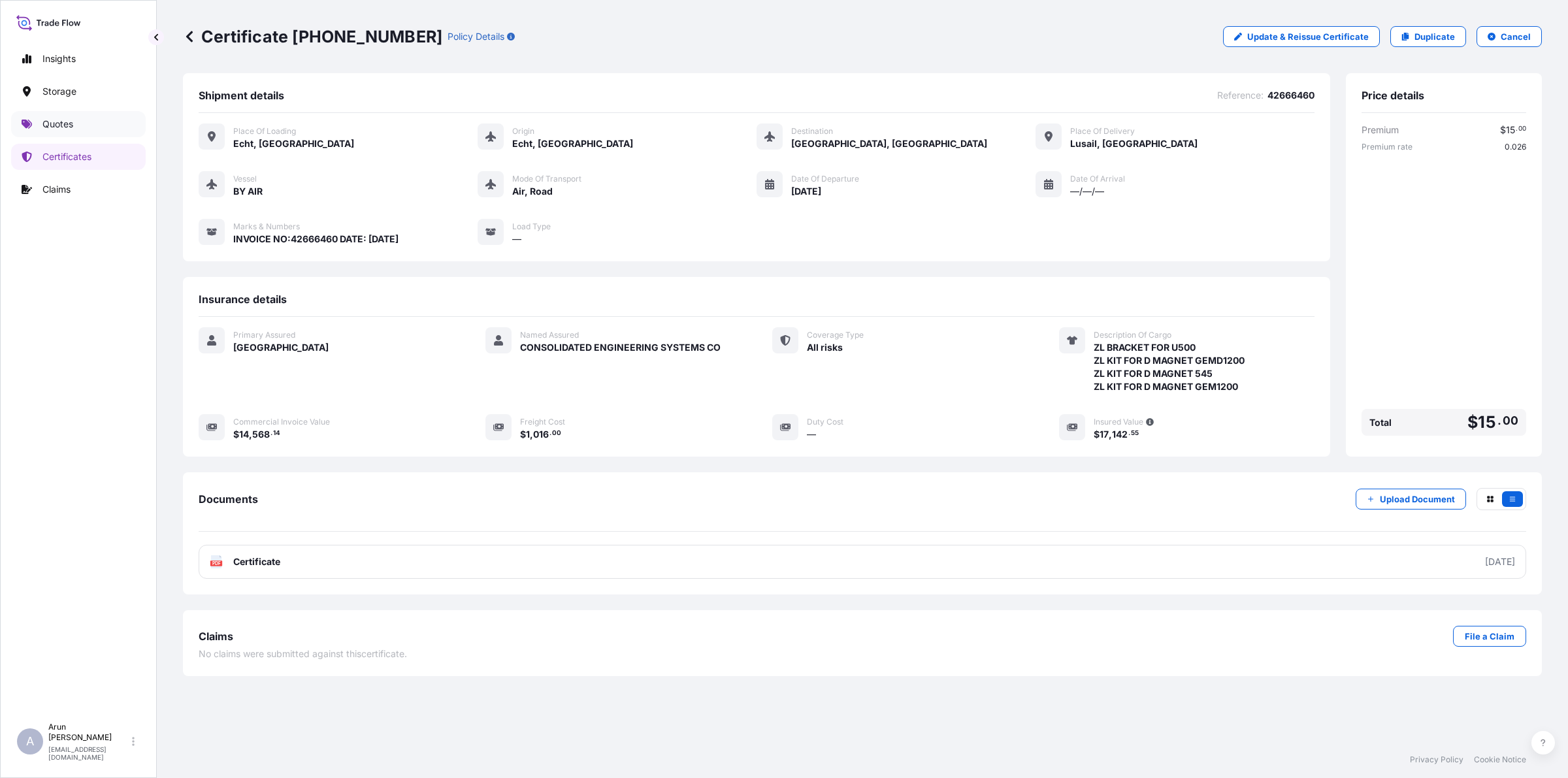
click at [66, 123] on p "Quotes" at bounding box center [57, 124] width 31 height 13
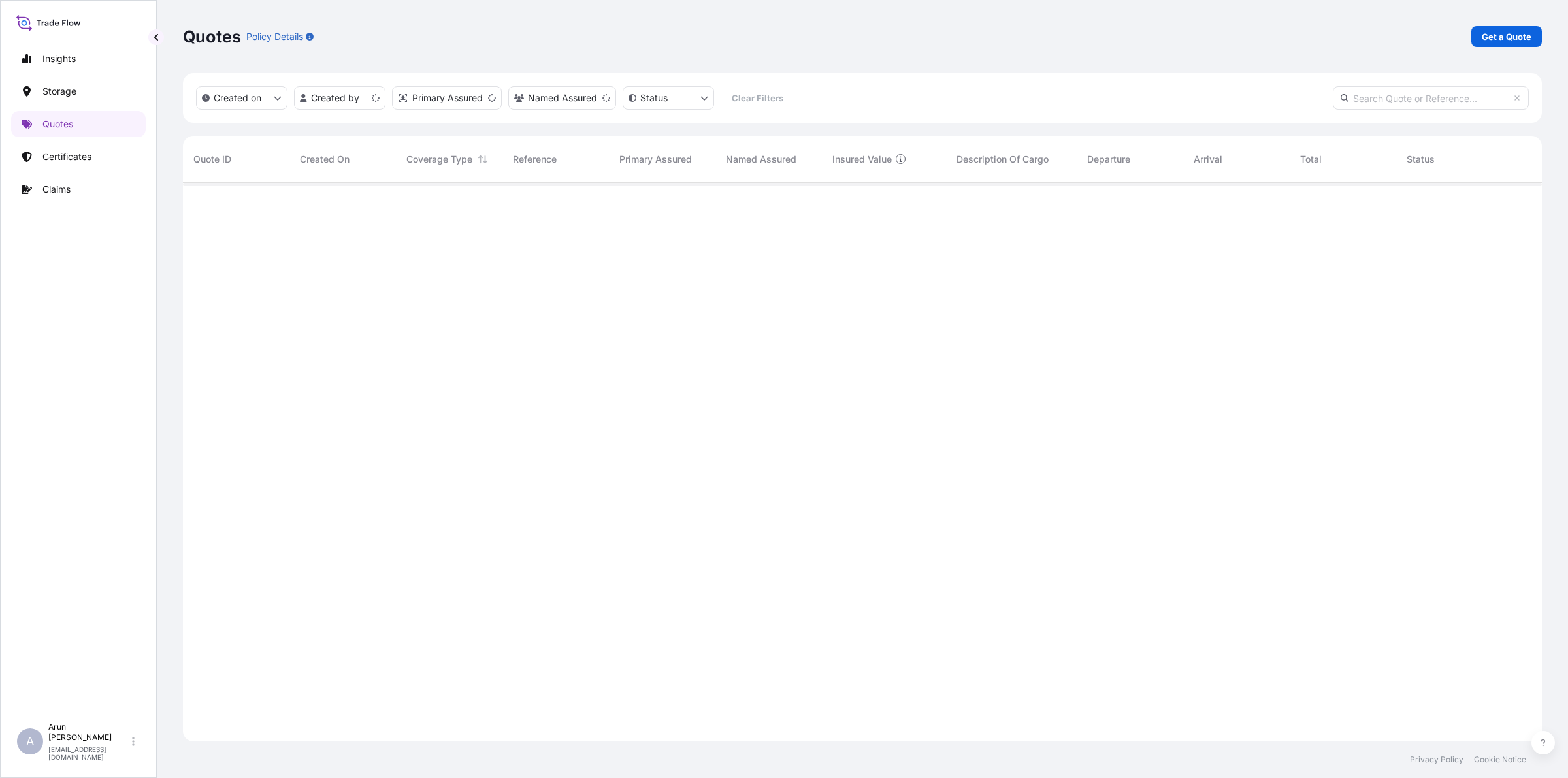
scroll to position [553, 1347]
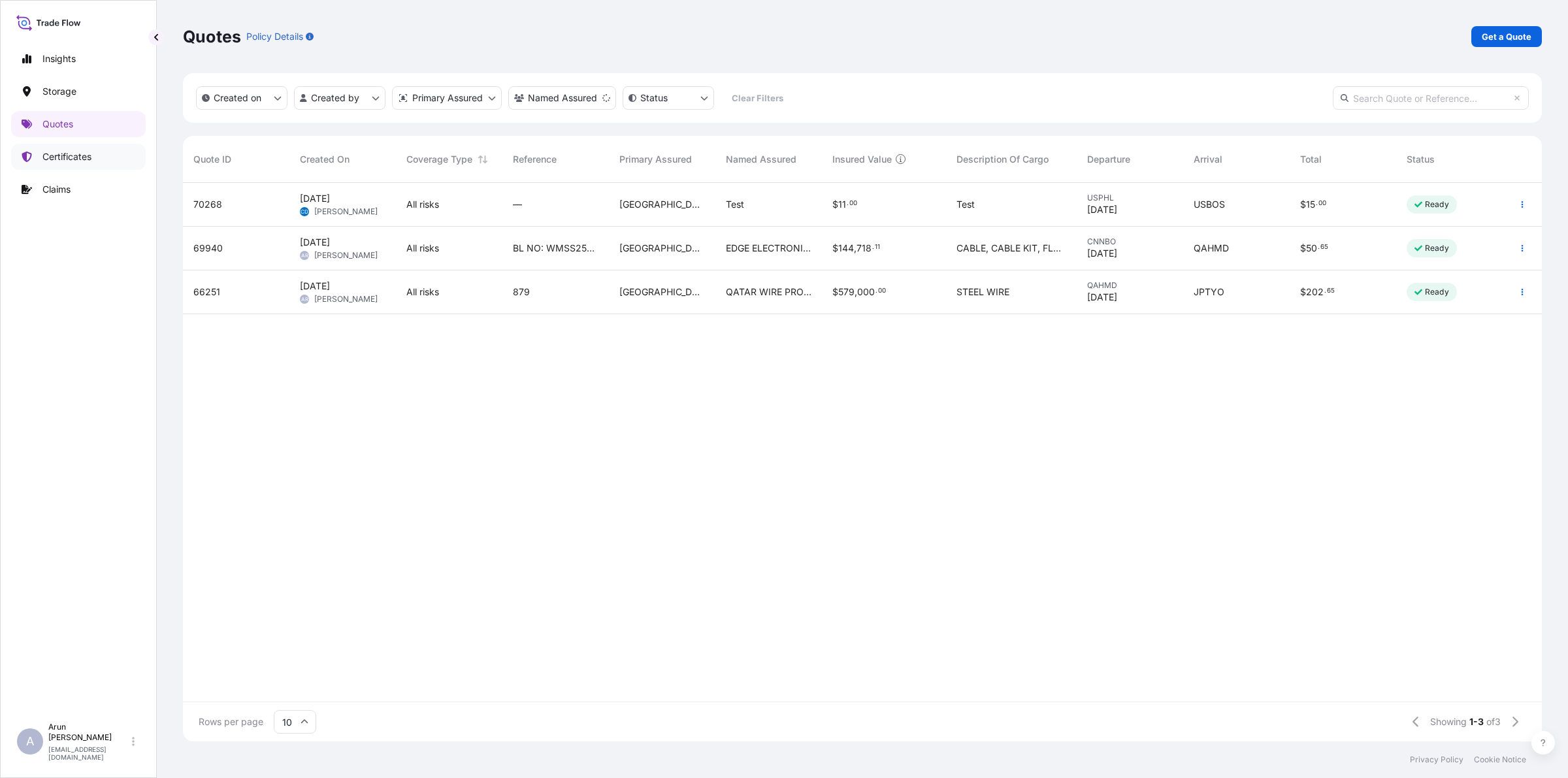
click at [70, 165] on link "Certificates" at bounding box center [78, 157] width 134 height 26
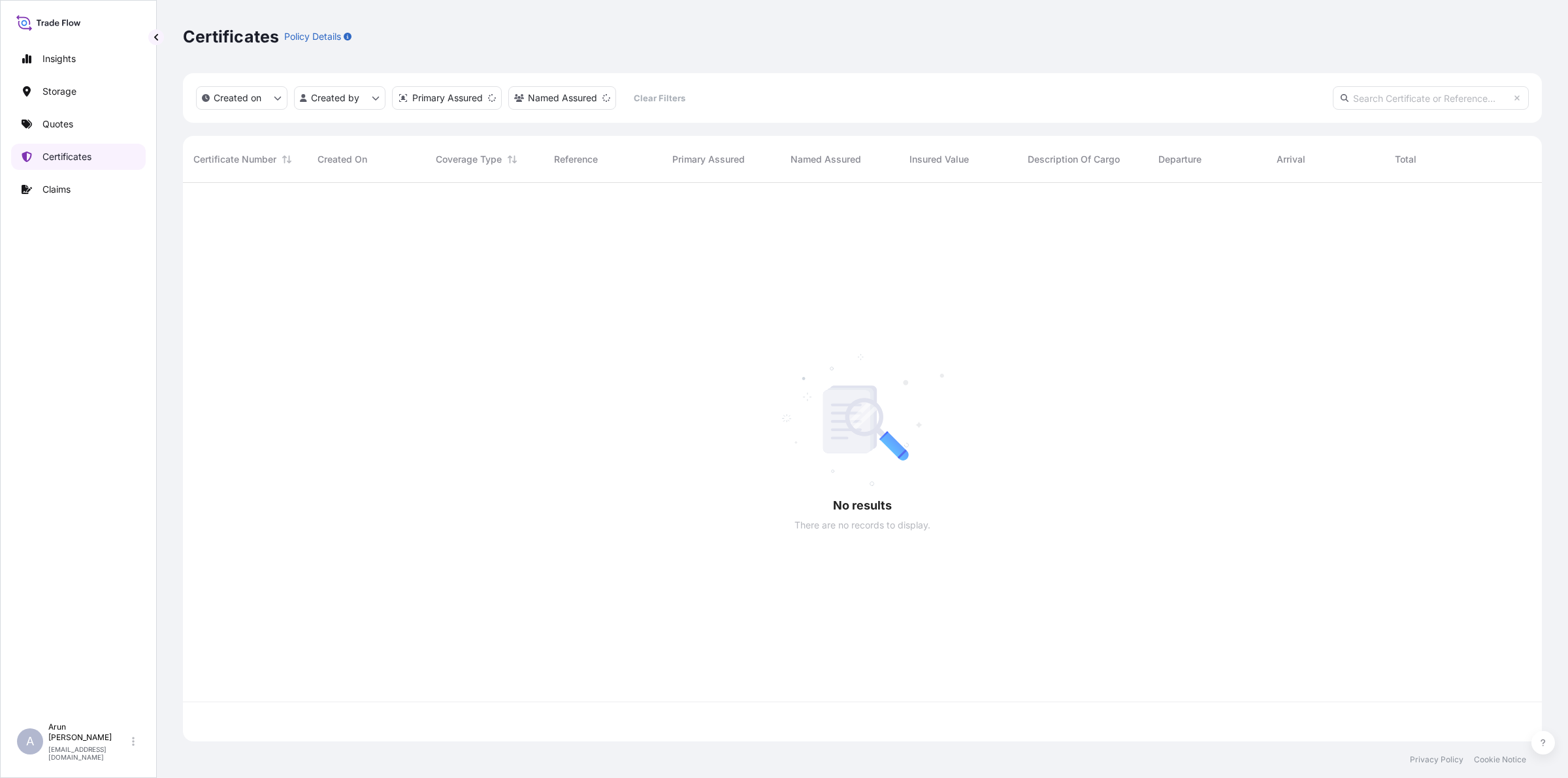
scroll to position [553, 1347]
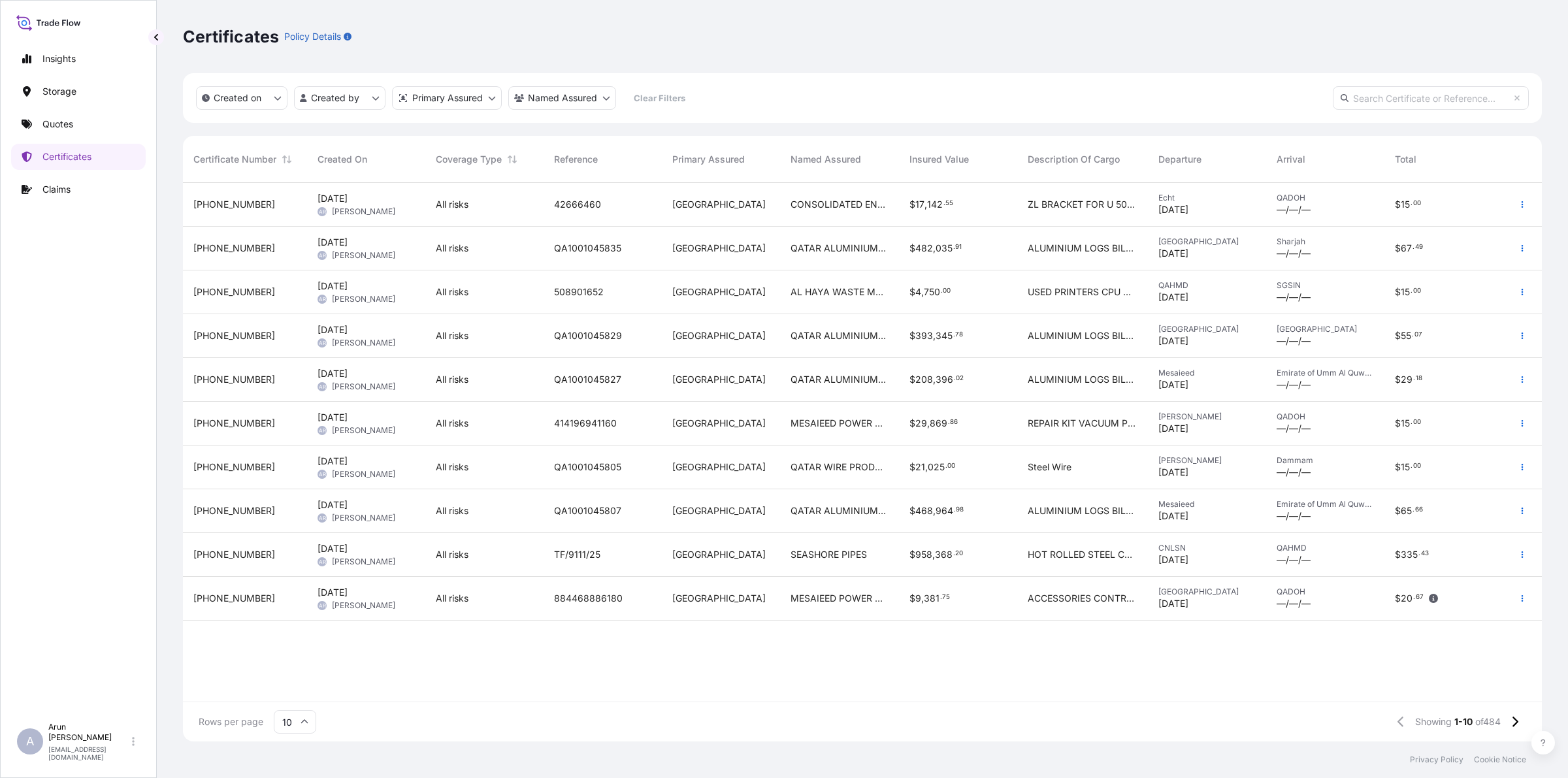
click at [348, 241] on span "[DATE]" at bounding box center [333, 242] width 30 height 13
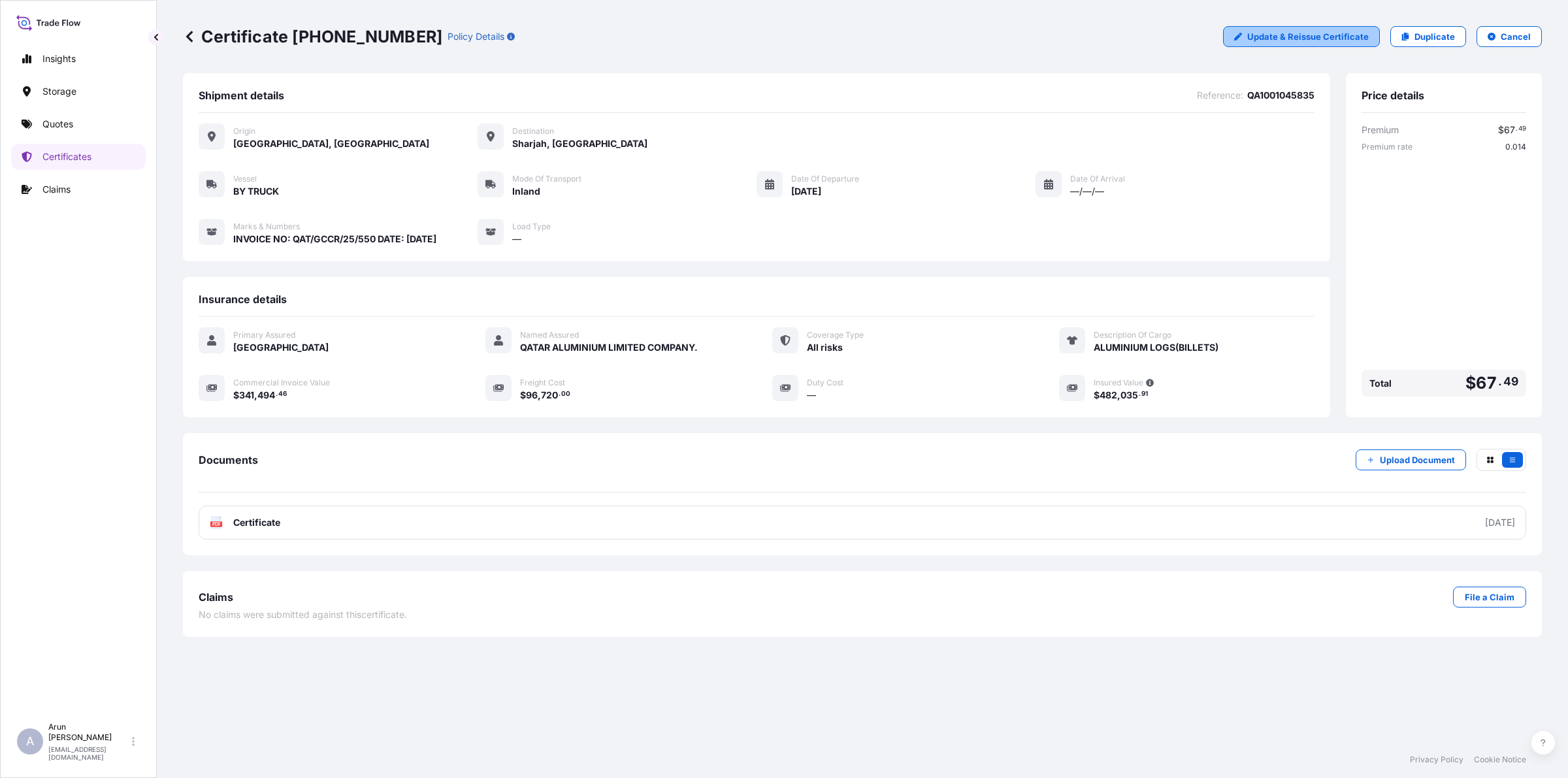
click at [1337, 44] on link "Update & Reissue Certificate" at bounding box center [1301, 37] width 157 height 21
select select "Inland"
select select "31613"
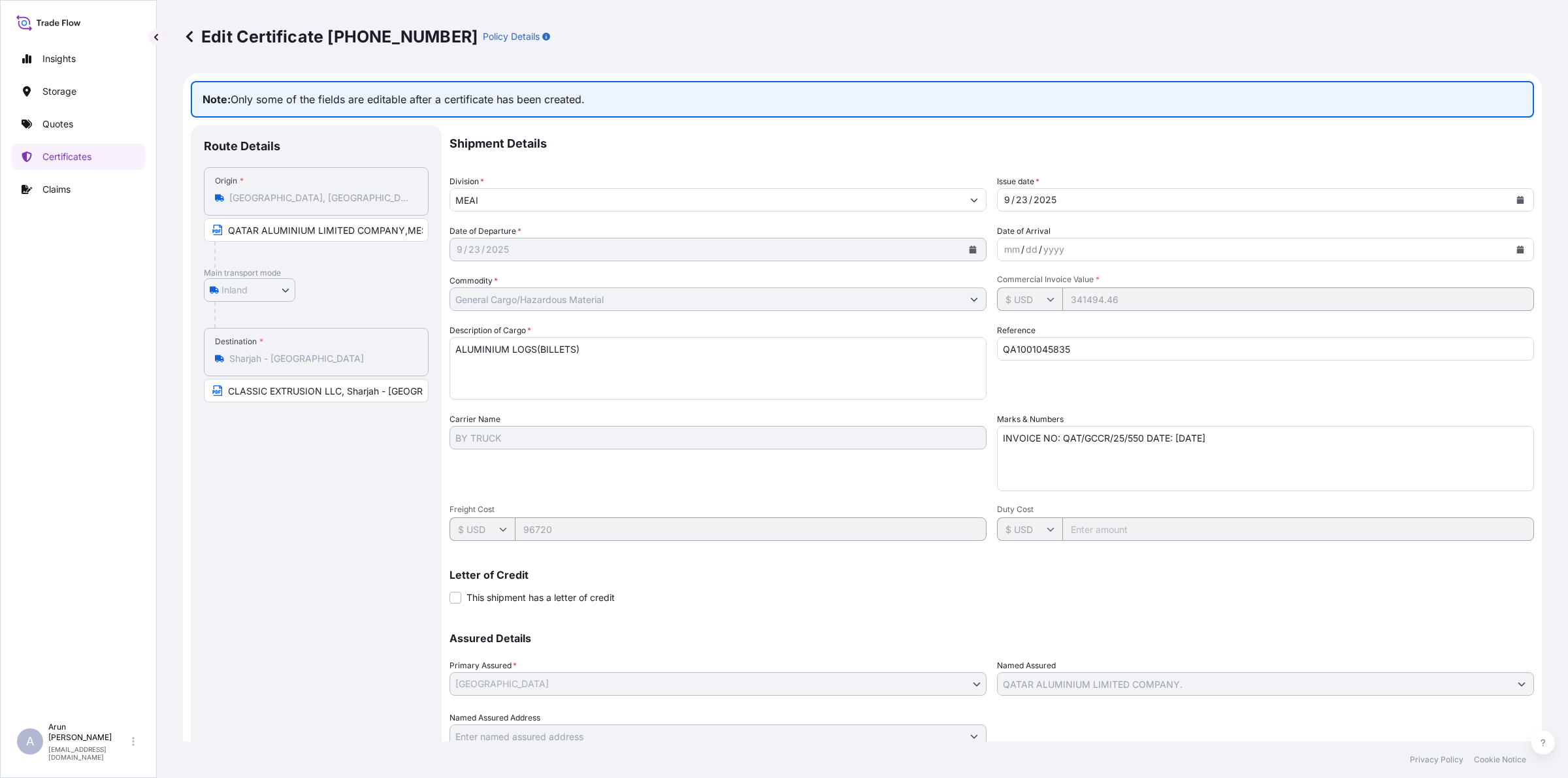
scroll to position [49, 0]
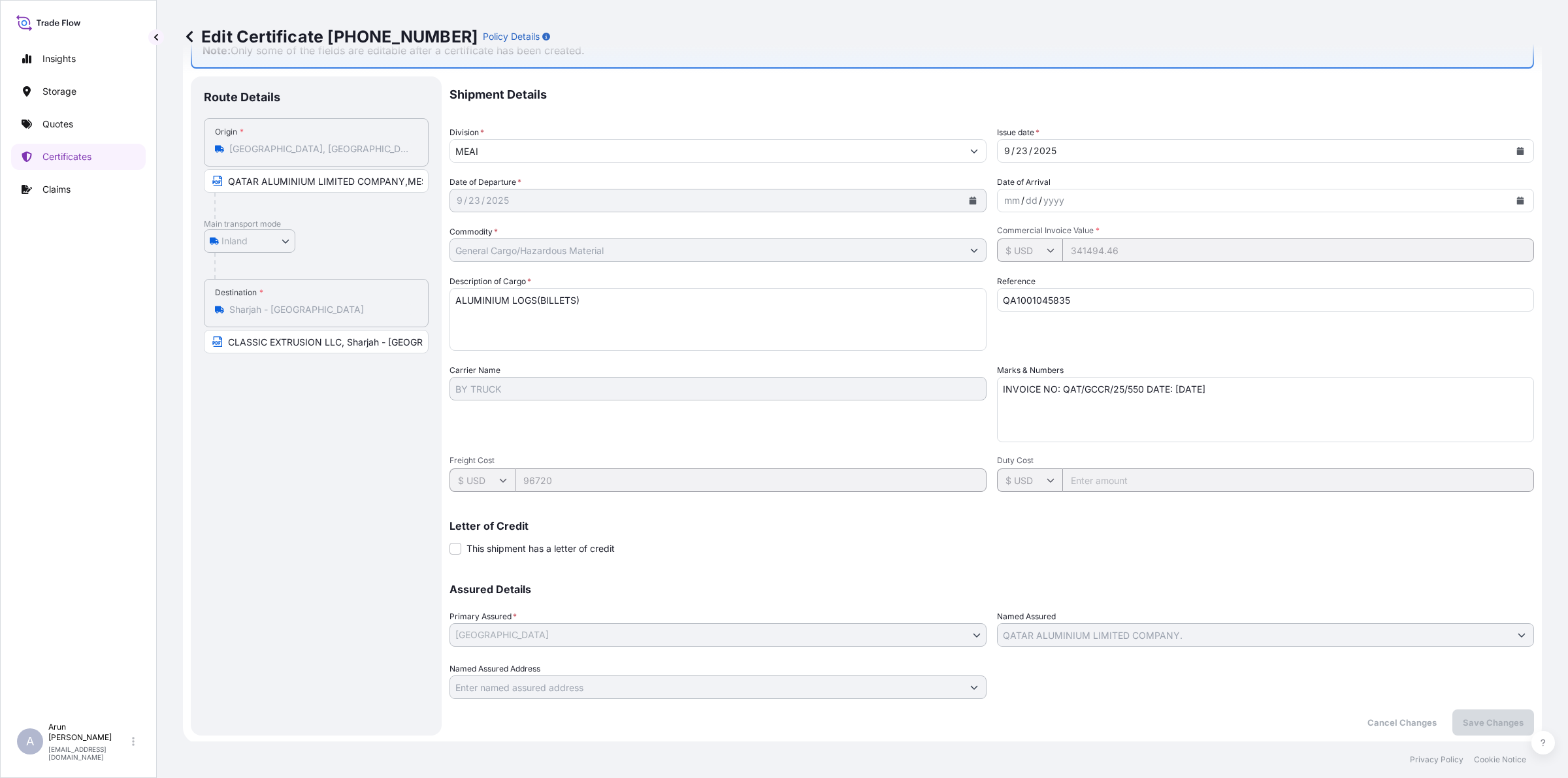
click at [536, 460] on span "Freight Cost" at bounding box center [717, 460] width 537 height 10
click at [495, 483] on div "$ USD 96720" at bounding box center [717, 479] width 537 height 23
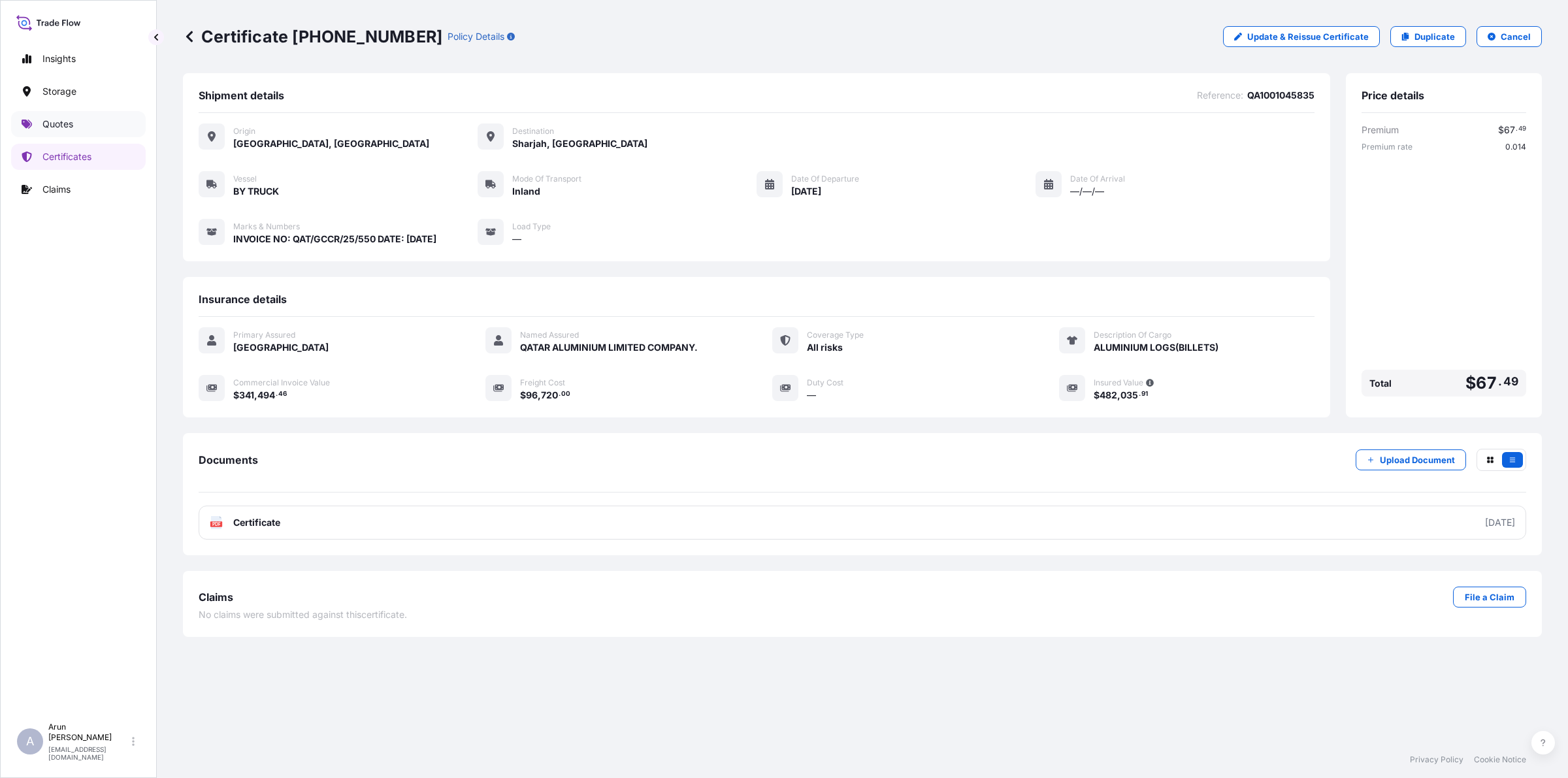
click at [55, 124] on p "Quotes" at bounding box center [57, 124] width 31 height 13
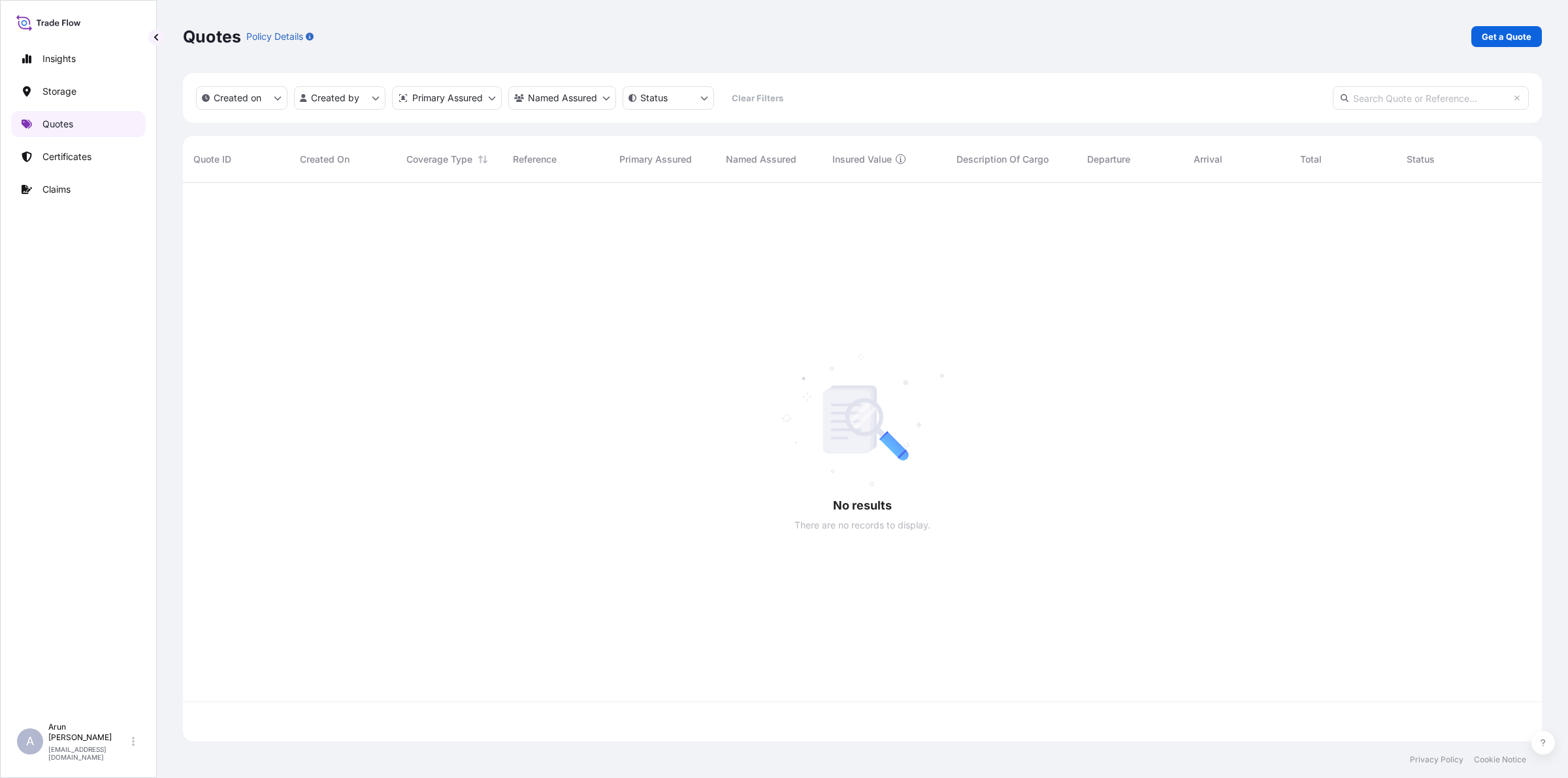
scroll to position [553, 1347]
click at [1510, 36] on p "Get a Quote" at bounding box center [1507, 37] width 50 height 13
select select "Water"
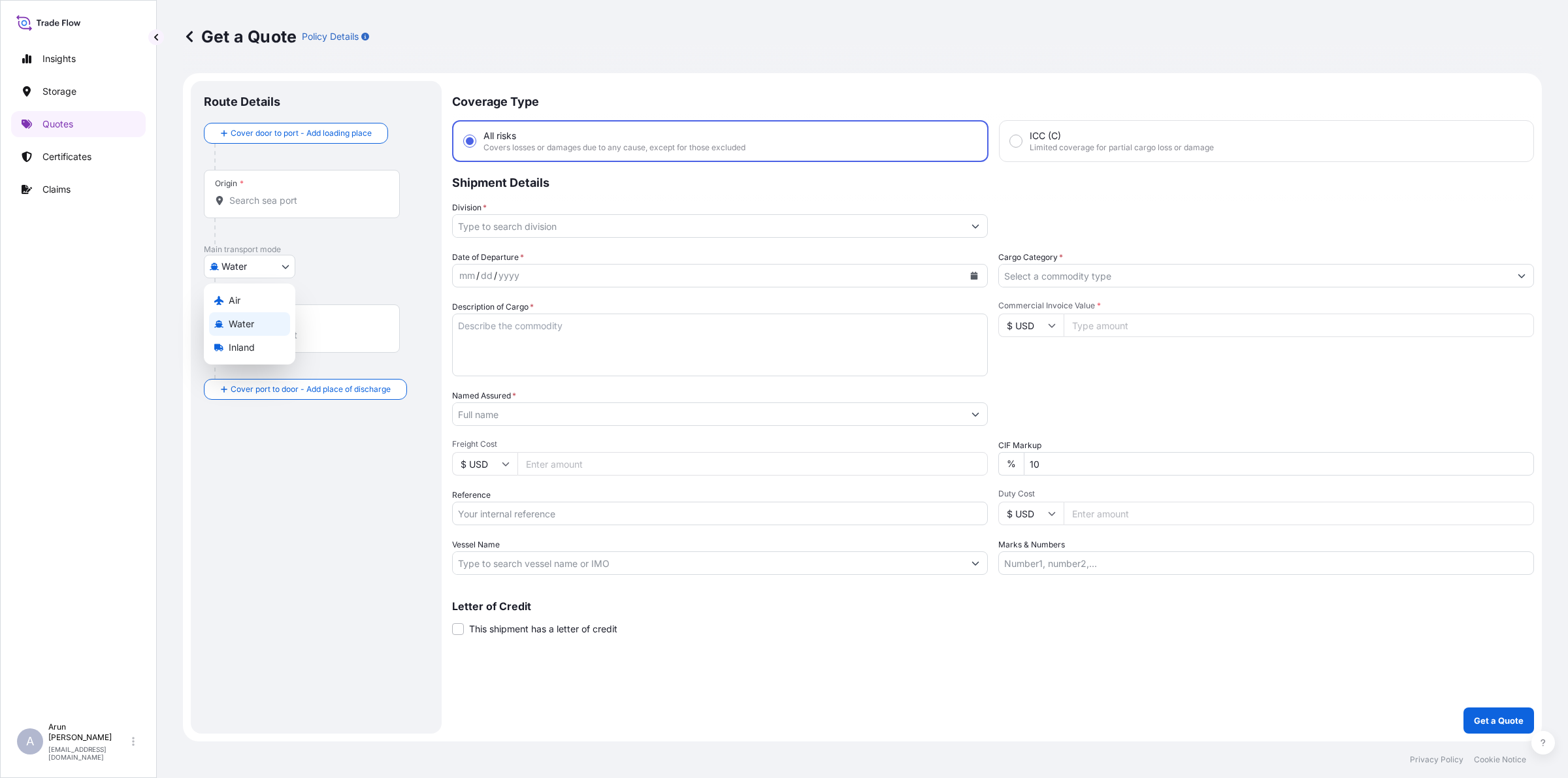
click at [253, 268] on body "Insights Storage Quotes Certificates Claims A [PERSON_NAME] [PERSON_NAME][EMAIL…" at bounding box center [784, 389] width 1568 height 778
click at [242, 299] on div "Air" at bounding box center [249, 300] width 81 height 23
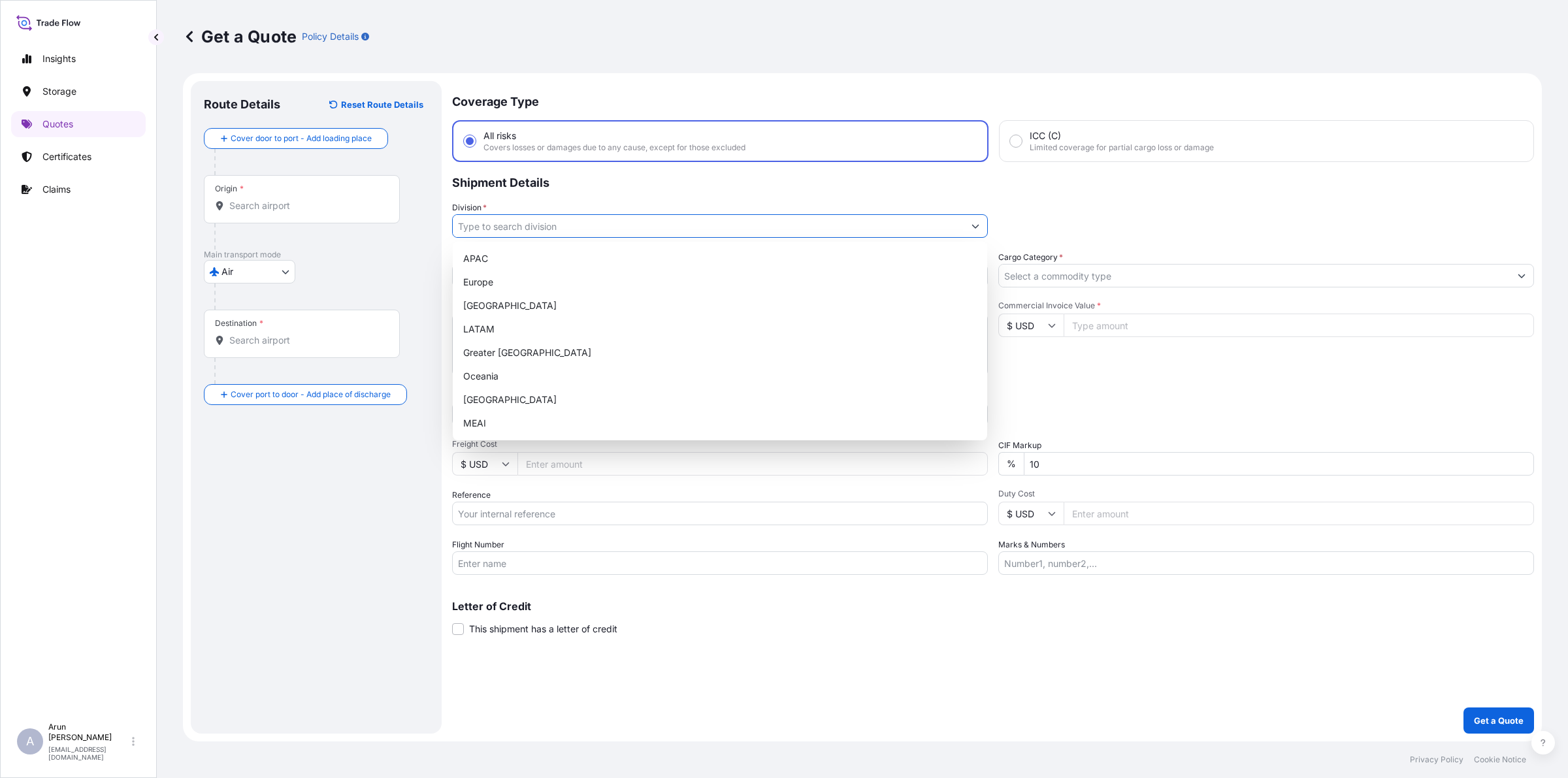
click at [706, 227] on input "Division *" at bounding box center [709, 226] width 511 height 23
click at [539, 423] on div "MEAI" at bounding box center [719, 423] width 524 height 23
type input "MEAI"
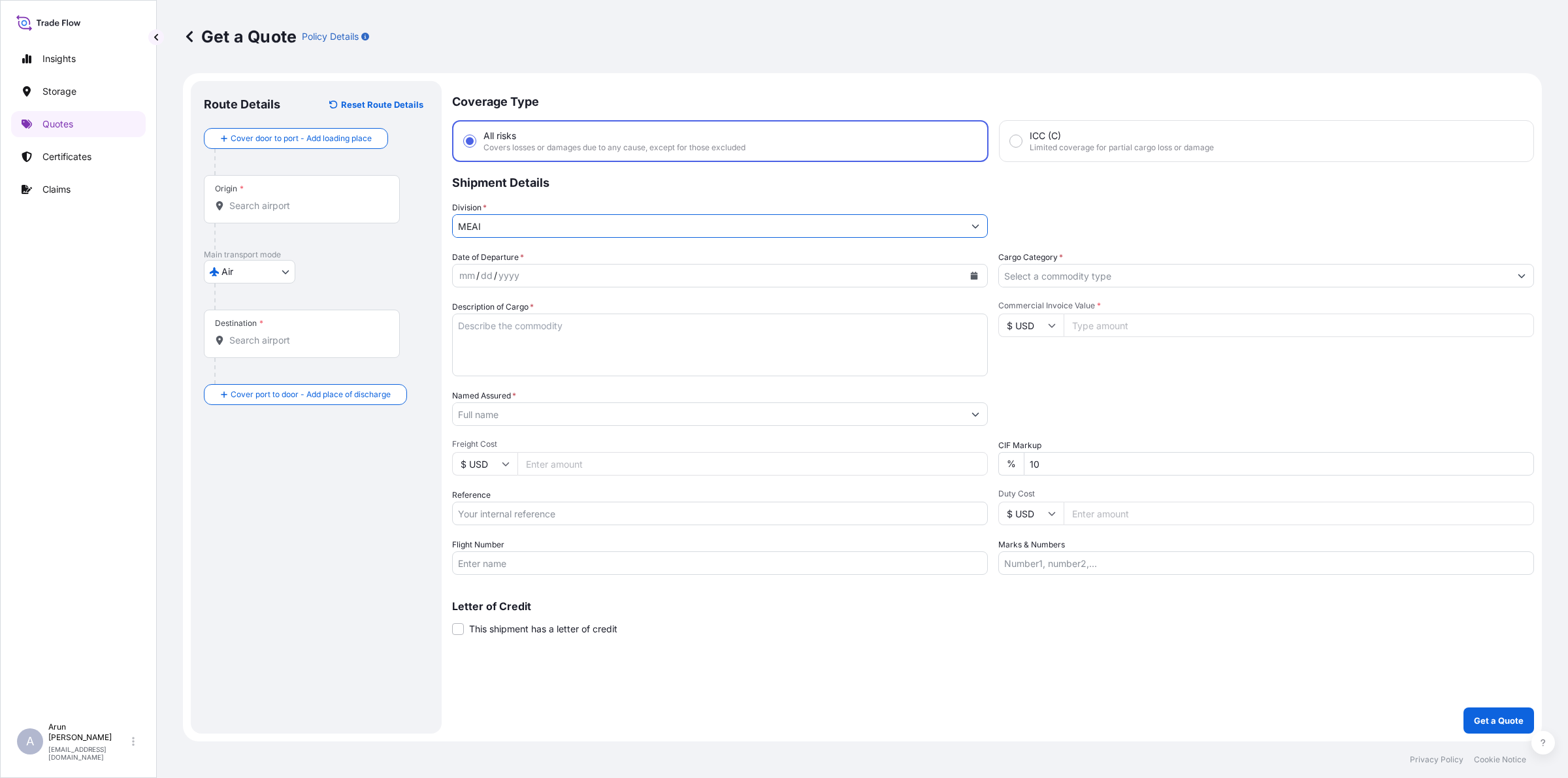
click at [1096, 273] on input "Cargo Category *" at bounding box center [1255, 275] width 511 height 23
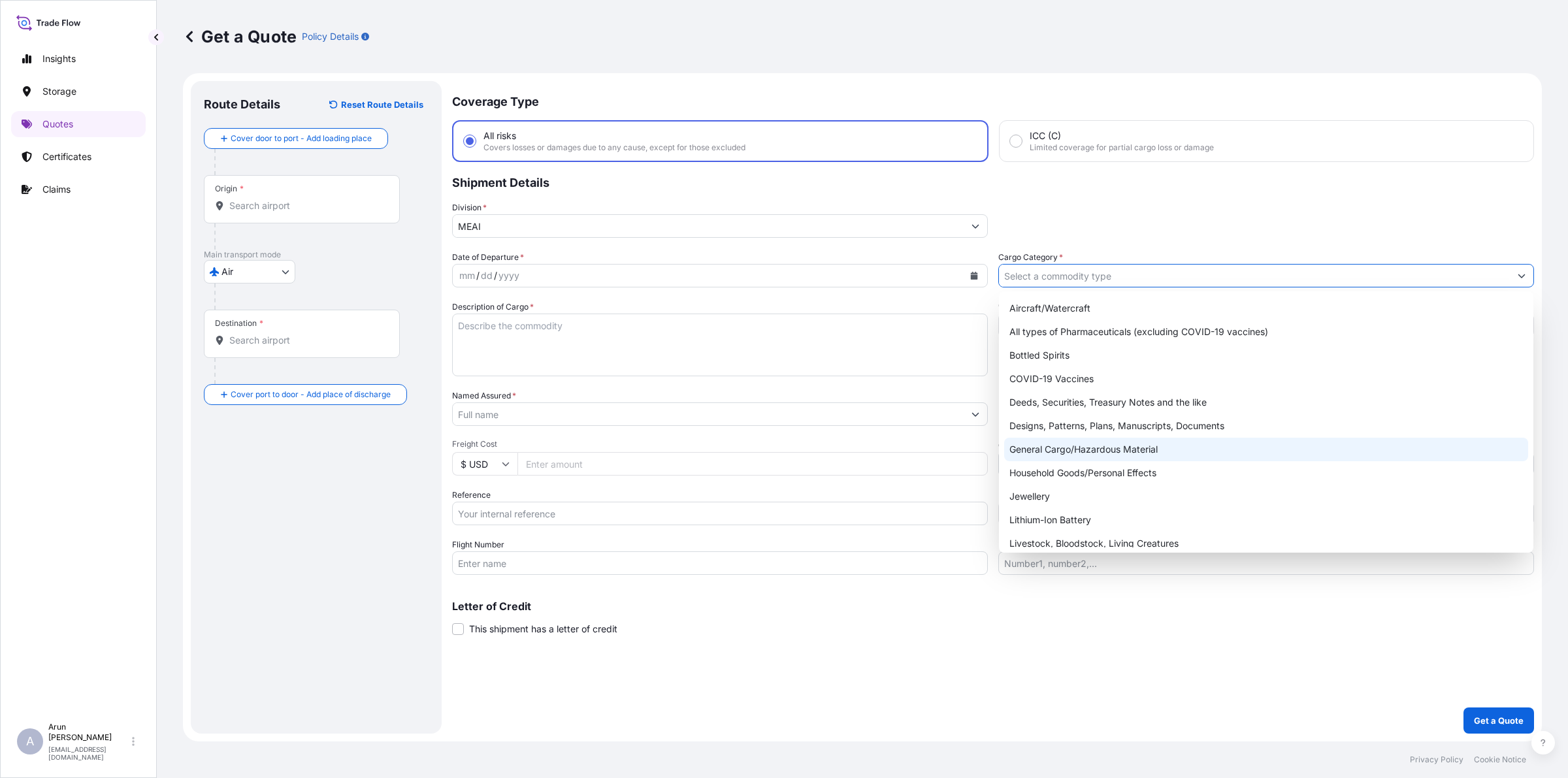
click at [1049, 447] on div "General Cargo/Hazardous Material" at bounding box center [1265, 449] width 524 height 23
type input "General Cargo/Hazardous Material"
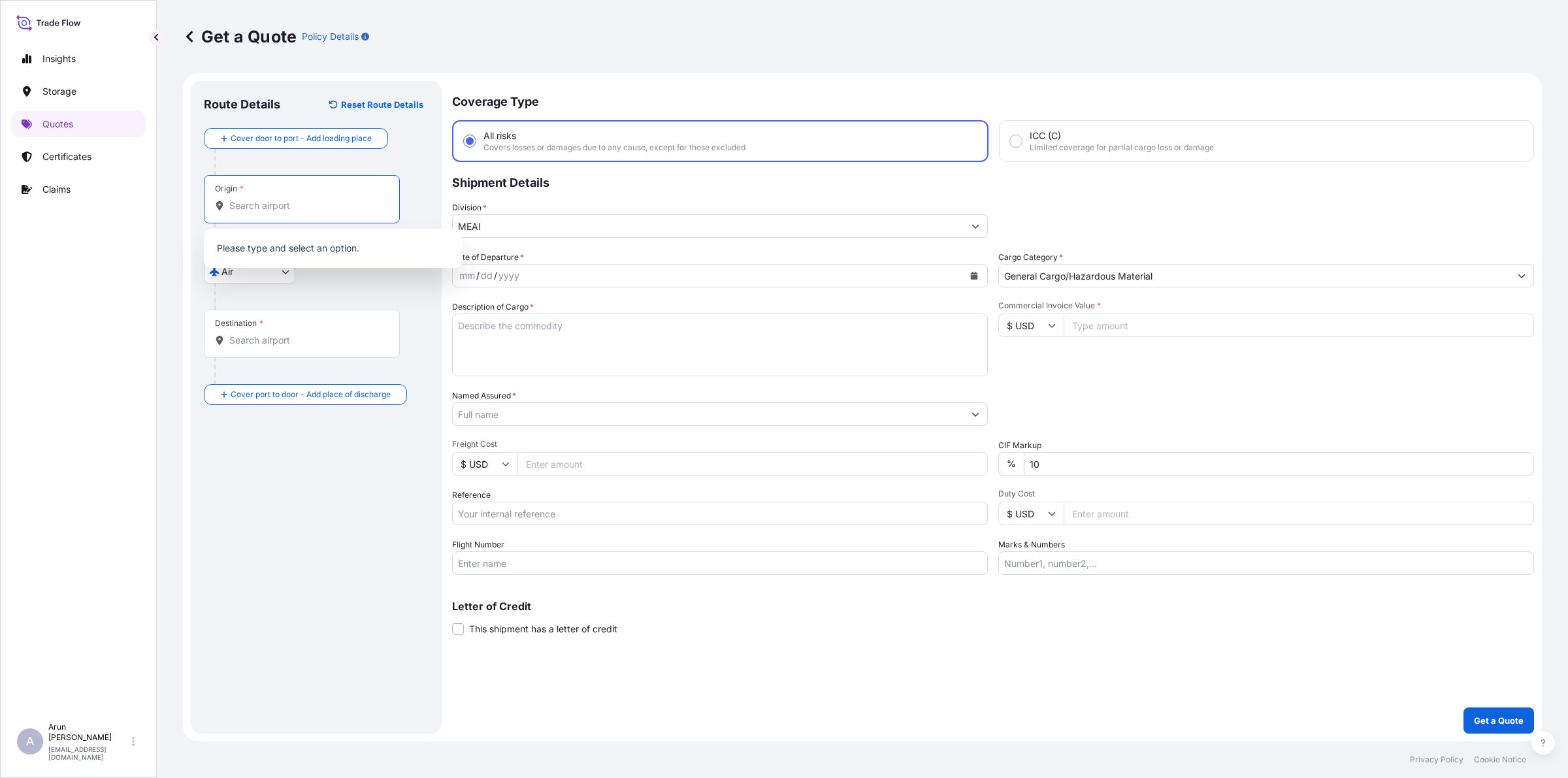
click at [337, 211] on input "Origin *" at bounding box center [306, 206] width 154 height 13
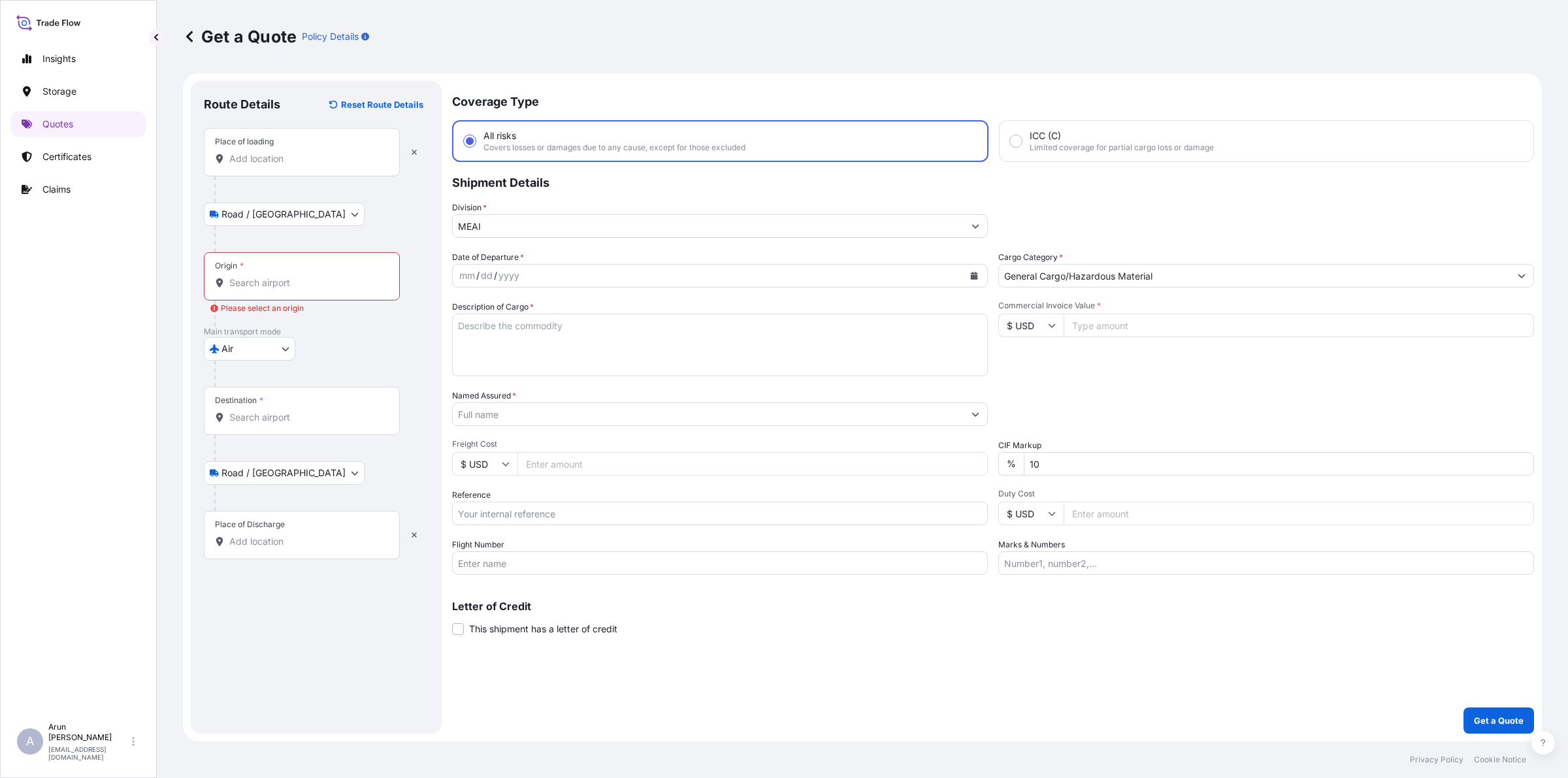
drag, startPoint x: 289, startPoint y: 163, endPoint x: 286, endPoint y: 151, distance: 12.4
click at [286, 153] on input "Place of loading" at bounding box center [306, 159] width 154 height 13
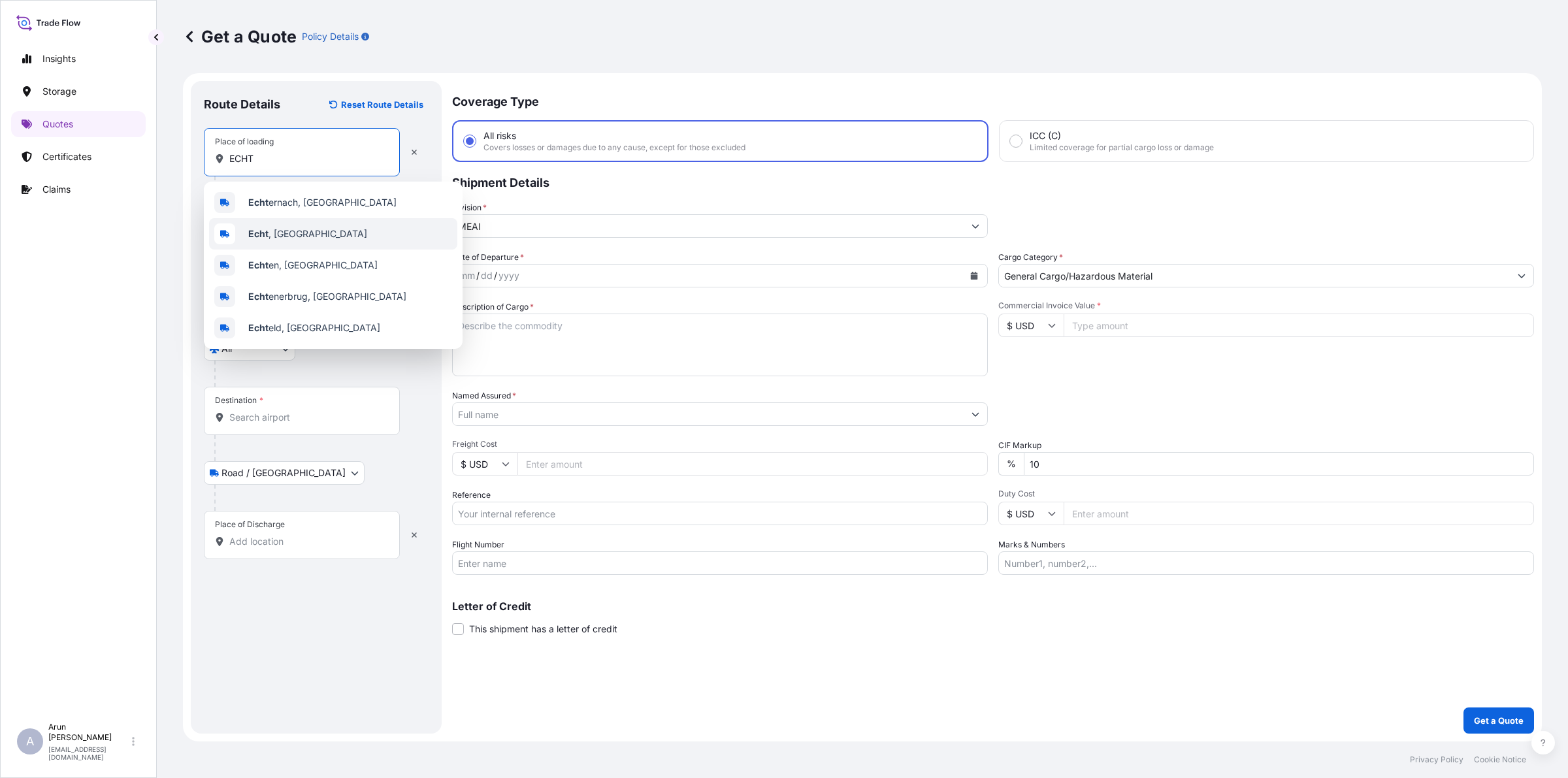
click at [289, 228] on span "Echt , [GEOGRAPHIC_DATA]" at bounding box center [307, 234] width 119 height 13
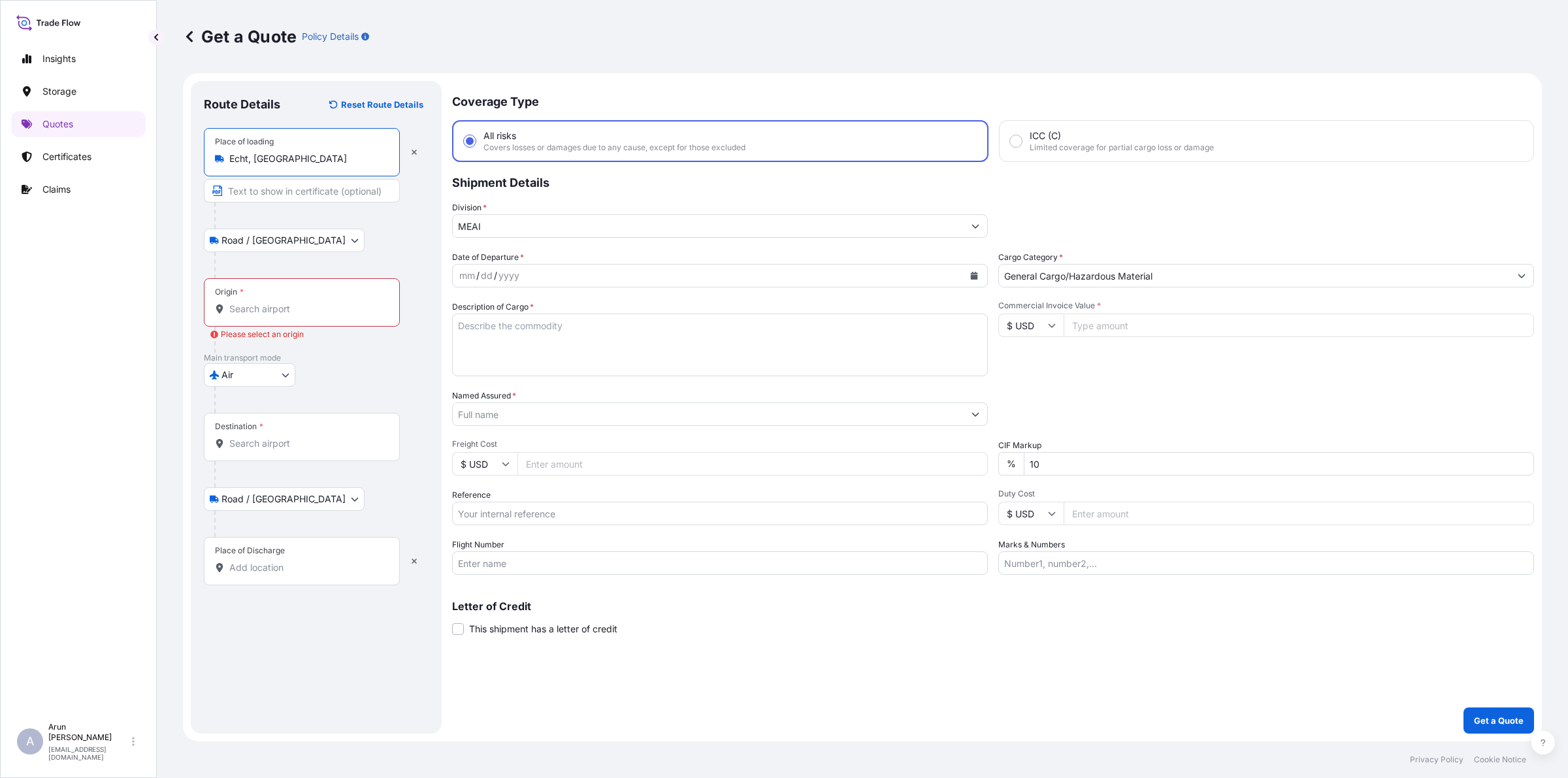
type input "Echt, [GEOGRAPHIC_DATA]"
click at [284, 184] on input "Text to appear on certificate" at bounding box center [302, 190] width 196 height 23
drag, startPoint x: 354, startPoint y: 190, endPoint x: 423, endPoint y: 179, distance: 69.9
click at [423, 179] on div "Place of loading Echt, [GEOGRAPHIC_DATA] TYCO FIRE AND SECURITY NEDERLAND B.V.,…" at bounding box center [316, 164] width 225 height 74
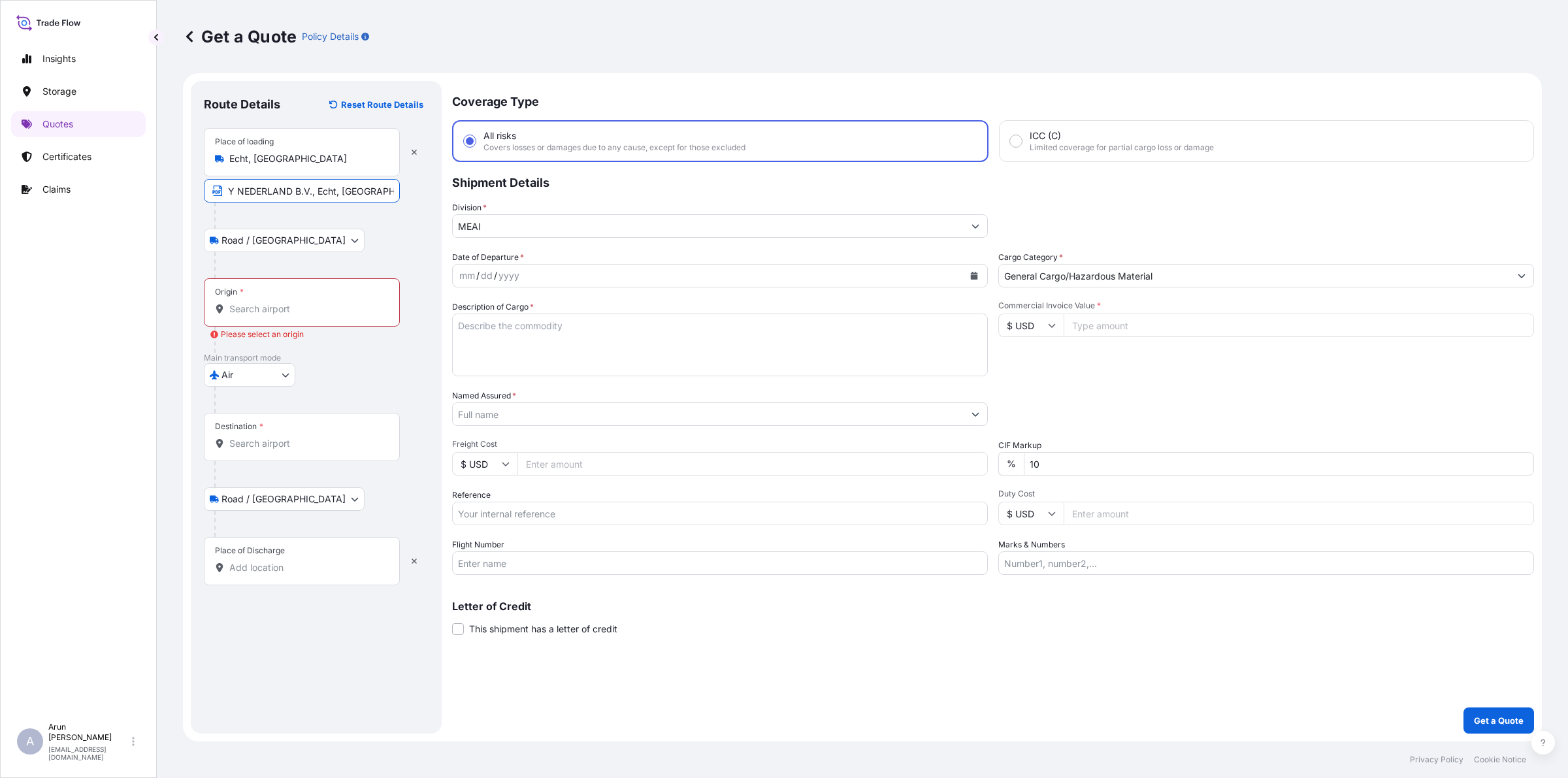
click at [257, 193] on input "TYCO FIRE AND SECURITY NEDERLAND B.V., Echt, [GEOGRAPHIC_DATA]" at bounding box center [302, 190] width 196 height 23
drag, startPoint x: 299, startPoint y: 214, endPoint x: 331, endPoint y: 262, distance: 57.7
click at [331, 262] on div "Place of loading Echt, [GEOGRAPHIC_DATA] TYCO FIRE AND SECURITY NEDERLAND B.V.,…" at bounding box center [316, 203] width 225 height 150
click at [379, 301] on div "Origin *" at bounding box center [302, 302] width 196 height 48
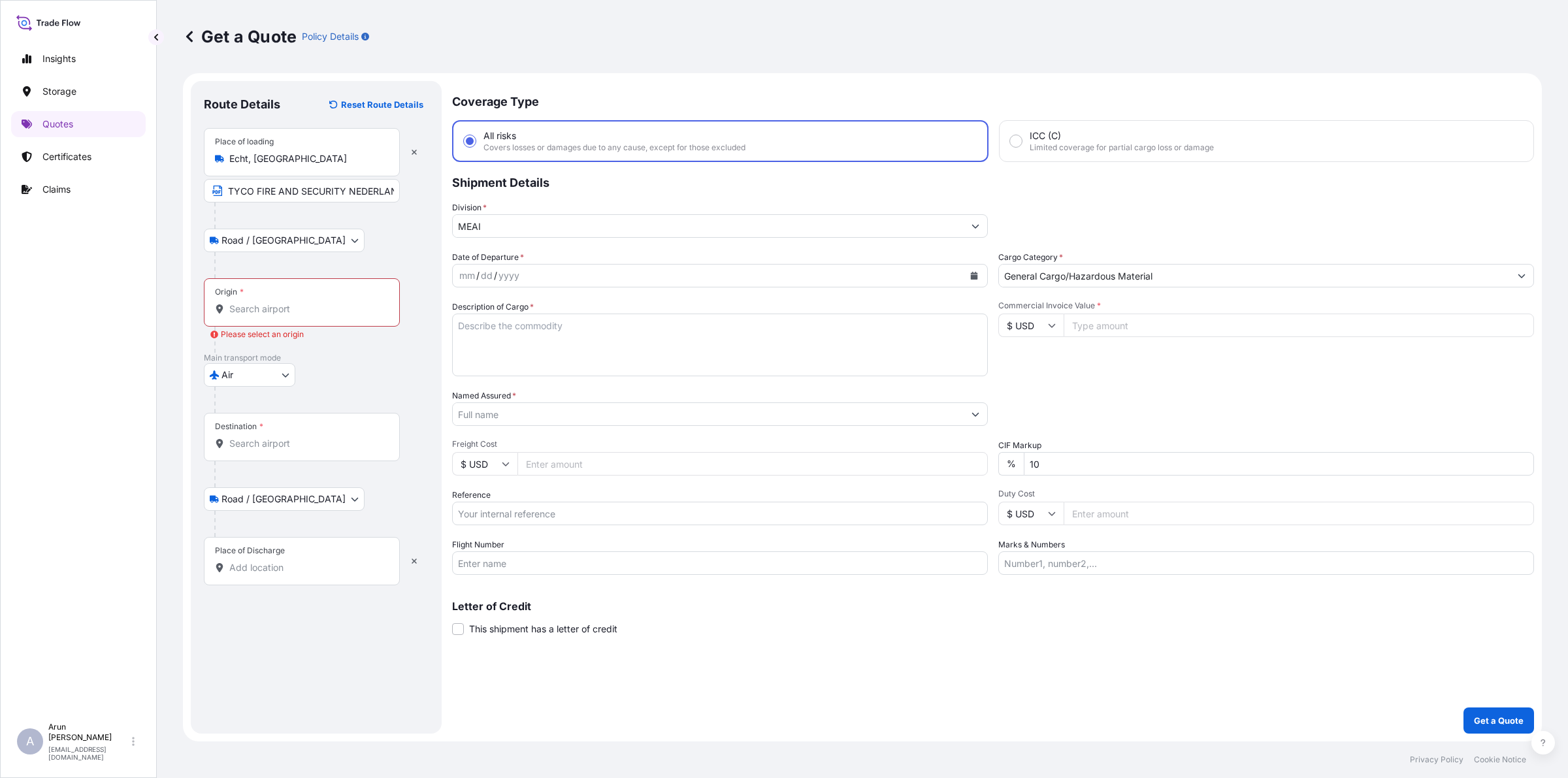
click at [379, 303] on input "Origin * Please select an origin" at bounding box center [306, 309] width 154 height 13
click at [349, 196] on input "TYCO FIRE AND SECURITY NEDERLAND B.V., Echt, [GEOGRAPHIC_DATA]" at bounding box center [302, 190] width 196 height 23
drag, startPoint x: 276, startPoint y: 194, endPoint x: 314, endPoint y: 194, distance: 38.0
click at [314, 194] on input "TYCO FIRE AND SECURITY NEDERLAND B.V., Echt, [GEOGRAPHIC_DATA]" at bounding box center [302, 190] width 196 height 23
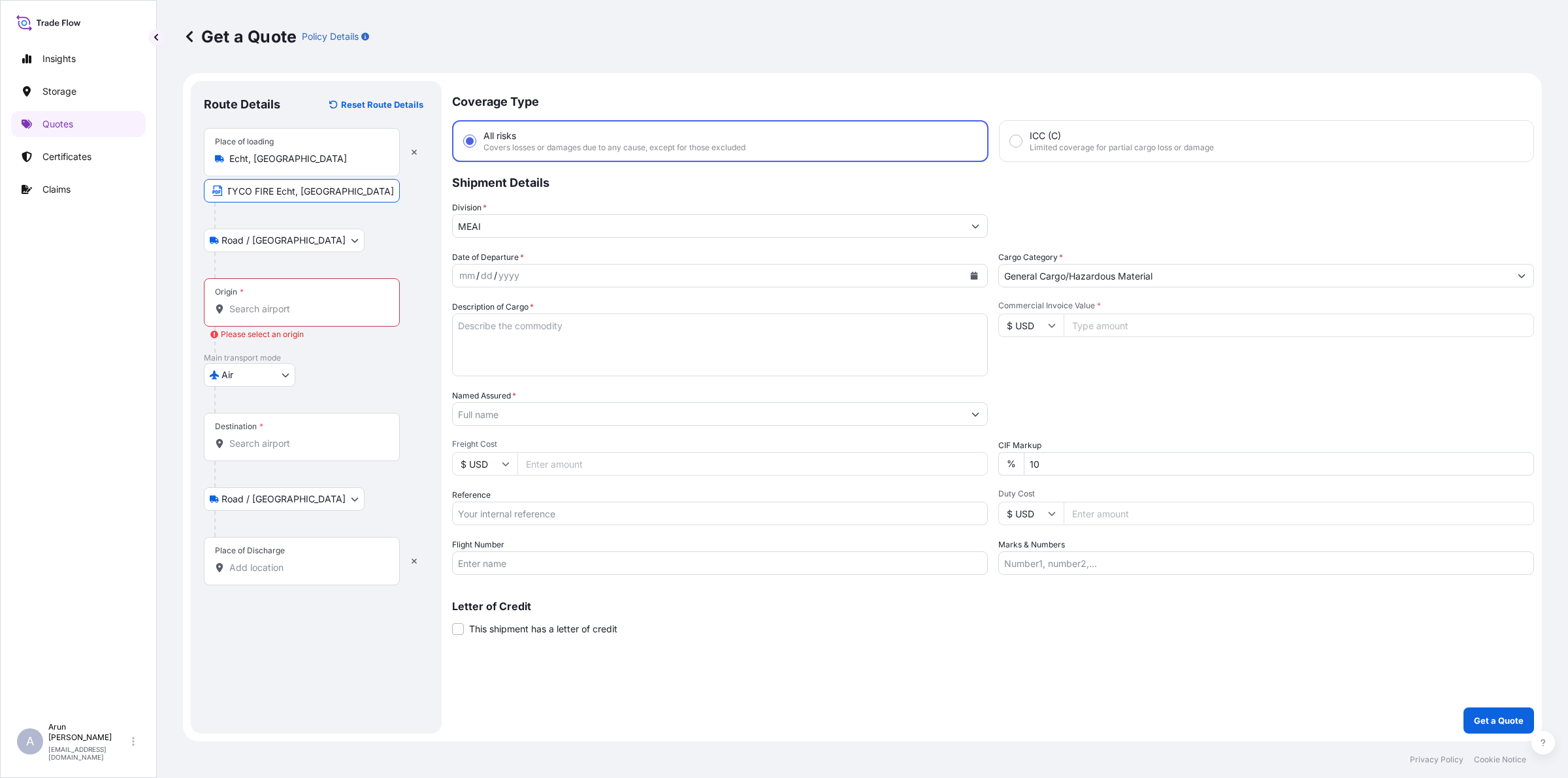
scroll to position [0, 0]
type input "TYCO FIRE & SECURITY GMBH, [GEOGRAPHIC_DATA], [GEOGRAPHIC_DATA]"
click at [327, 301] on div "Origin *" at bounding box center [302, 302] width 196 height 48
click at [327, 303] on input "Origin * Please select an origin" at bounding box center [306, 309] width 154 height 13
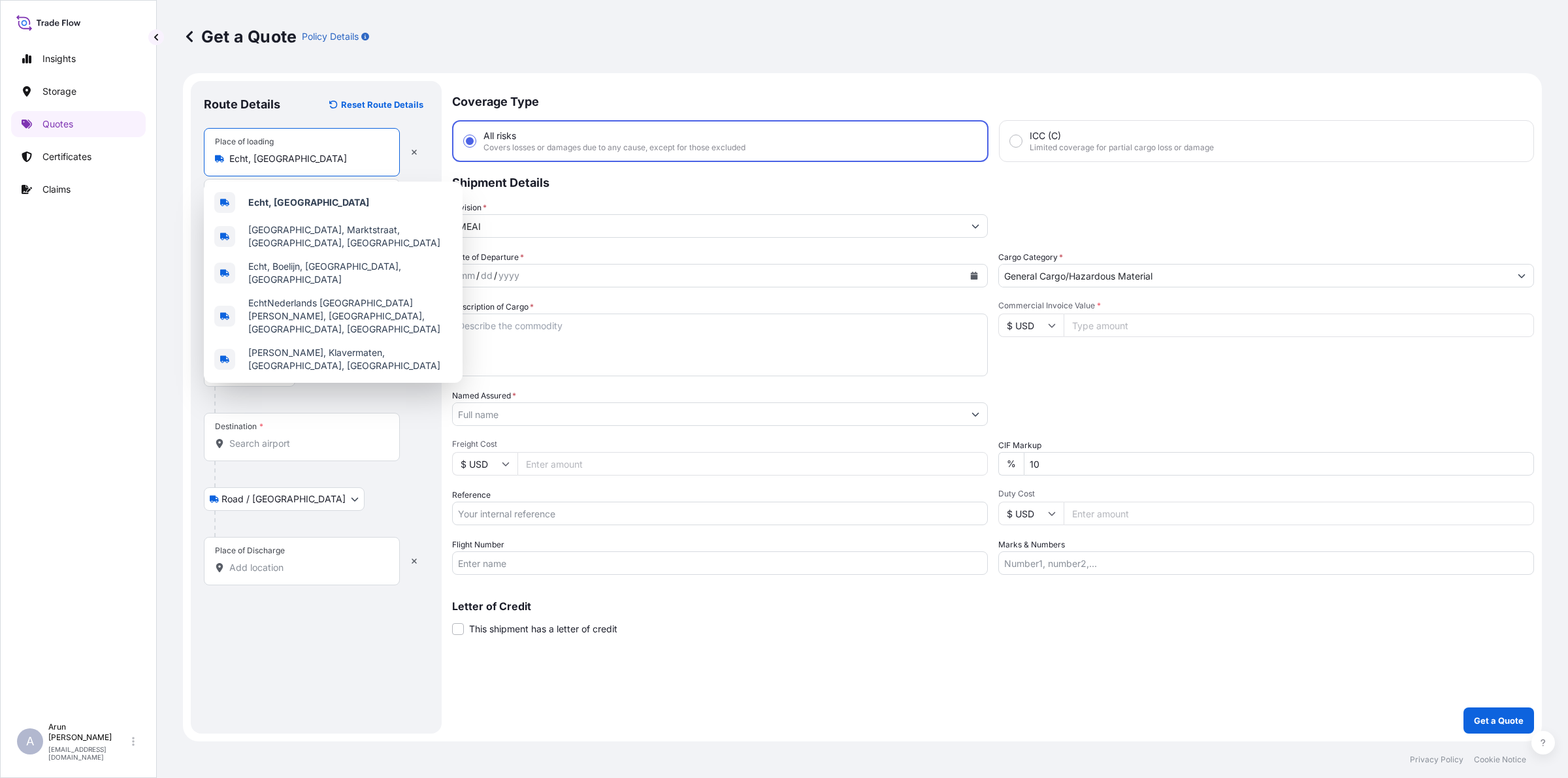
drag, startPoint x: 307, startPoint y: 160, endPoint x: 228, endPoint y: 167, distance: 79.3
click at [228, 167] on div "Place of loading Echt, [GEOGRAPHIC_DATA]" at bounding box center [302, 151] width 196 height 48
click at [302, 196] on b "Echt, [GEOGRAPHIC_DATA]" at bounding box center [308, 202] width 121 height 11
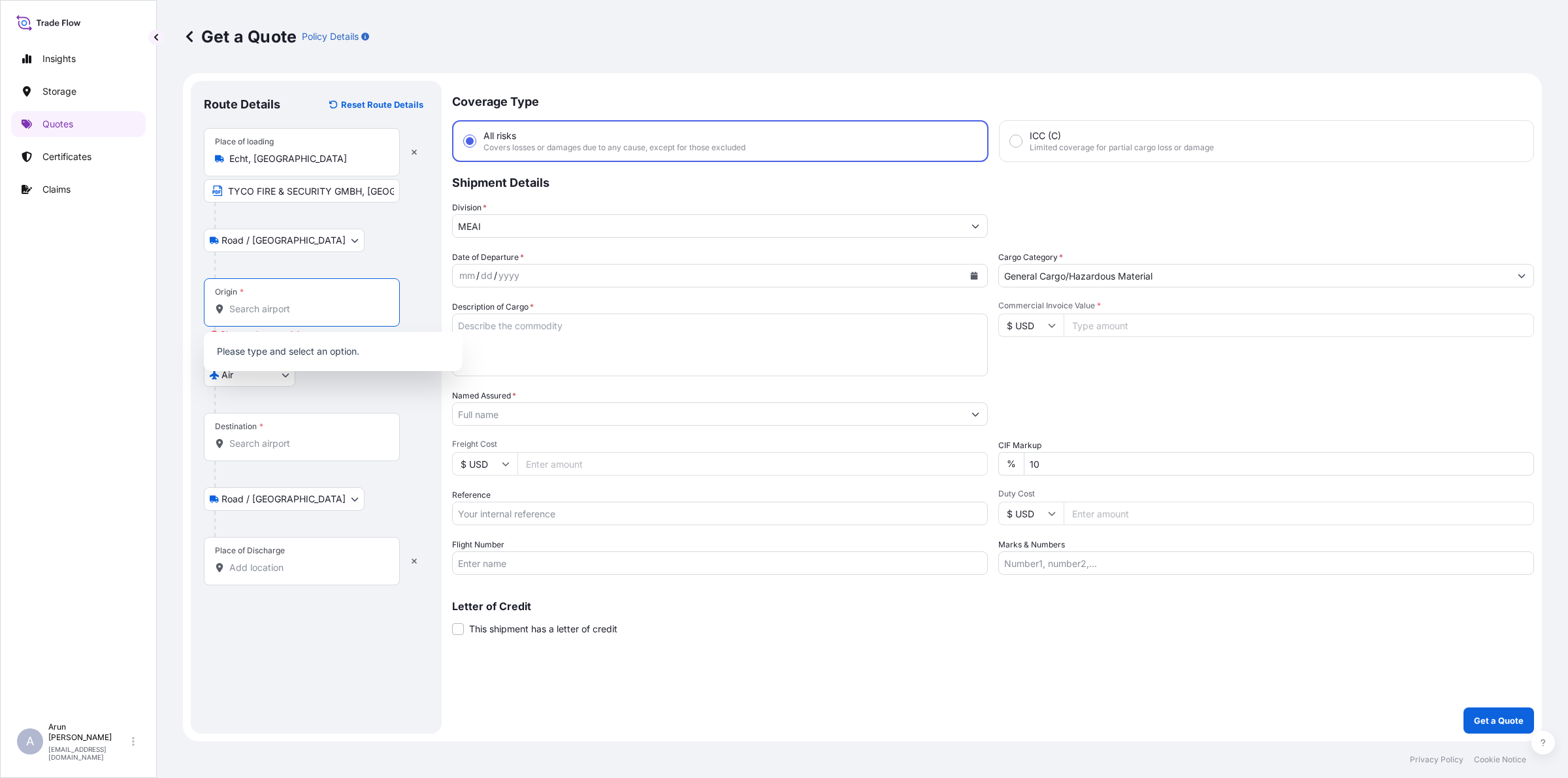
click at [263, 315] on input "Origin * Please select an origin" at bounding box center [306, 309] width 154 height 13
paste input "Echt, [GEOGRAPHIC_DATA]"
click at [298, 360] on span "Any airport in this location" at bounding box center [308, 362] width 121 height 13
type input "Echt, [GEOGRAPHIC_DATA]"
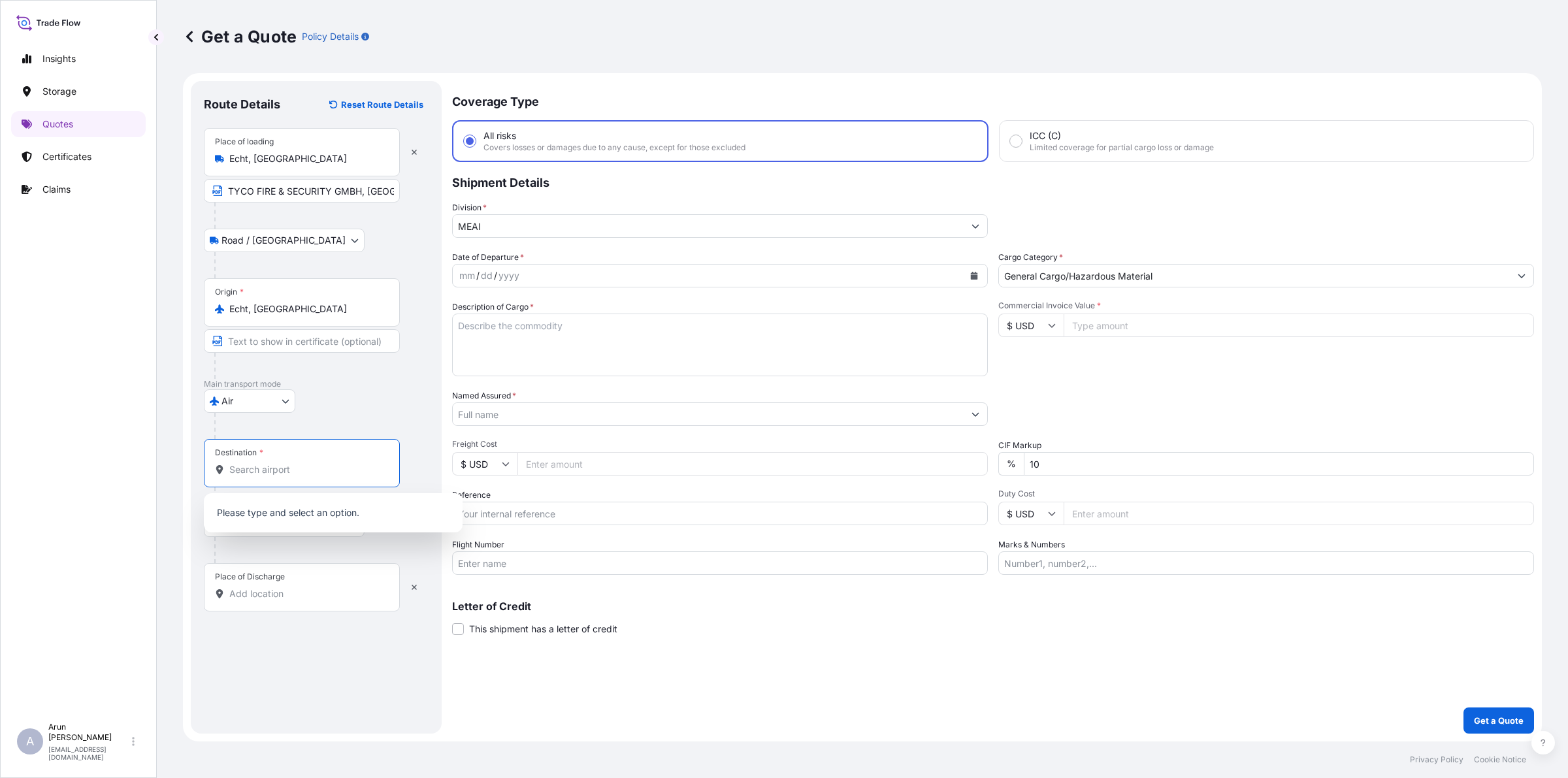
click at [290, 451] on div "Destination *" at bounding box center [302, 462] width 196 height 48
click at [290, 463] on input "Destination *" at bounding box center [306, 470] width 154 height 13
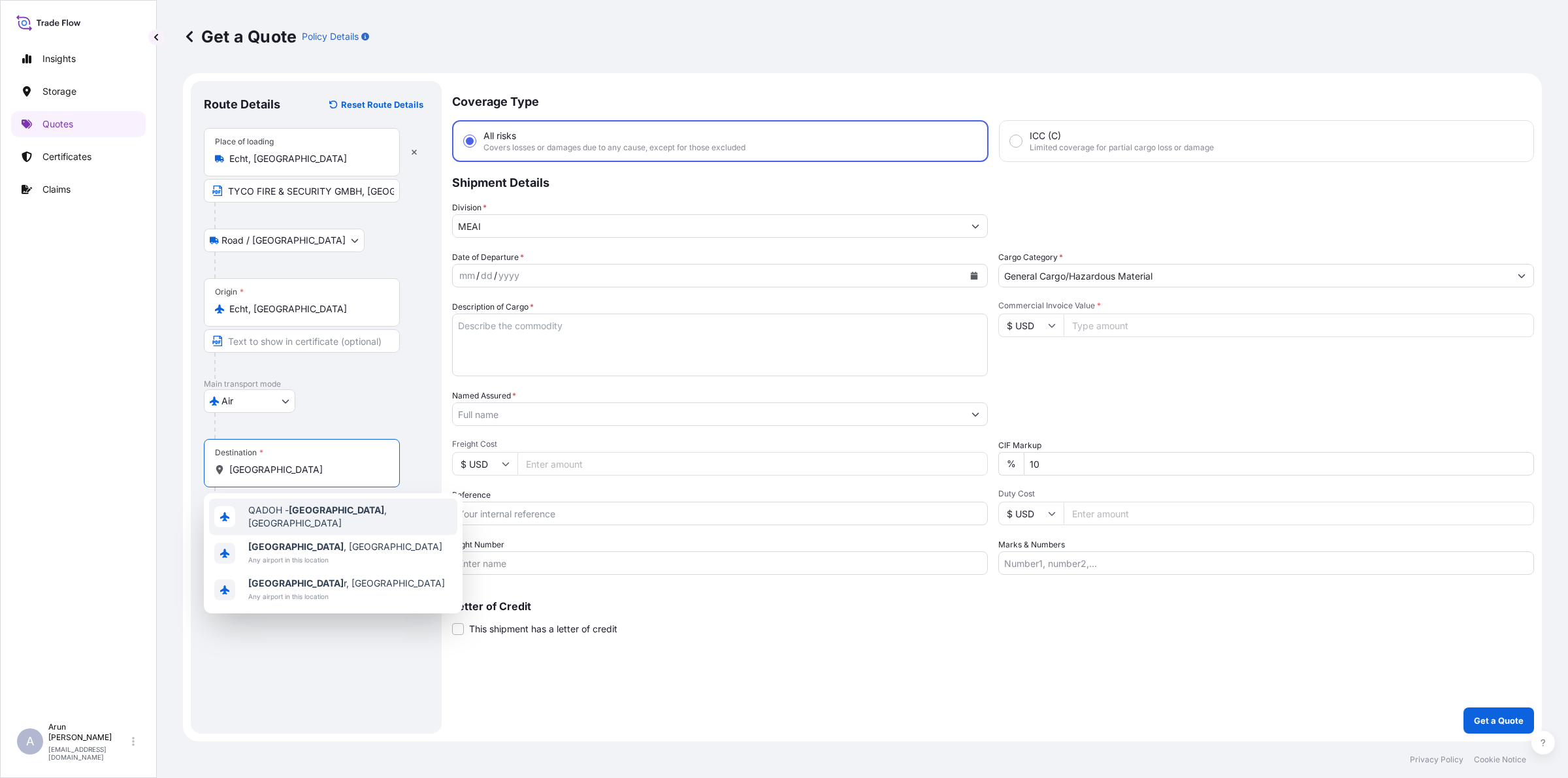
click at [266, 518] on span "QADOH - [GEOGRAPHIC_DATA] , [GEOGRAPHIC_DATA]" at bounding box center [350, 517] width 204 height 26
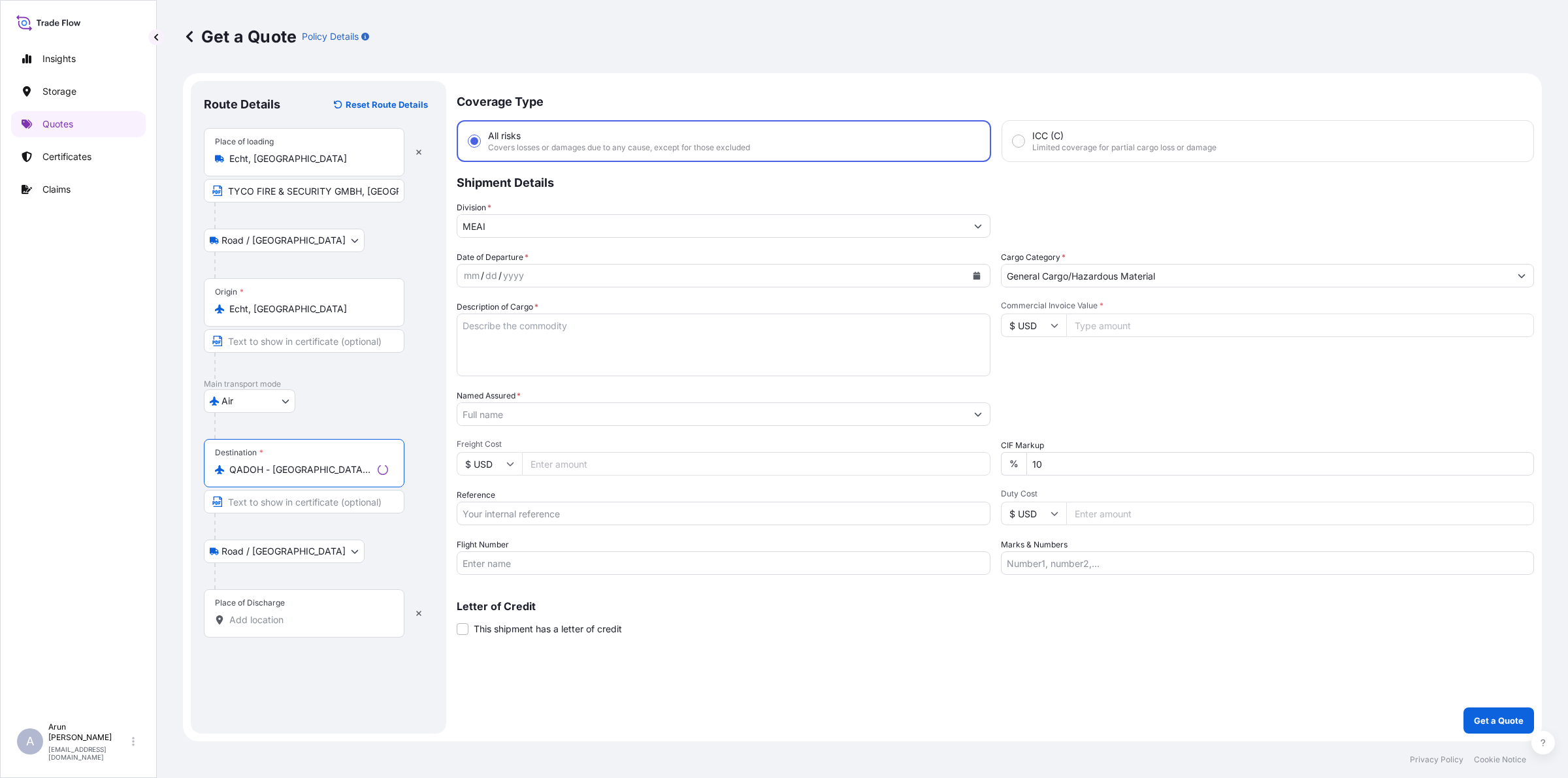
type input "QADOH - [GEOGRAPHIC_DATA], [GEOGRAPHIC_DATA]"
click at [288, 612] on div "Place of Discharge" at bounding box center [304, 613] width 200 height 48
click at [288, 614] on input "Place of Discharge" at bounding box center [308, 620] width 159 height 13
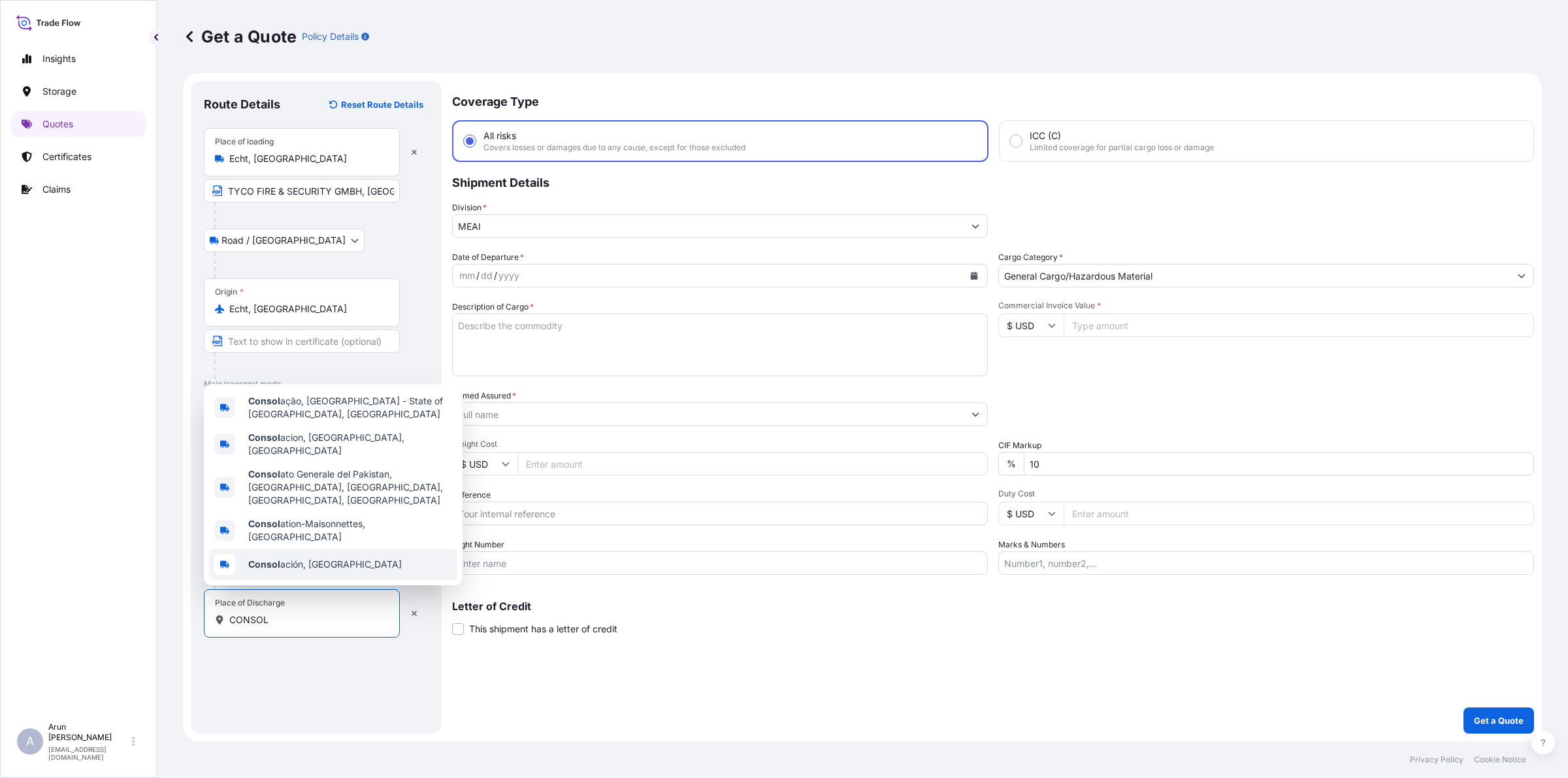
drag, startPoint x: 283, startPoint y: 622, endPoint x: 180, endPoint y: 614, distance: 103.3
click at [180, 614] on div "Get a Quote Policy Details Route Details Reset Route Details Place of loading E…" at bounding box center [862, 370] width 1411 height 741
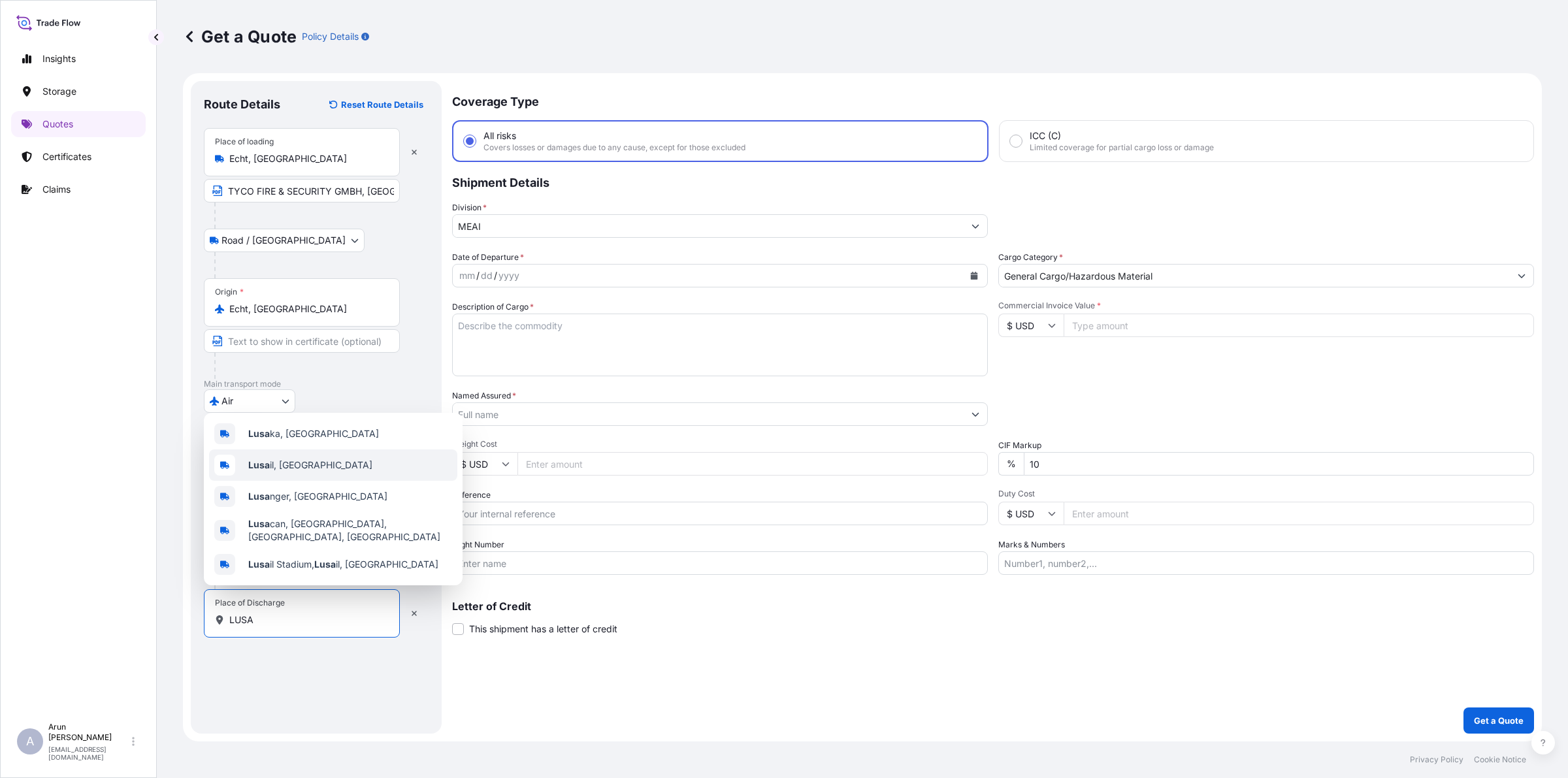
click at [279, 472] on span "Lusa il, [GEOGRAPHIC_DATA]" at bounding box center [310, 465] width 124 height 13
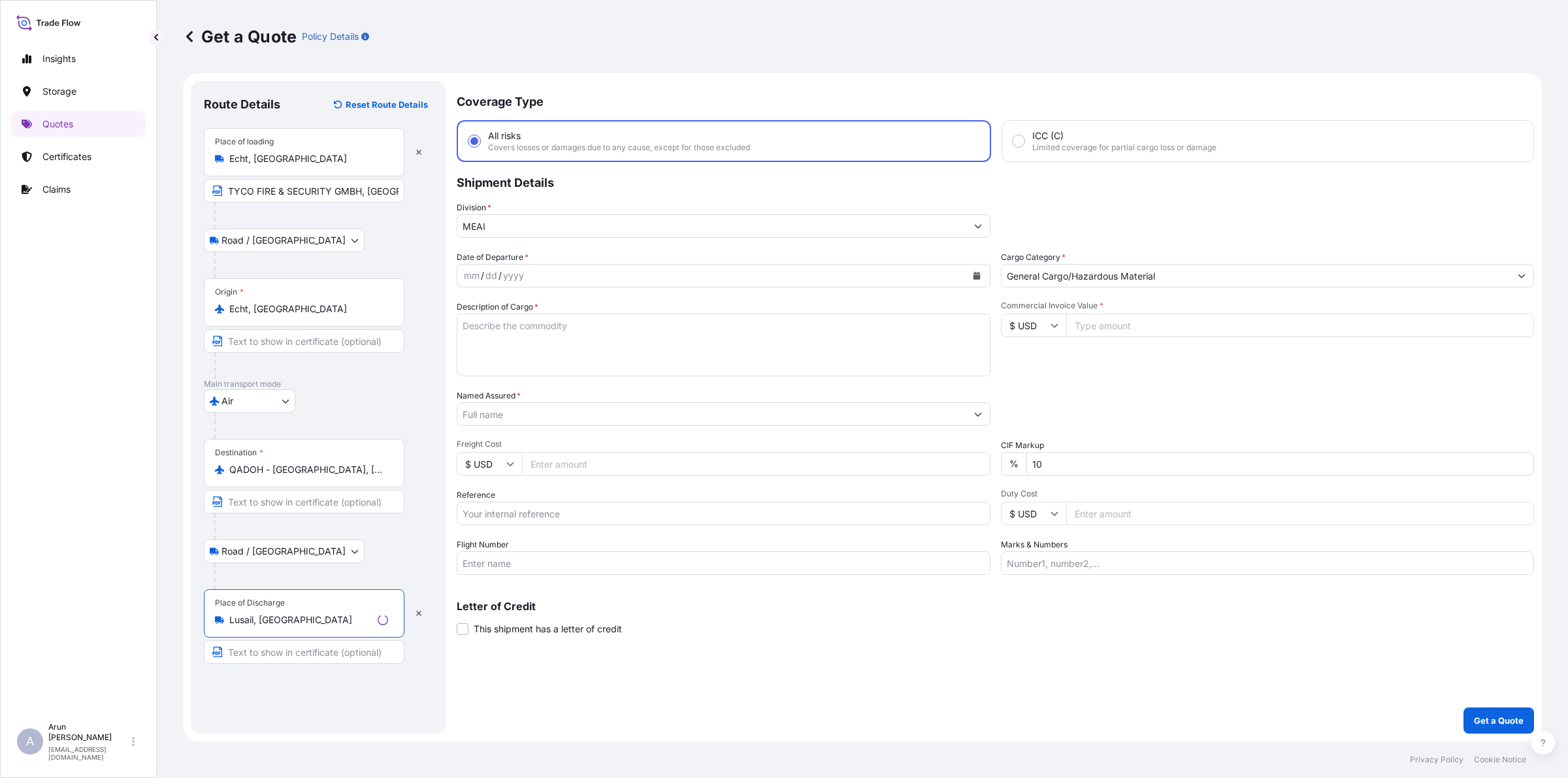
type input "Lusail, [GEOGRAPHIC_DATA]"
click at [295, 650] on input "Text to appear on certificate" at bounding box center [302, 651] width 196 height 23
type input "CONSOLIDATED ENGINEERING SYSTEM CO., Lusail, [GEOGRAPHIC_DATA]"
click at [383, 655] on input "CONSOLIDATED ENGINEERING SYSTEM CO., Lusail, [GEOGRAPHIC_DATA]" at bounding box center [302, 651] width 196 height 23
click at [544, 272] on div "mm / dd / yyyy" at bounding box center [709, 275] width 511 height 23
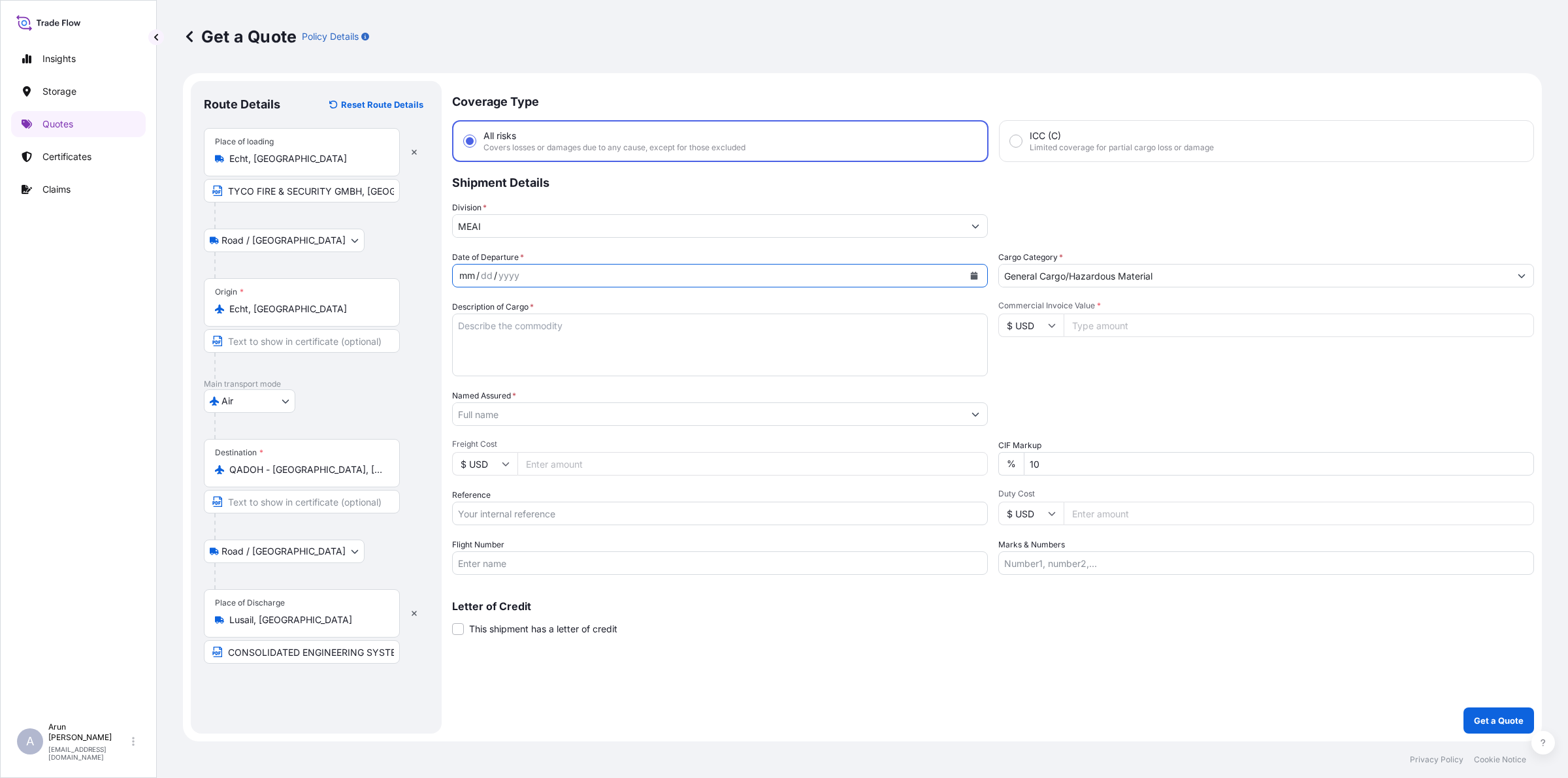
click at [980, 275] on button "Calendar" at bounding box center [974, 275] width 21 height 21
click at [541, 436] on div "24" at bounding box center [549, 434] width 24 height 23
click at [570, 317] on textarea "Description of Cargo *" at bounding box center [720, 345] width 536 height 63
click at [491, 344] on textarea "EIGHT OUTPUT READER BUS EIGHT INPUT READER BUS MODULE PSU12V/10A(2x4x1,25a)stat…" at bounding box center [720, 345] width 536 height 63
click at [510, 340] on textarea "EIGHT OUTPUT READER BUS EIGHT INPUT READER BUS MODULE PSU12V/10A(2x4x1,25a)stat…" at bounding box center [720, 345] width 536 height 63
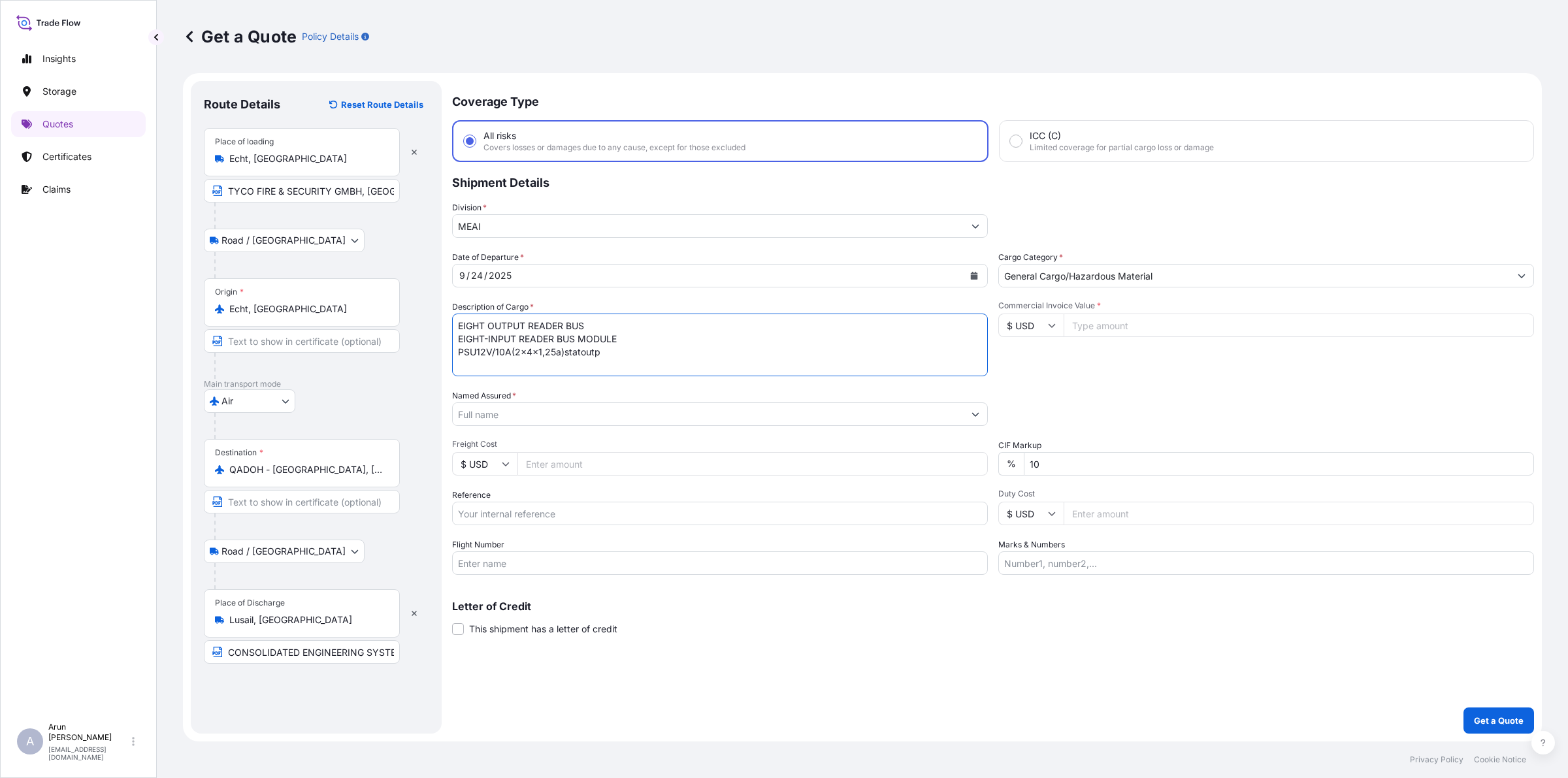
click at [504, 324] on textarea "EIGHT OUTPUT READER BUS EIGHT-INPUT READER BUS MODULE PSU12V/10A(2x4x1,25a)stat…" at bounding box center [720, 345] width 536 height 63
click at [579, 356] on textarea "EIGHT OUTPUT READER BUS EIGHT-INPUT READER BUS MODULE PSU12V/10A(2x4x1,25a)stat…" at bounding box center [720, 345] width 536 height 63
click at [567, 352] on textarea "EIGHT OUTPUT READER BUS EIGHT-INPUT READER BUS MODULE PSU12V/10A(2x4x1,25a)stat…" at bounding box center [720, 345] width 536 height 63
drag, startPoint x: 560, startPoint y: 352, endPoint x: 619, endPoint y: 347, distance: 59.2
click at [619, 347] on textarea "EIGHT OUTPUT READER BUS EIGHT-INPUT READER BUS MODULE PSU12V/10A(2x4x1,25a)stat…" at bounding box center [720, 345] width 536 height 63
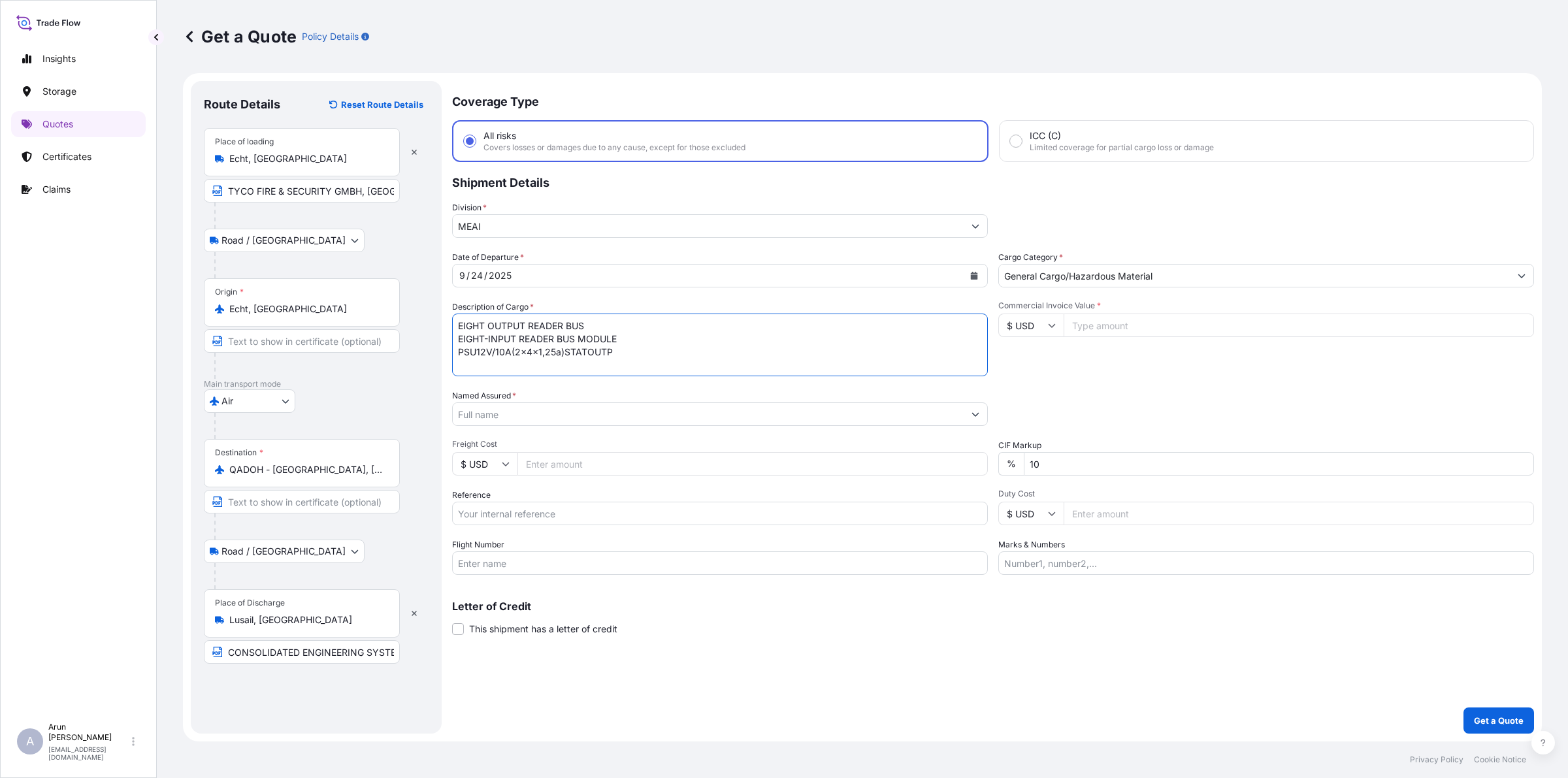
type textarea "EIGHT OUTPUT READER BUS EIGHT-INPUT READER BUS MODULE PSU12V/10A(2x4x1,25a)STAT…"
click at [614, 402] on div at bounding box center [720, 413] width 536 height 23
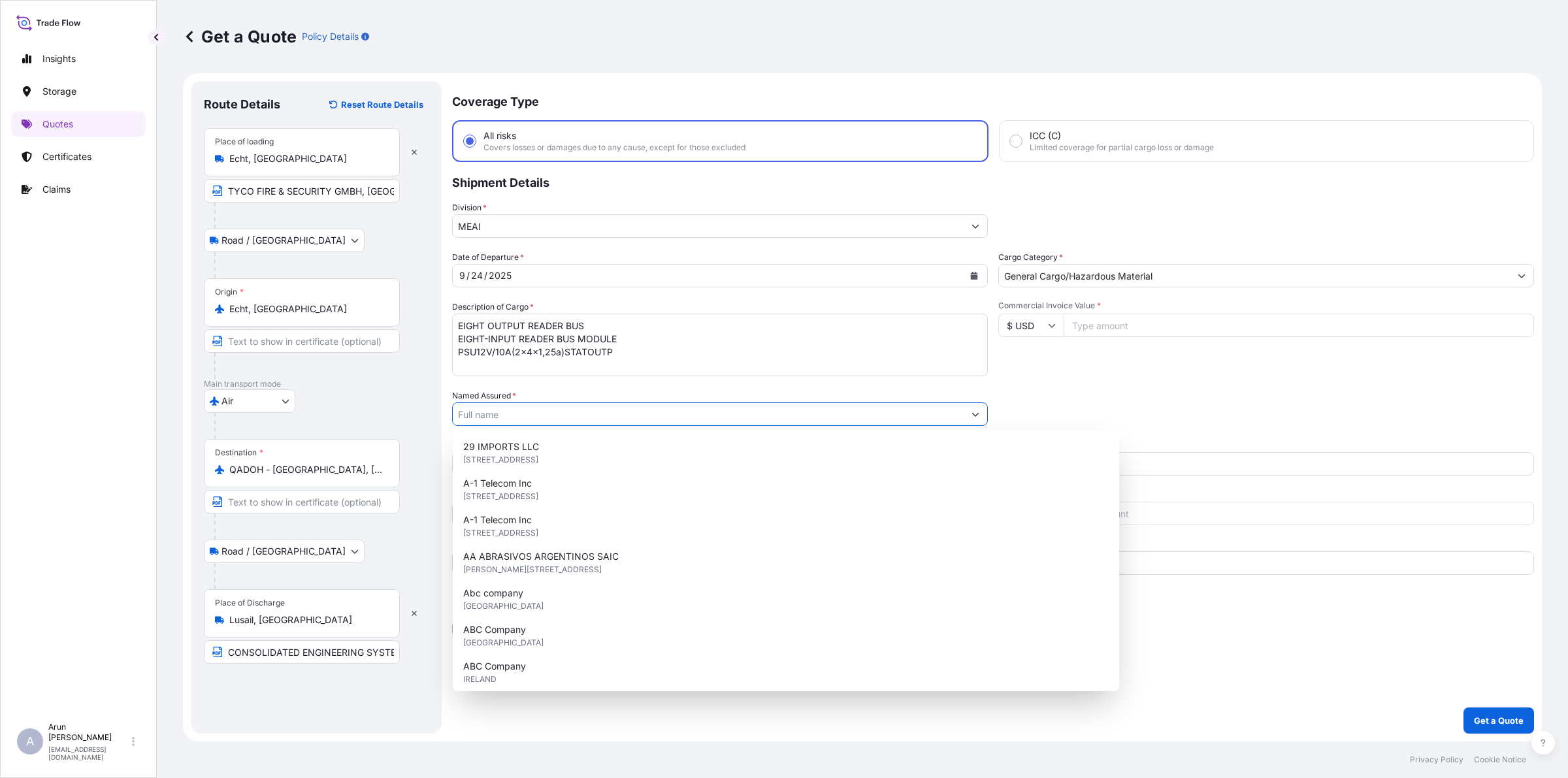
click at [614, 412] on input "Named Assured *" at bounding box center [709, 413] width 511 height 23
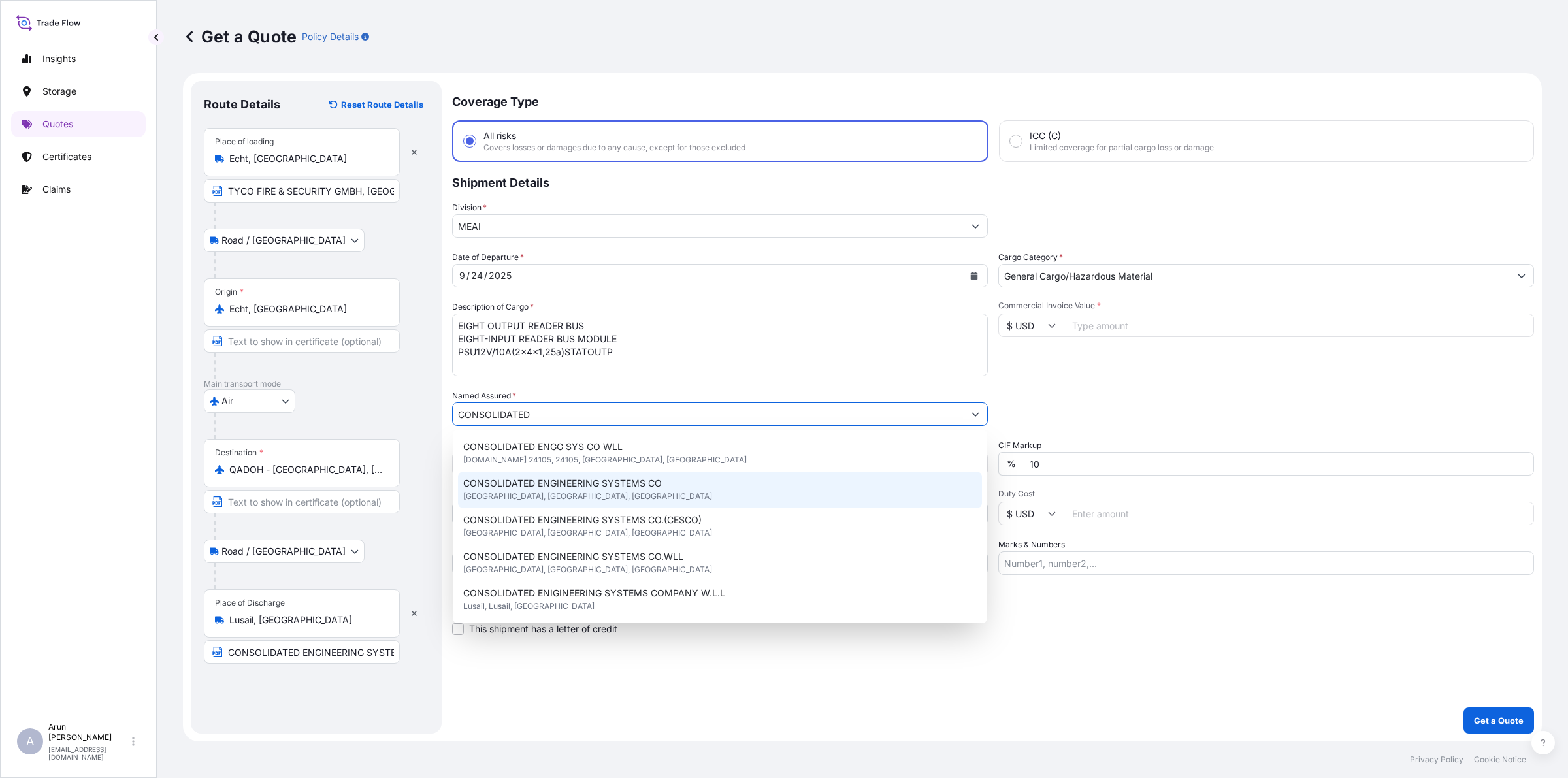
click at [590, 495] on div "CONSOLIDATED ENGINEERING SYSTEMS CO [GEOGRAPHIC_DATA], [GEOGRAPHIC_DATA], [GEOG…" at bounding box center [719, 490] width 524 height 37
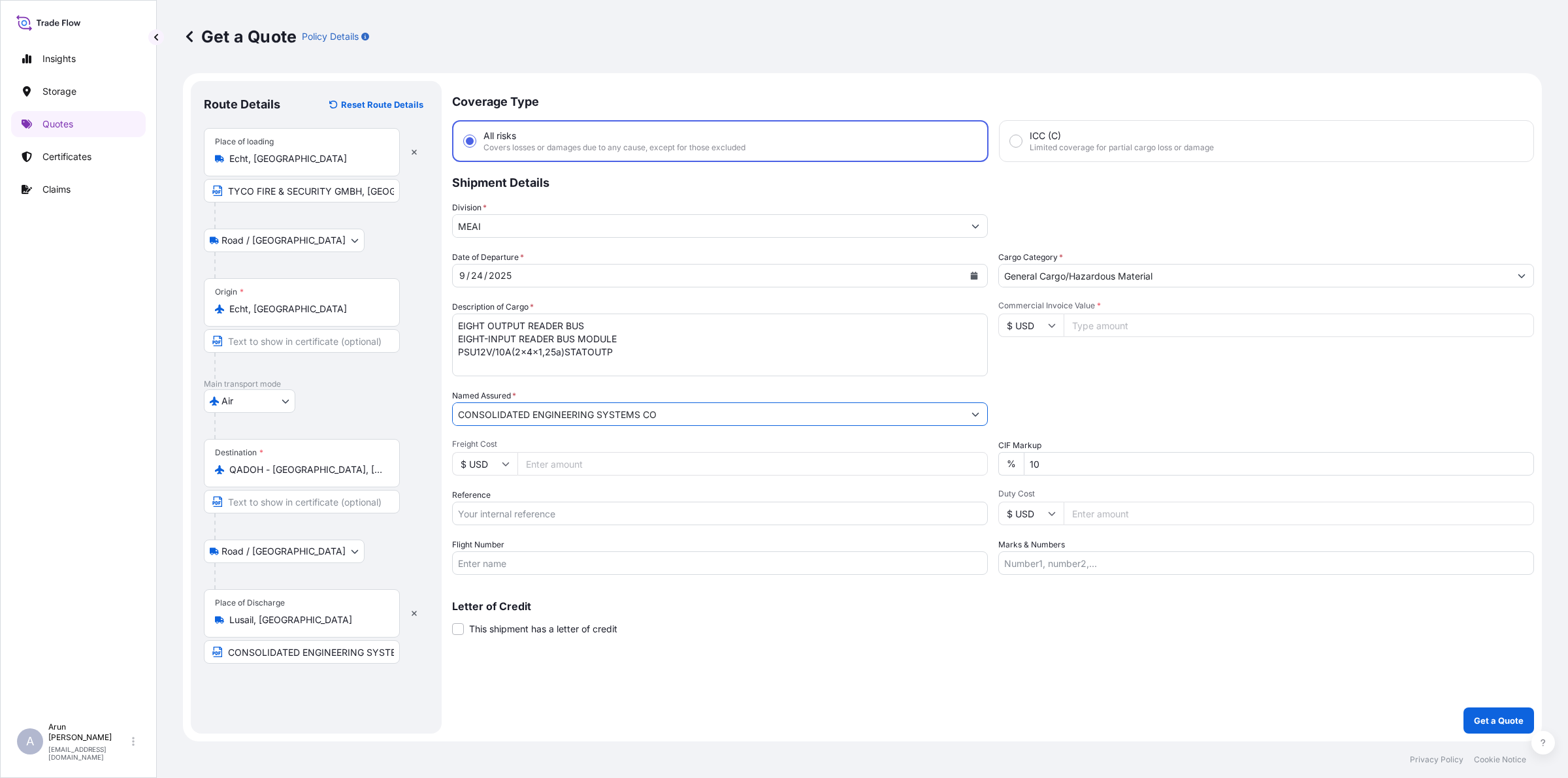
type input "CONSOLIDATED ENGINEERING SYSTEMS CO"
click at [586, 460] on input "Freight Cost" at bounding box center [753, 463] width 470 height 23
type input "540"
click at [1098, 329] on input "Commercial Invoice Value *" at bounding box center [1299, 325] width 470 height 23
click at [476, 515] on input "Reference" at bounding box center [720, 513] width 536 height 23
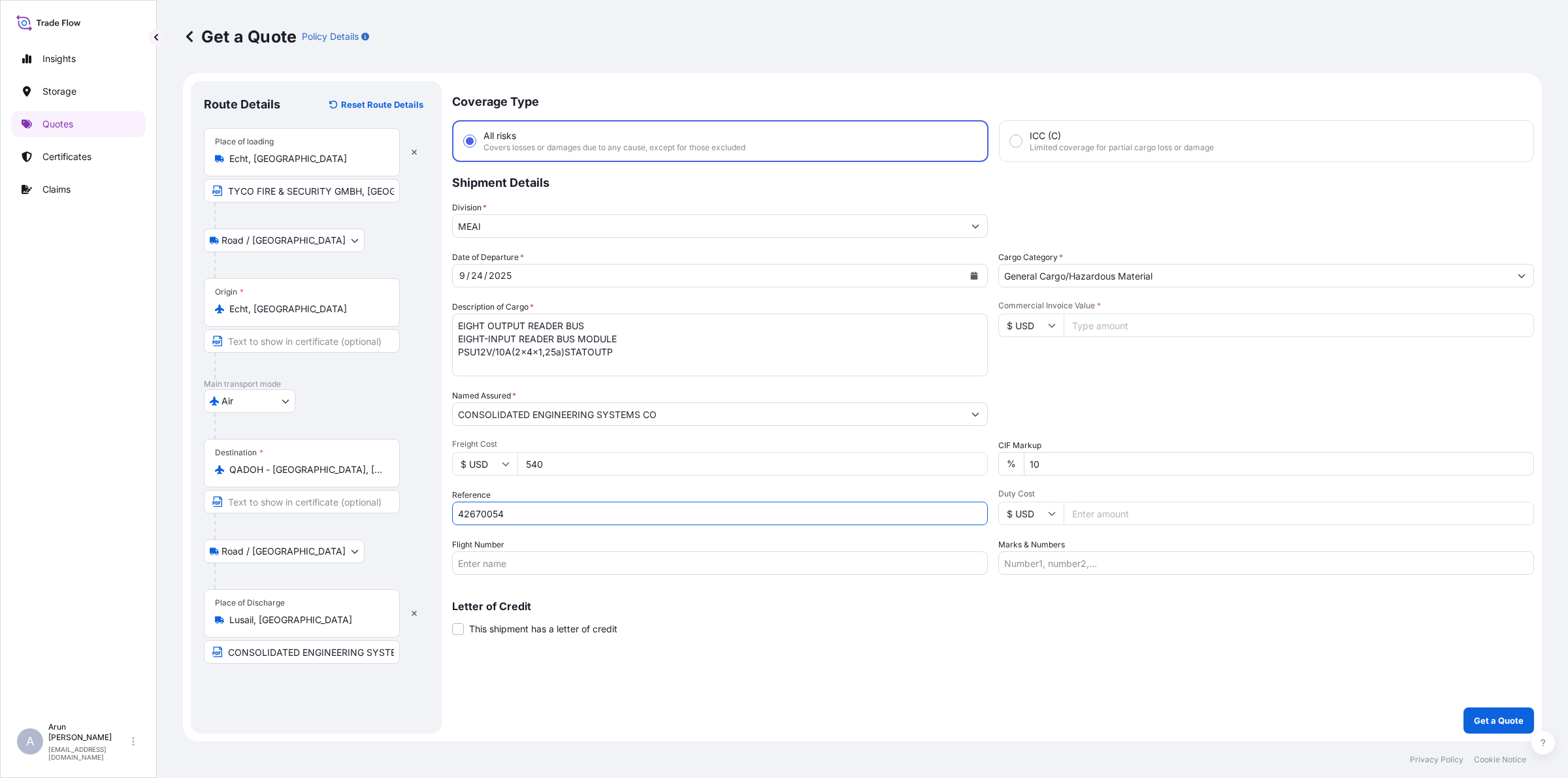
type input "42670054"
click at [537, 568] on input "Flight Number" at bounding box center [720, 563] width 536 height 23
type input "BY AIR"
click at [1139, 566] on input "Marks & Numbers" at bounding box center [1266, 563] width 536 height 23
drag, startPoint x: 1064, startPoint y: 562, endPoint x: 1105, endPoint y: 556, distance: 41.4
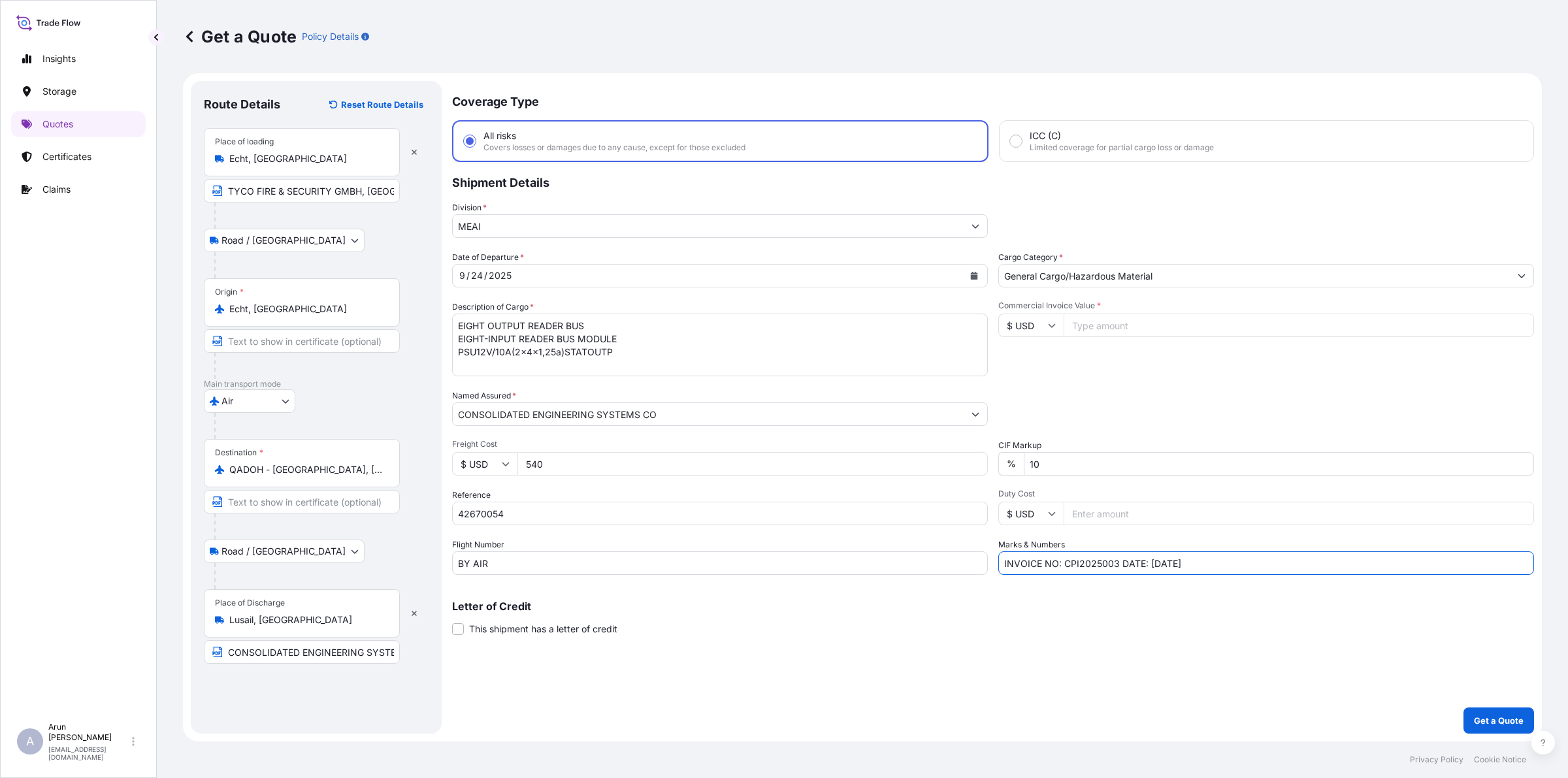
click at [1111, 567] on input "INVOICE NO: CPI2025003 DATE: [DATE]" at bounding box center [1266, 563] width 536 height 23
click at [1148, 564] on input "INVOICE NO: 42670054 DATE: [DATE]" at bounding box center [1266, 563] width 536 height 23
type input "INVOICE NO: 42670054 DATE: [DATE]"
click at [1497, 727] on button "Get a Quote" at bounding box center [1498, 721] width 71 height 26
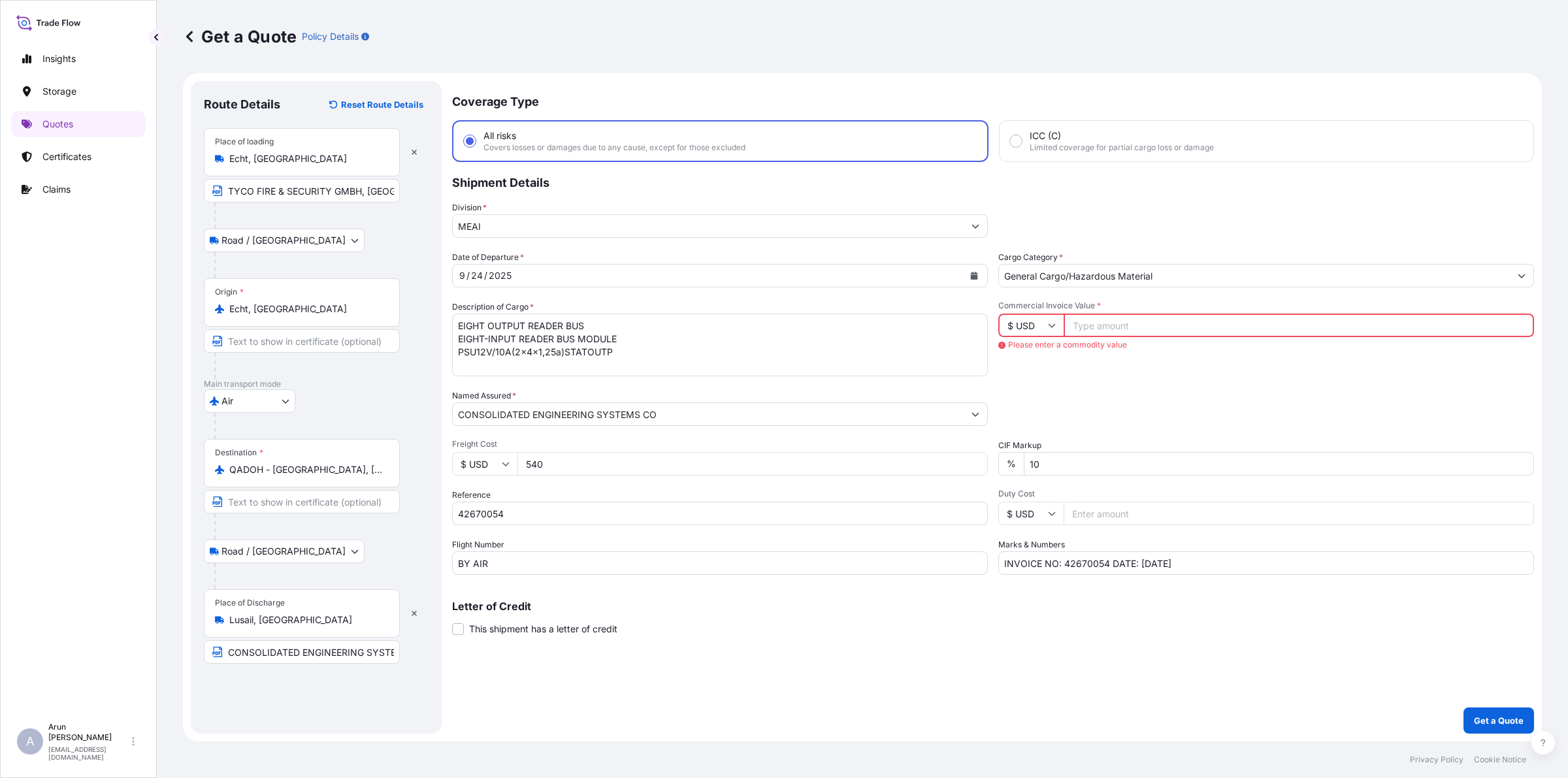
click at [1118, 328] on input "Commercial Invoice Value *" at bounding box center [1299, 325] width 470 height 23
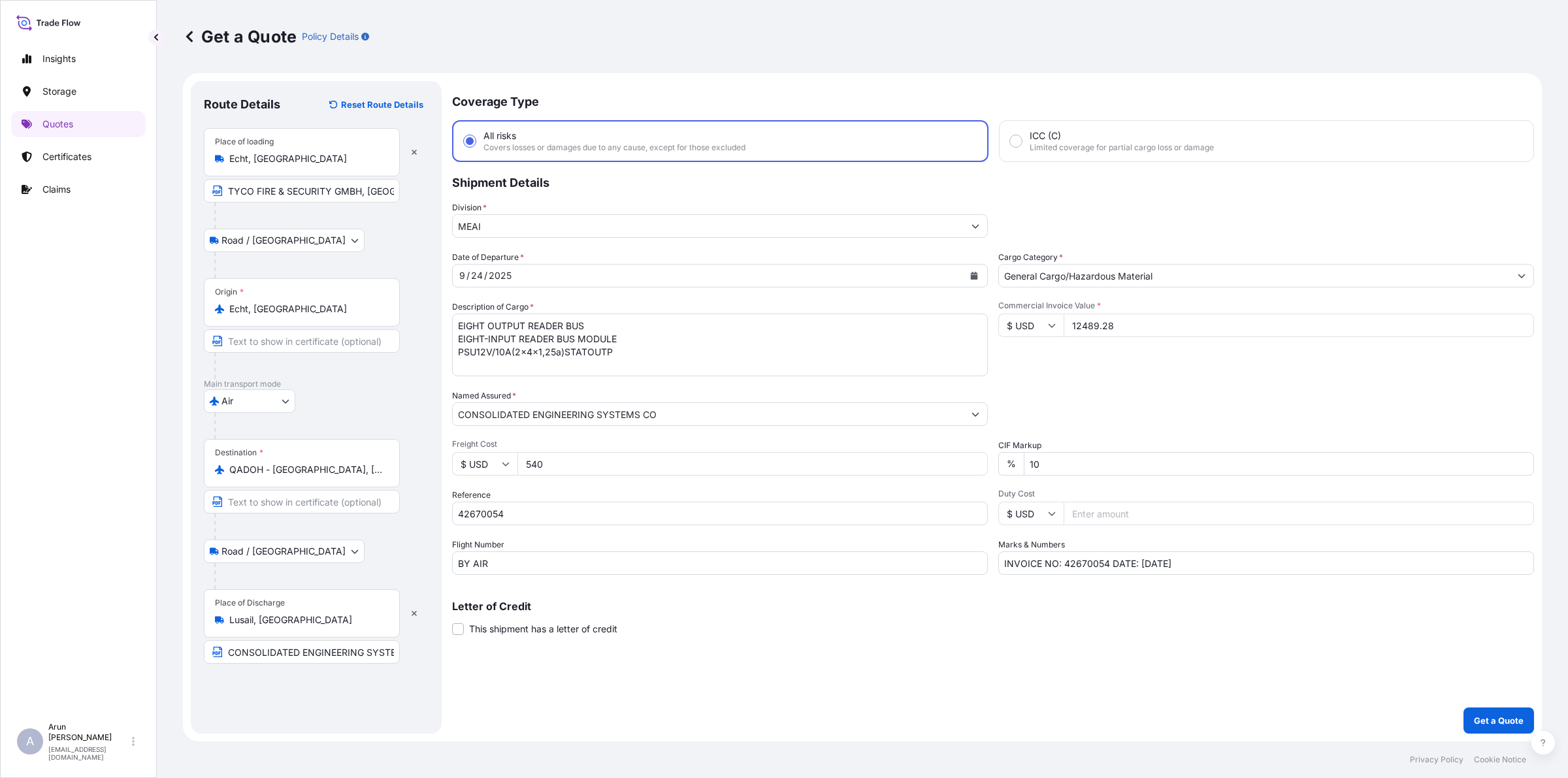
type input "12489.28"
click at [1489, 724] on p "Get a Quote" at bounding box center [1498, 721] width 50 height 13
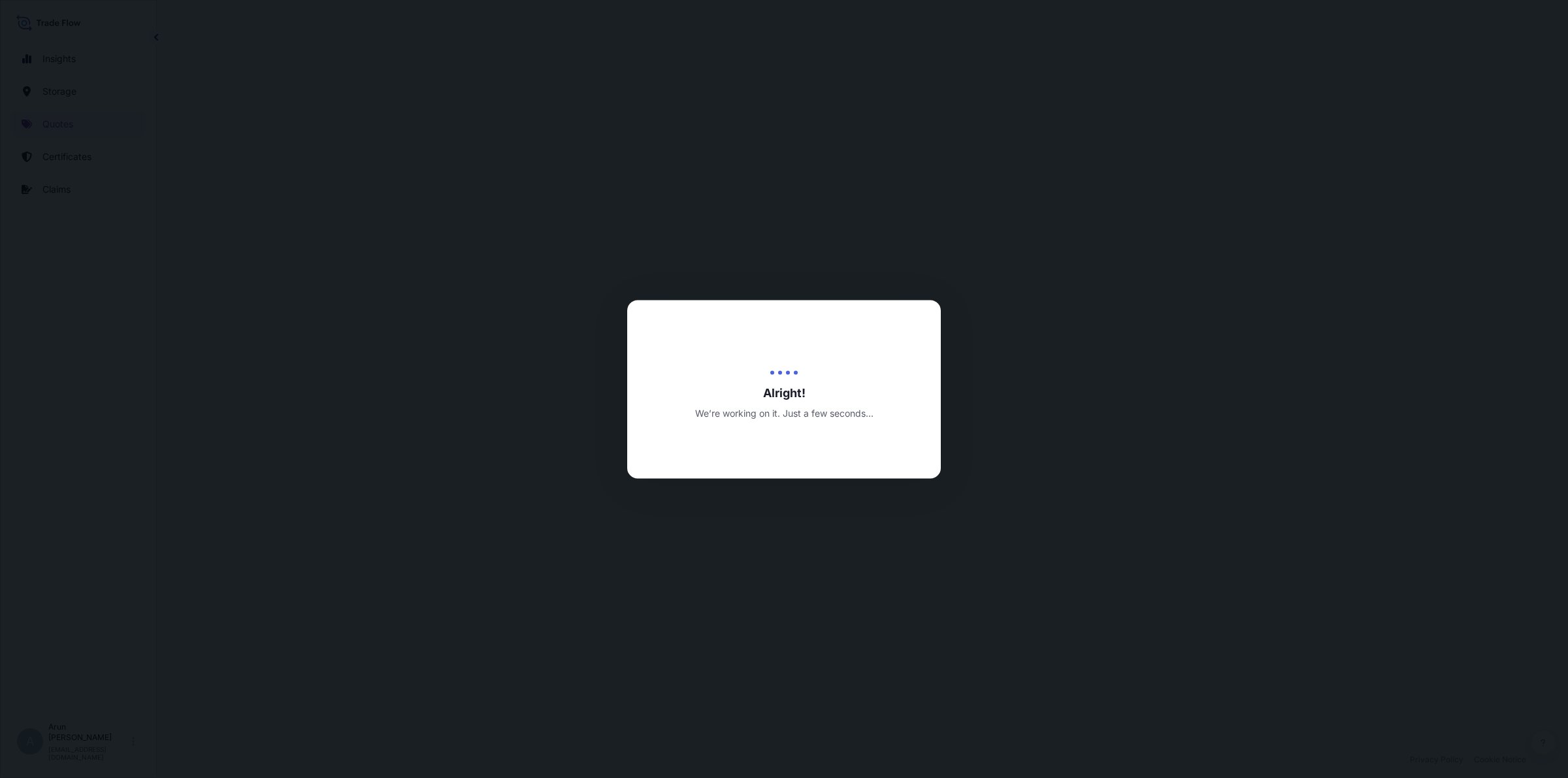
select select "Road / [GEOGRAPHIC_DATA]"
select select "Air"
select select "Road / [GEOGRAPHIC_DATA]"
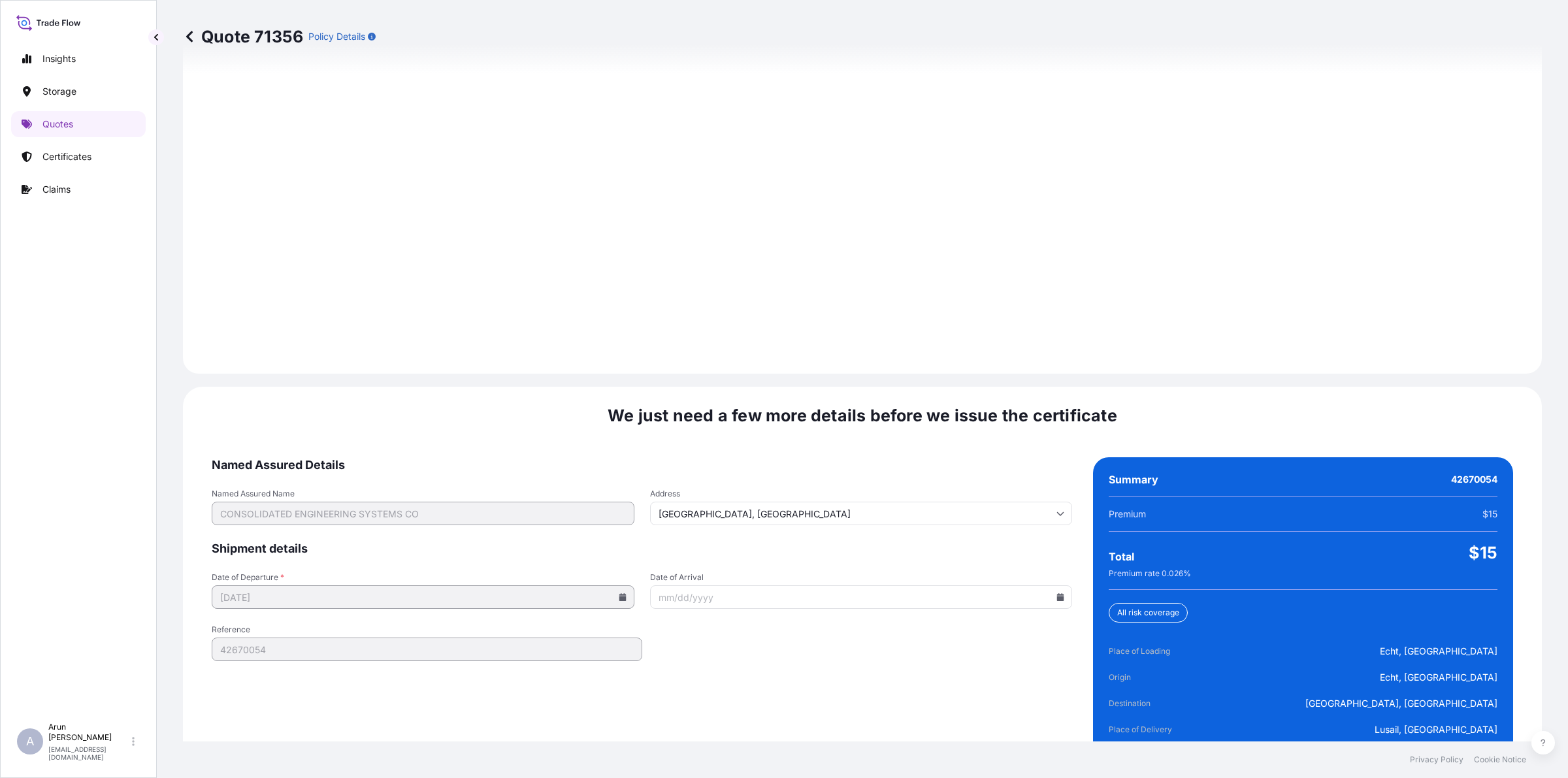
scroll to position [1805, 0]
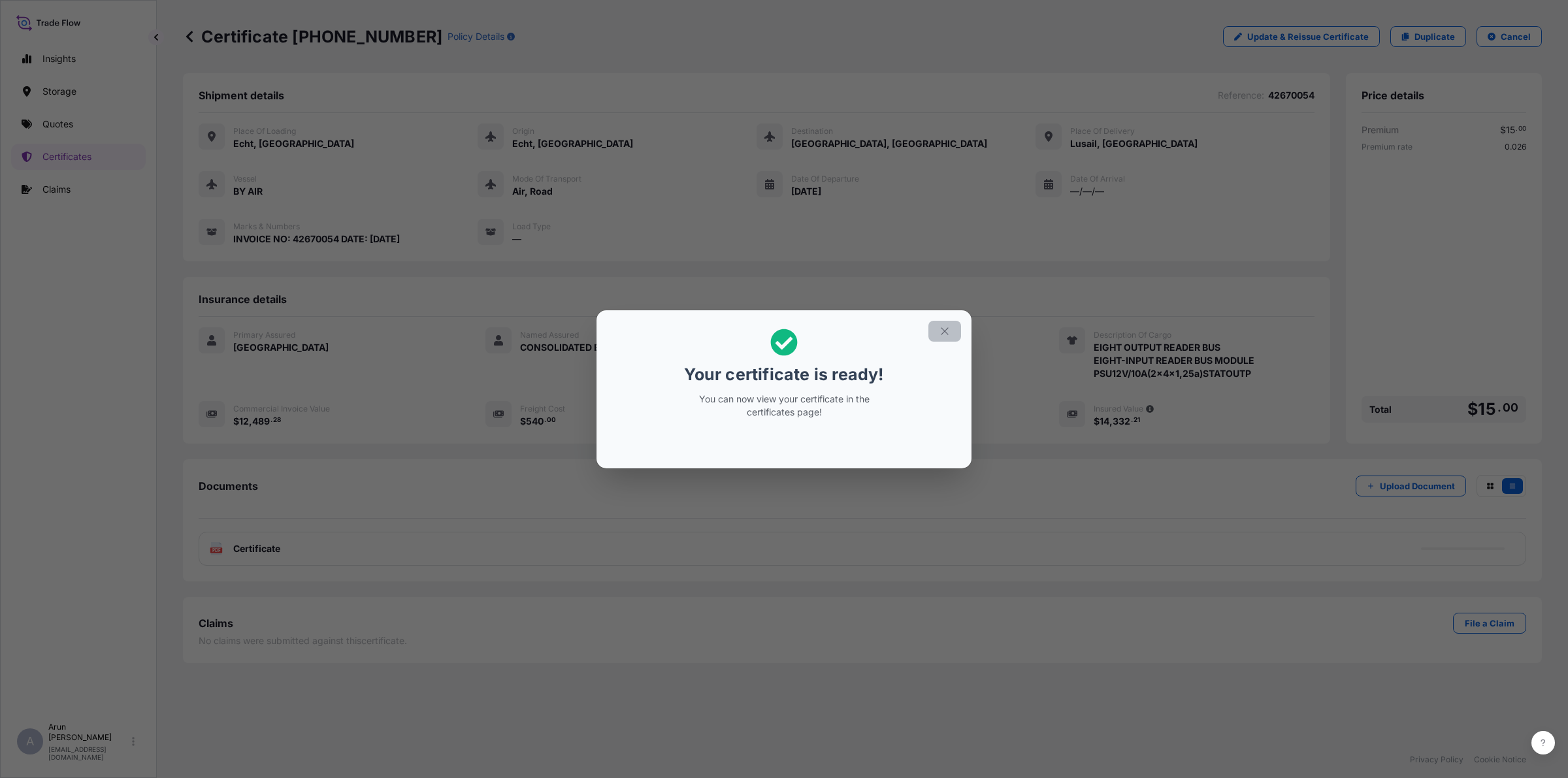
click at [942, 328] on icon "button" at bounding box center [945, 331] width 8 height 8
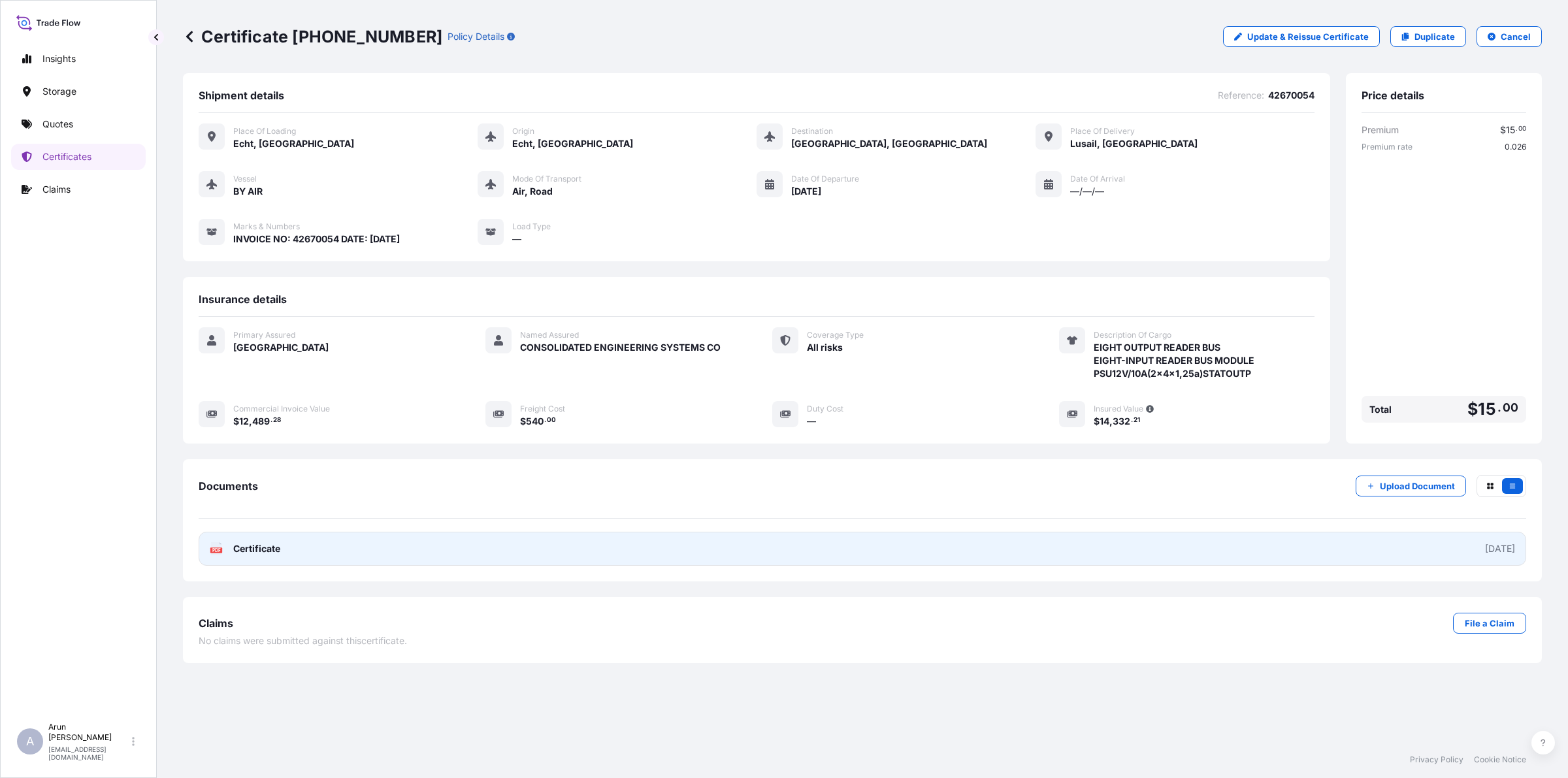
click at [260, 542] on span "Certificate" at bounding box center [257, 549] width 47 height 13
